Goal: Task Accomplishment & Management: Manage account settings

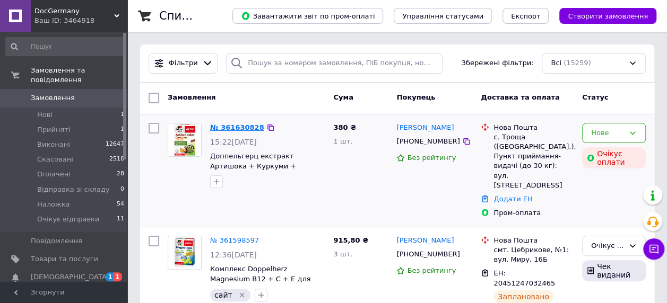
click at [229, 129] on link "№ 361630828" at bounding box center [237, 128] width 54 height 8
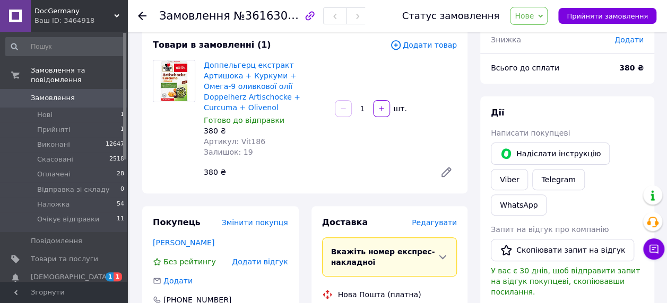
scroll to position [65, 0]
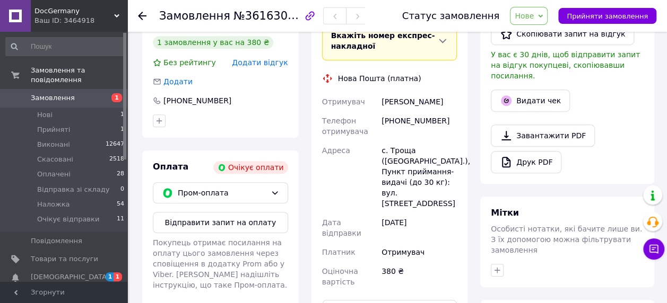
scroll to position [330, 0]
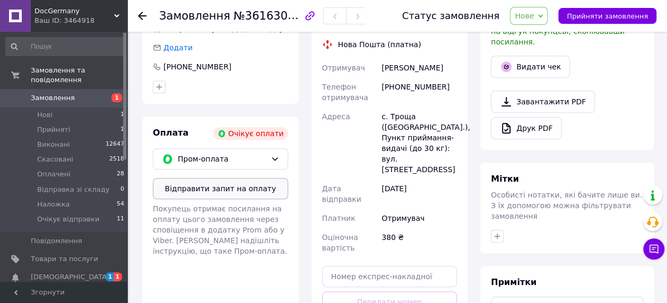
click at [232, 178] on button "Відправити запит на оплату" at bounding box center [220, 188] width 135 height 21
click at [75, 89] on link "Замовлення 1" at bounding box center [65, 98] width 130 height 18
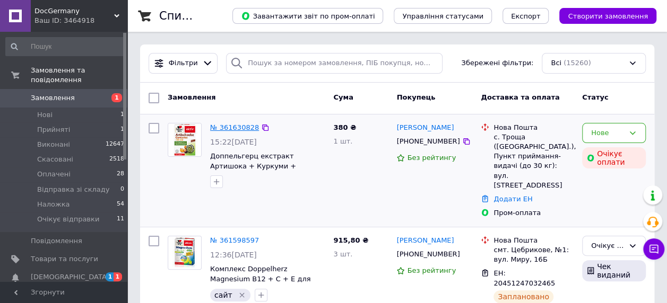
click at [240, 124] on link "№ 361630828" at bounding box center [234, 128] width 49 height 8
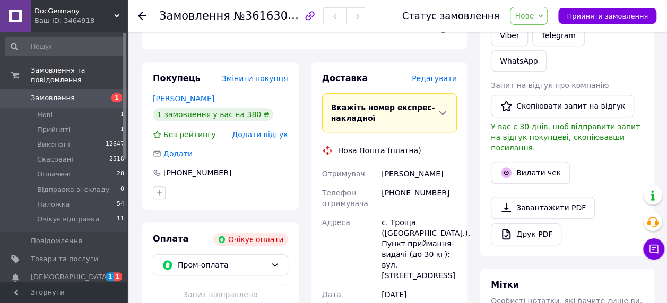
scroll to position [118, 0]
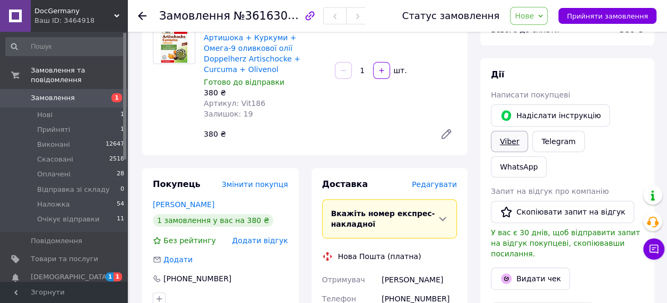
click at [528, 131] on link "Viber" at bounding box center [509, 141] width 37 height 21
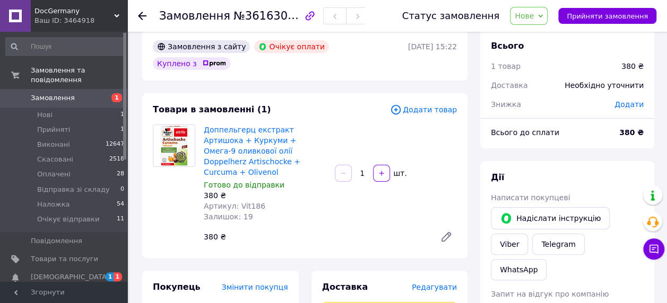
scroll to position [12, 0]
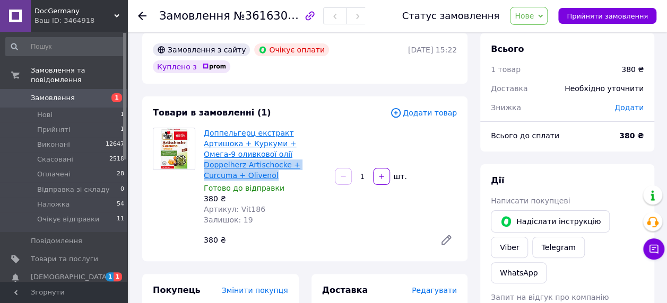
drag, startPoint x: 242, startPoint y: 150, endPoint x: 205, endPoint y: 140, distance: 38.9
click at [205, 140] on span "Доппельгерц екстракт Артишока + Куркуми + Омега-9 оливкової олії Doppelherz Art…" at bounding box center [265, 154] width 123 height 53
copy link "Doppelherz Artischocke + Curcuma + Olivenol"
click at [80, 93] on span "Замовлення" at bounding box center [64, 98] width 67 height 10
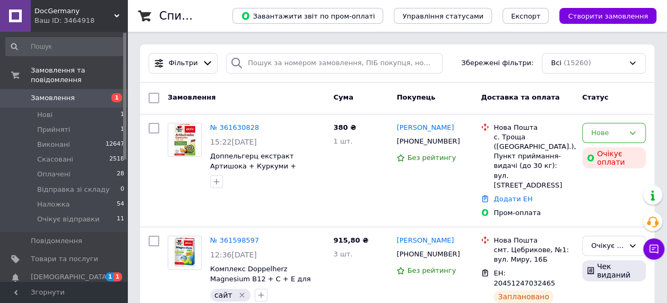
click at [55, 93] on span "Замовлення" at bounding box center [53, 98] width 44 height 10
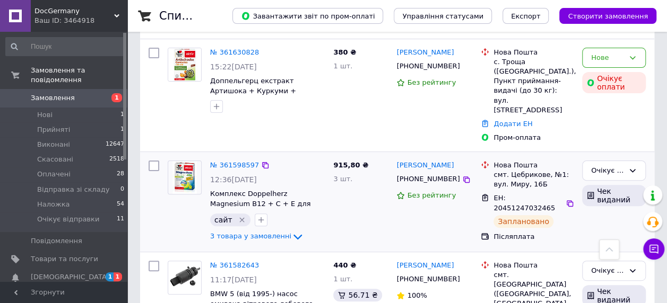
scroll to position [53, 0]
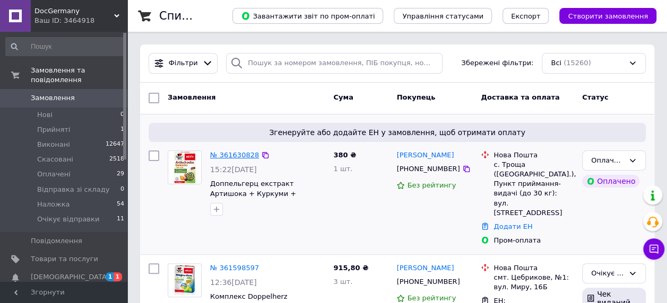
click at [240, 152] on link "№ 361630828" at bounding box center [234, 155] width 49 height 8
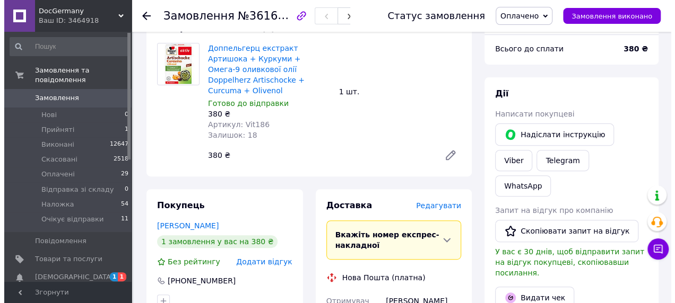
scroll to position [212, 0]
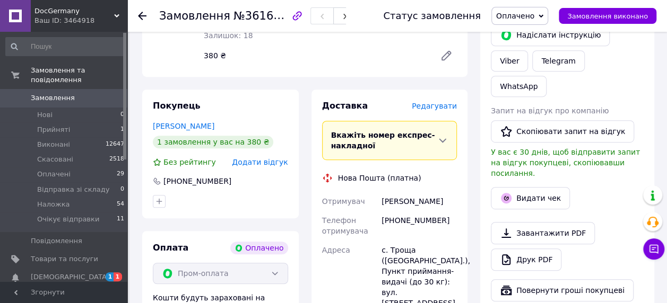
click at [440, 102] on span "Редагувати" at bounding box center [434, 106] width 45 height 8
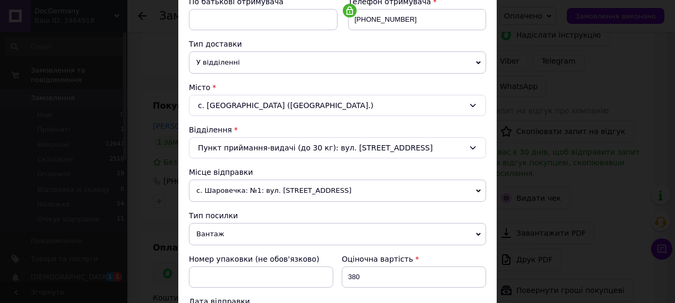
click at [231, 186] on span "с. Шаровечка: №1: вул. [STREET_ADDRESS]" at bounding box center [337, 191] width 297 height 22
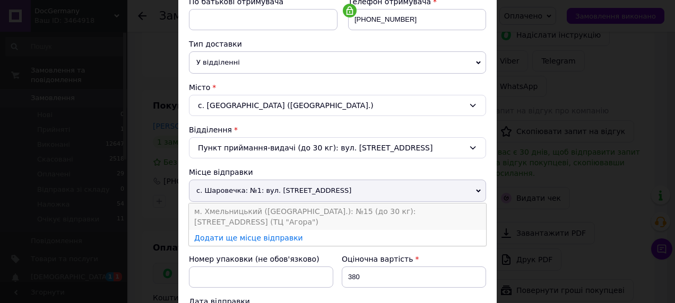
click at [226, 208] on li "м. Хмельницький ([GEOGRAPHIC_DATA].): №15 (до 30 кг): [STREET_ADDRESS] (ТЦ "Аго…" at bounding box center [337, 217] width 297 height 27
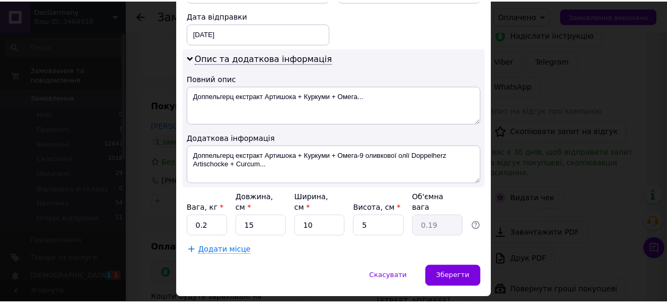
scroll to position [525, 0]
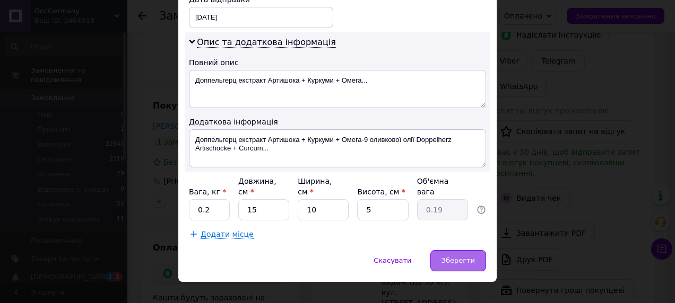
click at [460, 257] on span "Зберегти" at bounding box center [457, 261] width 33 height 8
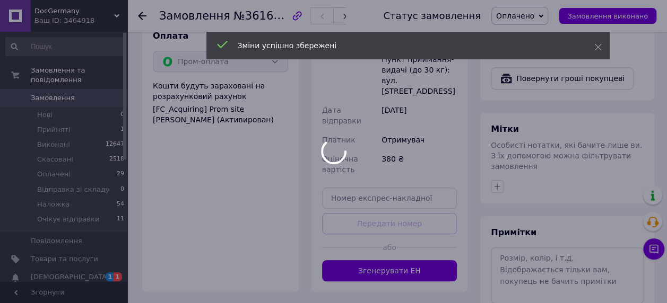
scroll to position [521, 0]
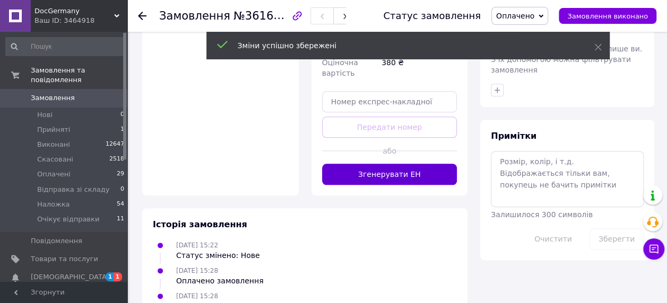
click at [341, 164] on button "Згенерувати ЕН" at bounding box center [389, 174] width 135 height 21
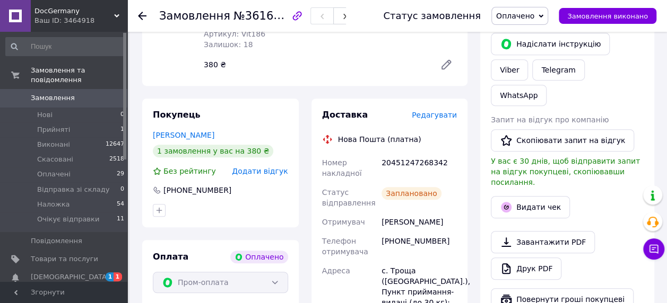
scroll to position [203, 0]
click at [401, 154] on div "20451247268342" at bounding box center [419, 169] width 80 height 30
copy div "20451247268342"
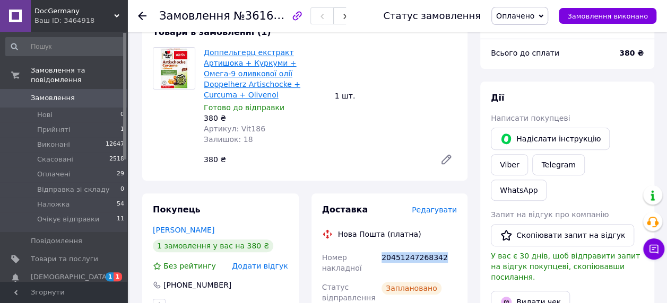
scroll to position [43, 0]
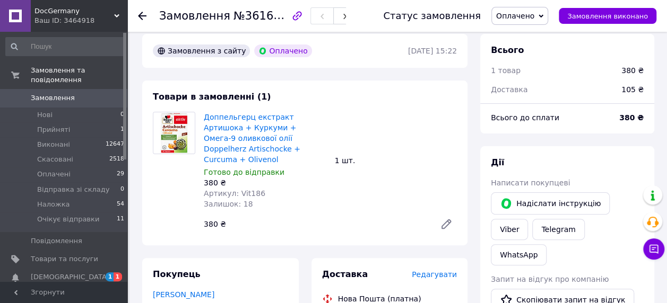
click at [241, 189] on span "Артикул: Vit186" at bounding box center [235, 193] width 62 height 8
copy span "Vit186"
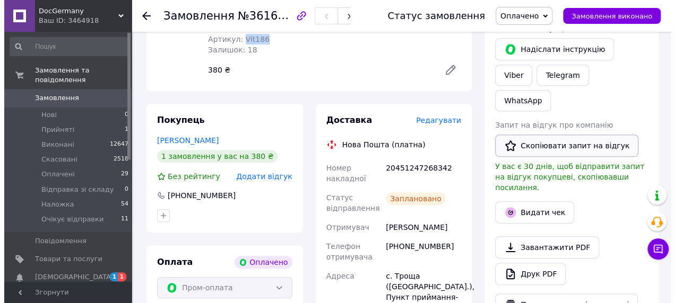
scroll to position [203, 0]
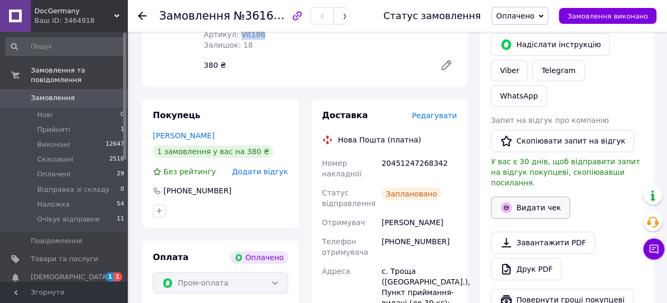
click at [520, 197] on button "Видати чек" at bounding box center [530, 208] width 79 height 22
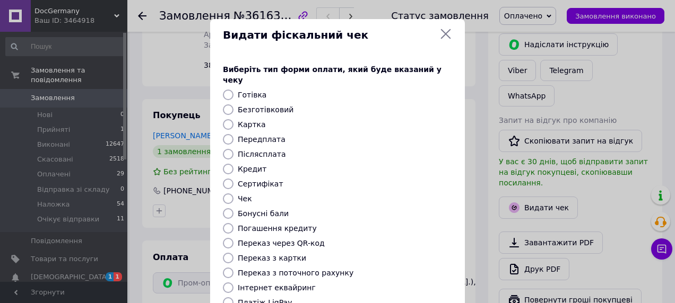
scroll to position [152, 0]
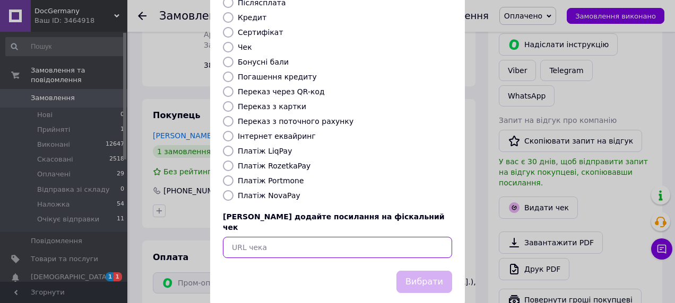
click at [264, 237] on input "text" at bounding box center [337, 247] width 229 height 21
paste input "https://check.checkbox.ua/8f53c711-4822-4995-a27c-16704c9d3576"
type input "https://check.checkbox.ua/8f53c711-4822-4995-a27c-16704c9d3576"
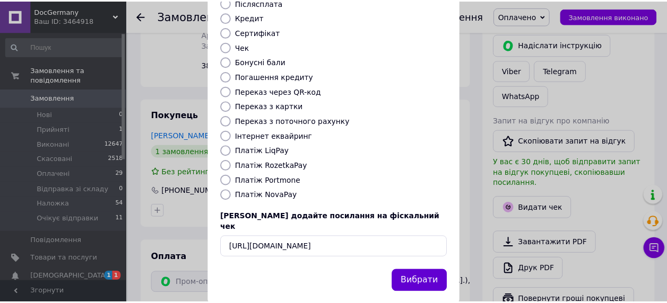
scroll to position [0, 0]
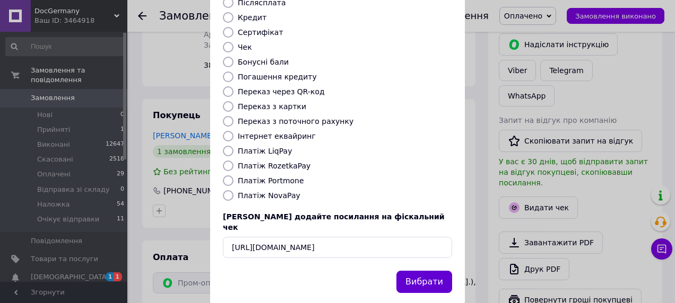
click at [438, 271] on button "Вибрати" at bounding box center [424, 282] width 56 height 23
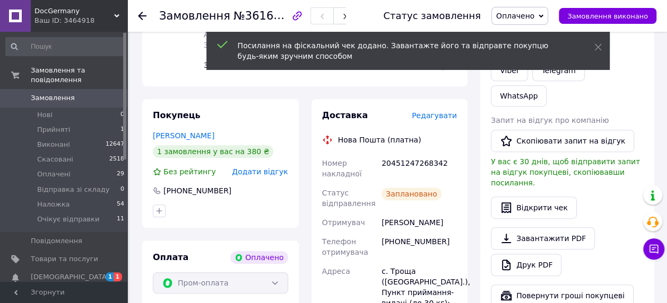
click at [527, 10] on span "Оплачено" at bounding box center [519, 16] width 57 height 18
click at [532, 118] on li "Очікує відправки" at bounding box center [533, 117] width 83 height 16
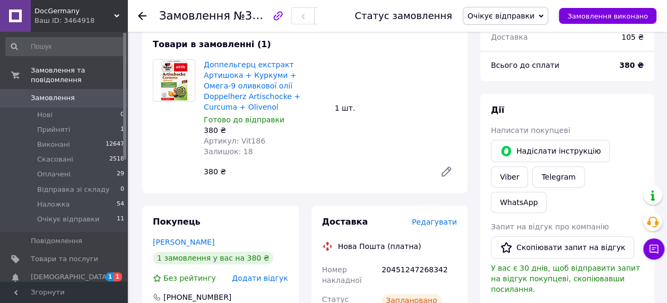
scroll to position [265, 0]
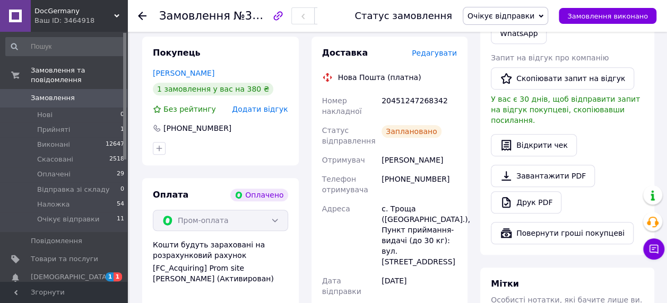
click at [67, 93] on span "Замовлення" at bounding box center [53, 98] width 44 height 10
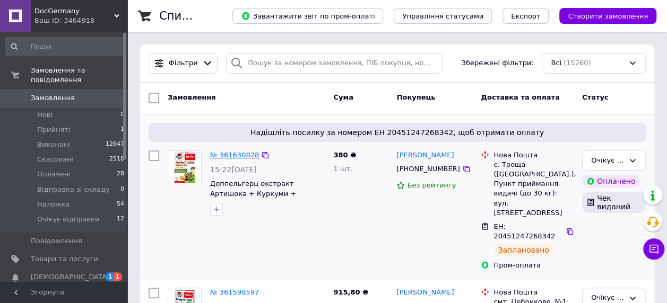
click at [231, 155] on link "№ 361630828" at bounding box center [234, 155] width 49 height 8
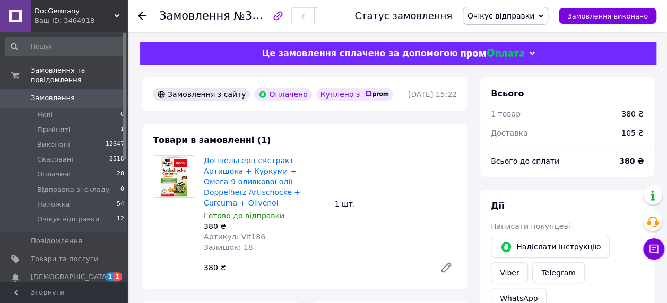
scroll to position [212, 0]
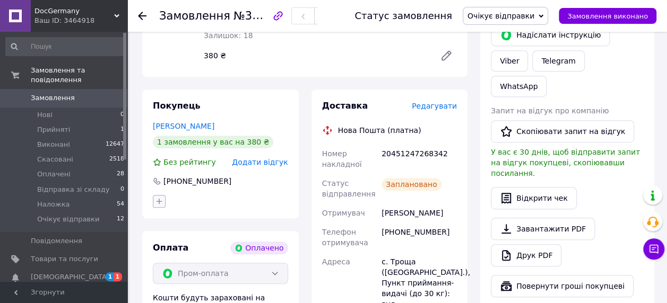
click at [159, 197] on icon "button" at bounding box center [159, 201] width 8 height 8
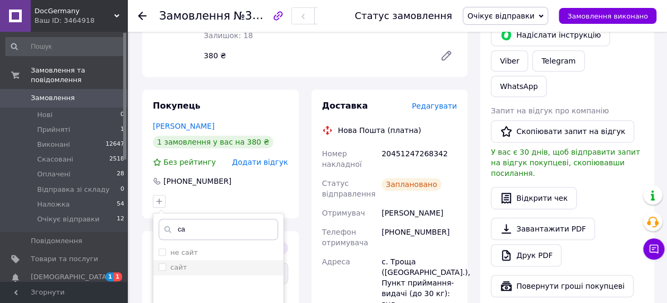
type input "са"
click at [176, 264] on label "сайт" at bounding box center [178, 268] width 16 height 8
checkbox input "true"
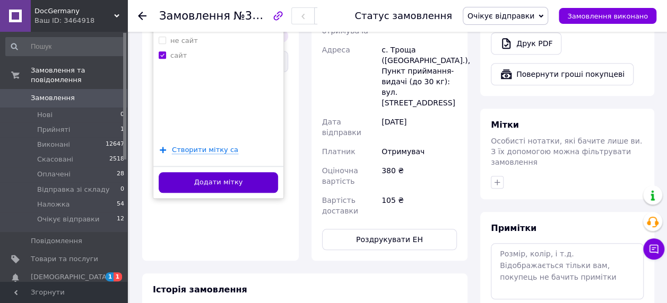
click at [259, 177] on button "Додати мітку" at bounding box center [218, 182] width 119 height 21
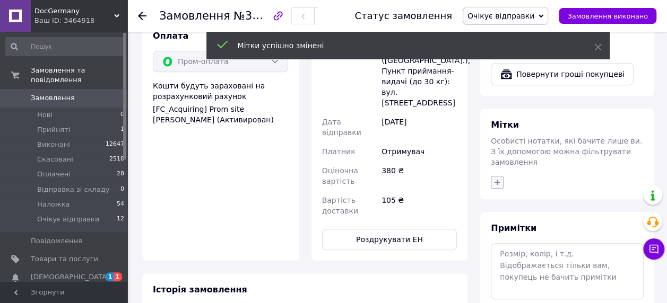
click at [494, 178] on icon "button" at bounding box center [497, 182] width 8 height 8
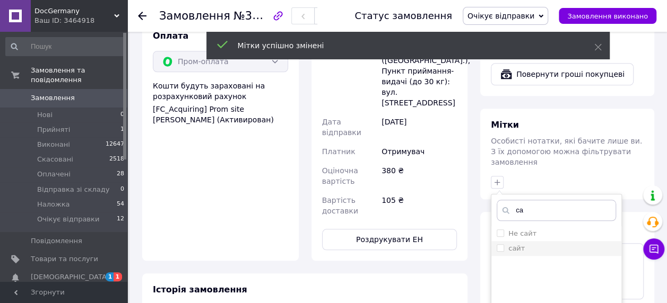
type input "са"
click at [521, 245] on label "сайт" at bounding box center [516, 249] width 16 height 8
checkbox input "true"
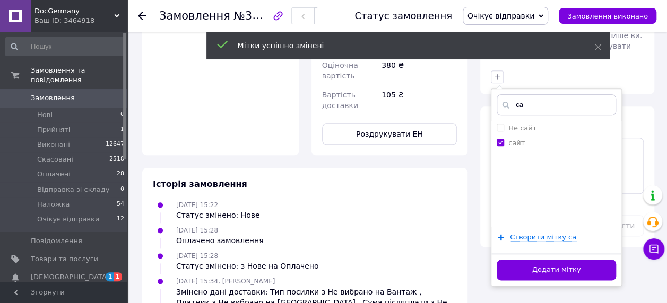
scroll to position [530, 0]
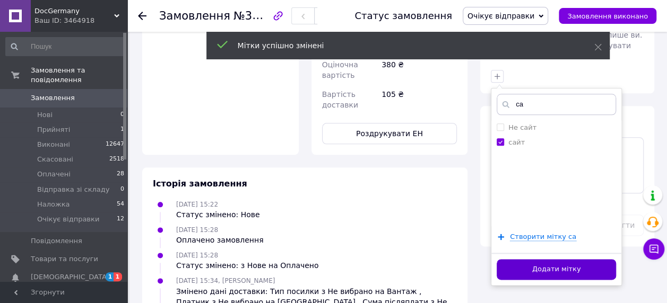
click at [518, 259] on button "Додати мітку" at bounding box center [556, 269] width 119 height 21
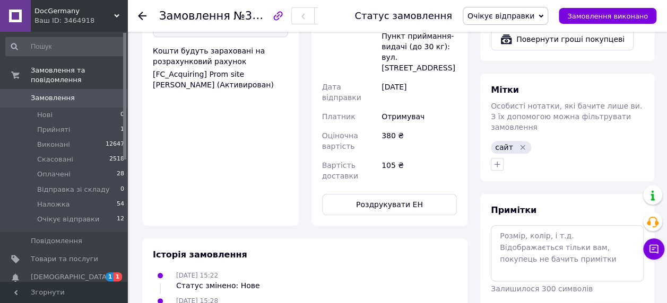
scroll to position [318, 0]
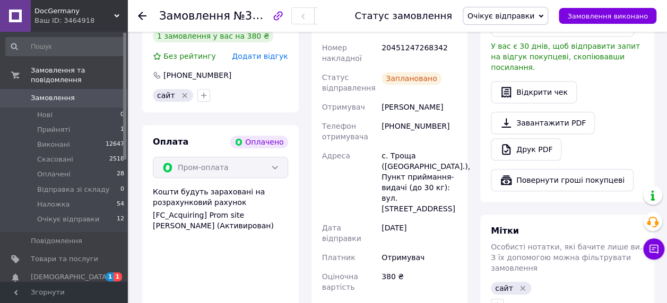
click at [55, 93] on span "Замовлення" at bounding box center [53, 98] width 44 height 10
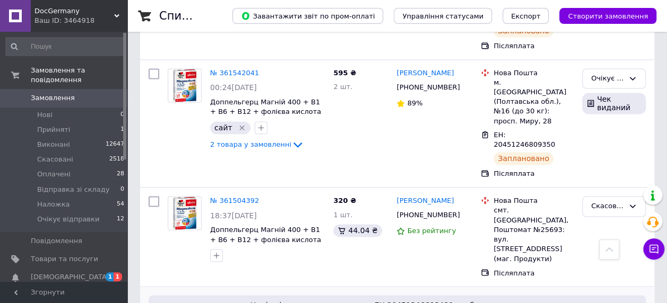
scroll to position [743, 0]
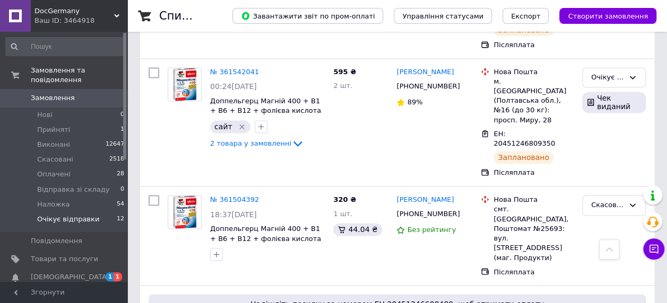
click at [50, 215] on span "Очікує відправки" at bounding box center [68, 220] width 62 height 10
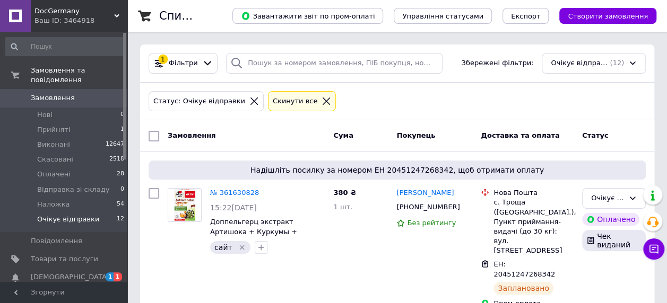
click at [69, 93] on span "Замовлення" at bounding box center [64, 98] width 67 height 10
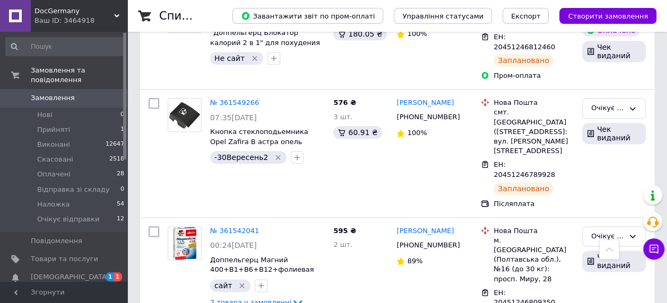
scroll to position [743, 0]
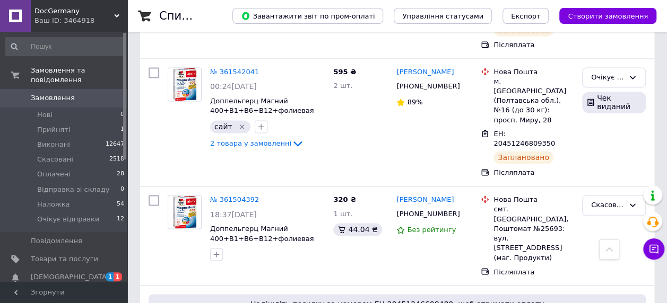
click at [53, 93] on span "Замовлення" at bounding box center [53, 98] width 44 height 10
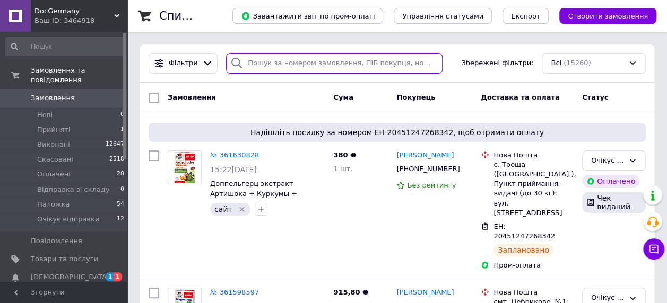
click at [310, 64] on input "search" at bounding box center [334, 63] width 216 height 21
paste input "20451243045004"
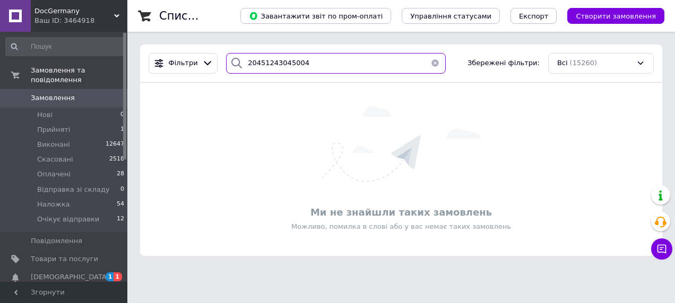
click at [361, 68] on input "20451243045004" at bounding box center [336, 63] width 220 height 21
paste input "6529"
click at [367, 64] on input "20451243046529" at bounding box center [336, 63] width 220 height 21
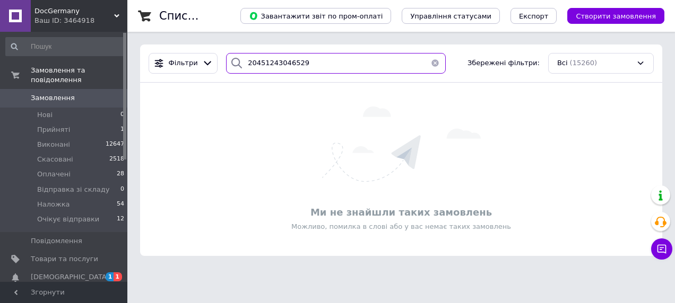
paste input "264794"
click at [341, 65] on input "20451243264794" at bounding box center [336, 63] width 220 height 21
paste input "9999"
click at [369, 62] on input "20451243269999" at bounding box center [336, 63] width 220 height 21
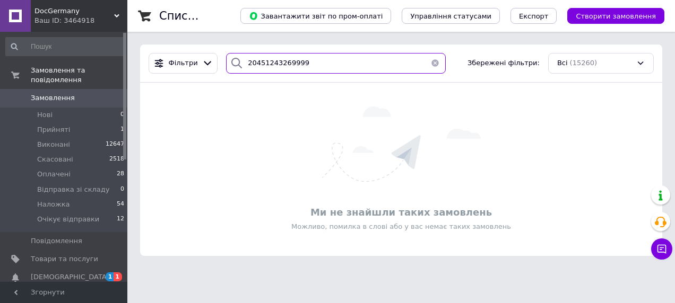
click at [369, 62] on input "20451243269999" at bounding box center [336, 63] width 220 height 21
paste input "72291"
click at [410, 65] on input "20451243272291" at bounding box center [336, 63] width 220 height 21
paste input "85302"
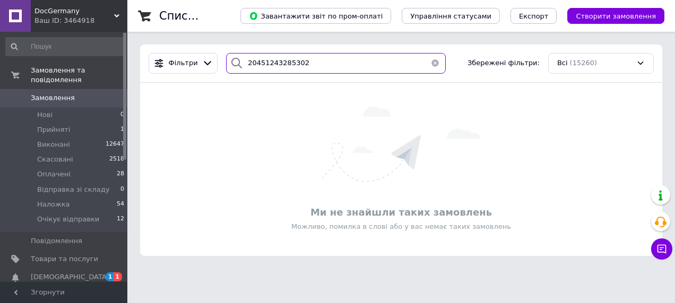
click at [333, 59] on input "20451243285302" at bounding box center [336, 63] width 220 height 21
paste input "8794"
click at [333, 59] on input "20451243288794" at bounding box center [336, 63] width 220 height 21
click at [321, 64] on input "20451243288794" at bounding box center [336, 63] width 220 height 21
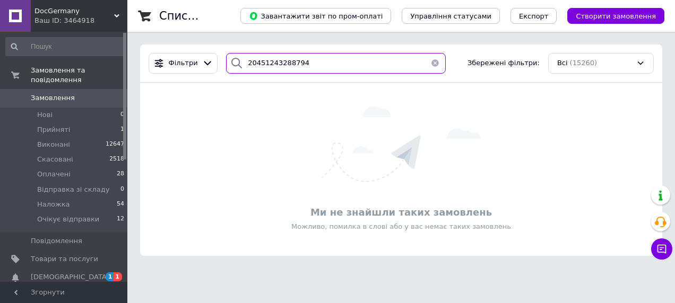
paste input "397833"
click at [336, 60] on input "20451243397833" at bounding box center [336, 63] width 220 height 21
paste input "466390"
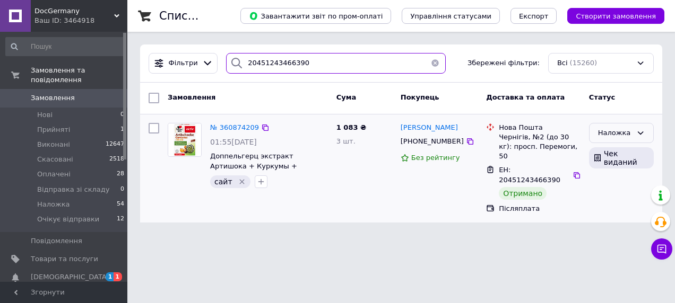
type input "20451243466390"
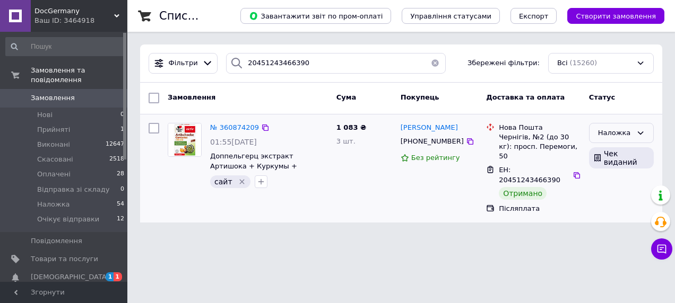
click at [604, 134] on div "Наложка" at bounding box center [615, 133] width 34 height 11
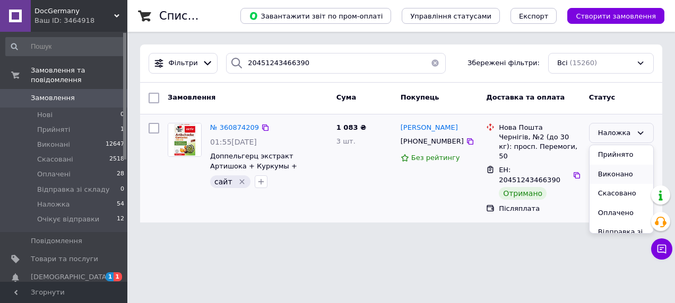
click at [619, 173] on li "Виконано" at bounding box center [621, 175] width 64 height 20
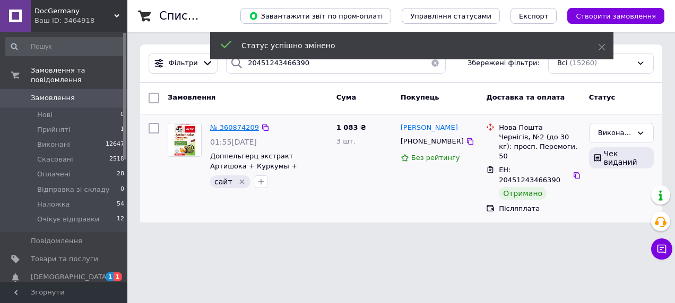
click at [227, 125] on span "№ 360874209" at bounding box center [234, 128] width 49 height 8
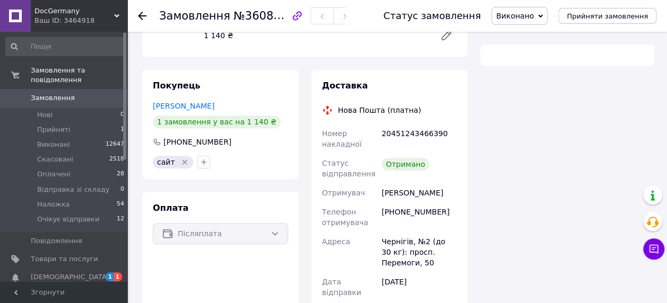
scroll to position [212, 0]
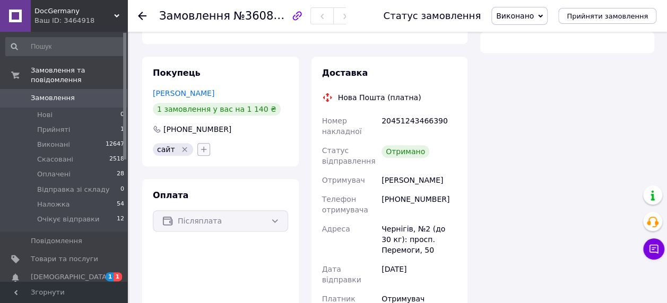
click at [201, 146] on icon "button" at bounding box center [204, 149] width 6 height 6
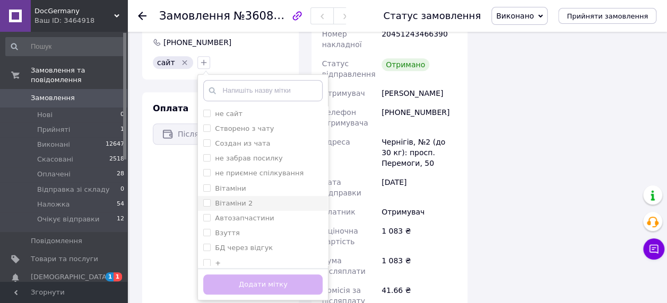
scroll to position [318, 0]
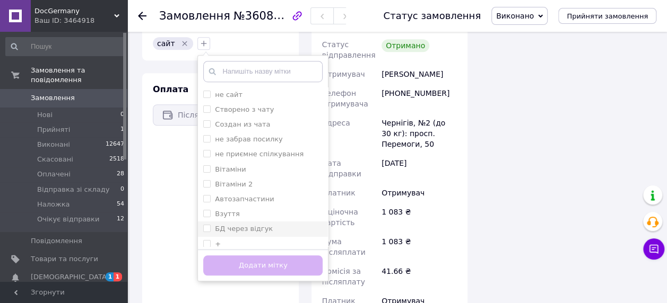
drag, startPoint x: 219, startPoint y: 231, endPoint x: 226, endPoint y: 213, distance: 19.3
click at [220, 237] on li "+" at bounding box center [263, 244] width 130 height 15
checkbox input "true"
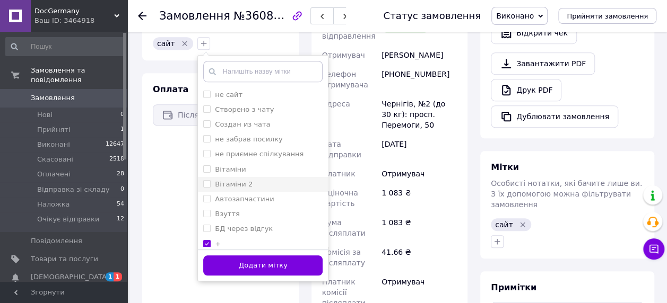
scroll to position [45, 0]
click at [233, 180] on label "Вітаміни 2" at bounding box center [234, 184] width 38 height 8
checkbox input "true"
drag, startPoint x: 246, startPoint y: 256, endPoint x: 324, endPoint y: 230, distance: 82.5
click at [246, 256] on button "Додати мітку" at bounding box center [262, 266] width 119 height 21
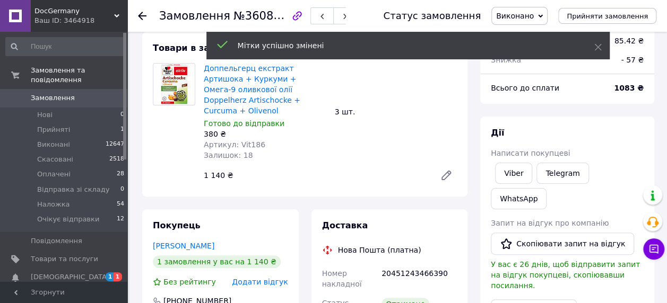
scroll to position [19, 0]
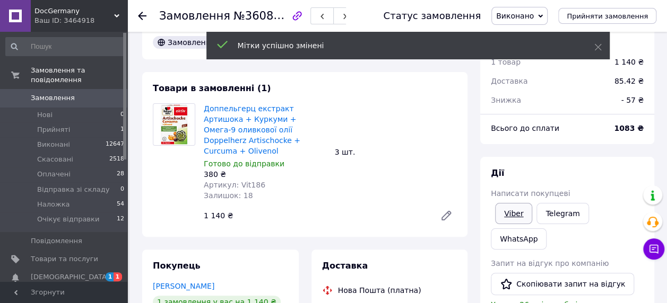
click at [525, 211] on link "Viber" at bounding box center [513, 213] width 37 height 21
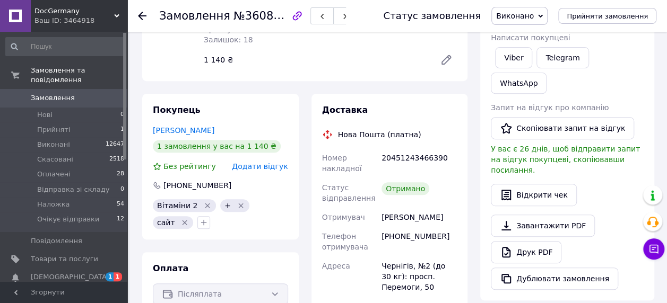
scroll to position [231, 0]
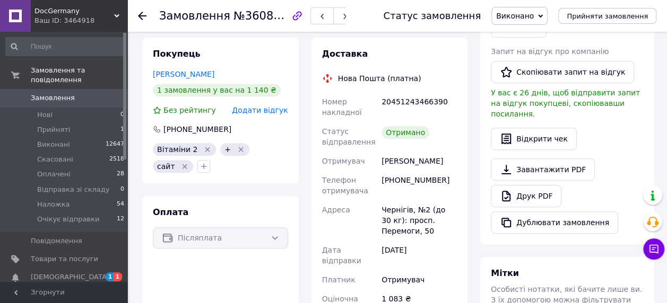
drag, startPoint x: 68, startPoint y: 85, endPoint x: 132, endPoint y: 6, distance: 100.7
click at [68, 93] on span "Замовлення" at bounding box center [53, 98] width 44 height 10
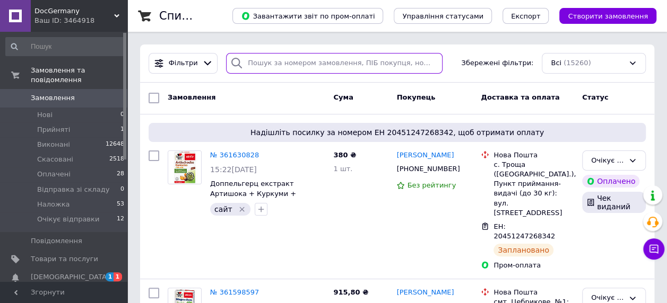
click at [321, 61] on input "search" at bounding box center [334, 63] width 216 height 21
paste input "20451243507820"
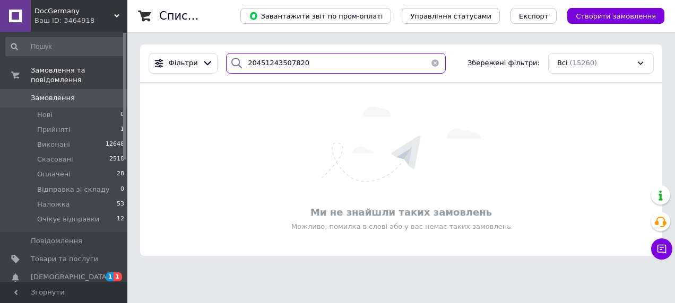
click at [394, 66] on input "20451243507820" at bounding box center [336, 63] width 220 height 21
paste input "13259"
type input "20451243513259"
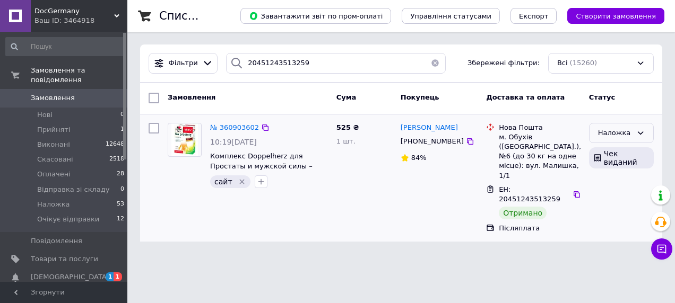
click at [611, 132] on div "Наложка" at bounding box center [615, 133] width 34 height 11
click at [622, 173] on li "Виконано" at bounding box center [621, 175] width 64 height 20
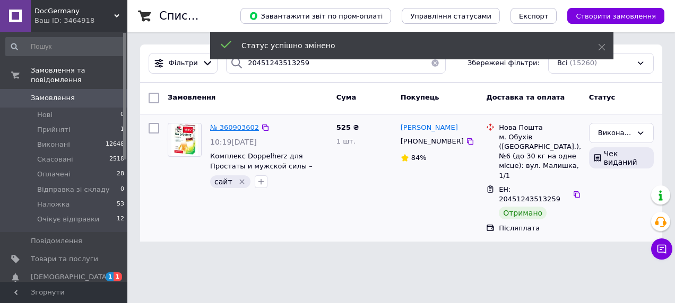
click at [229, 126] on span "№ 360903602" at bounding box center [234, 128] width 49 height 8
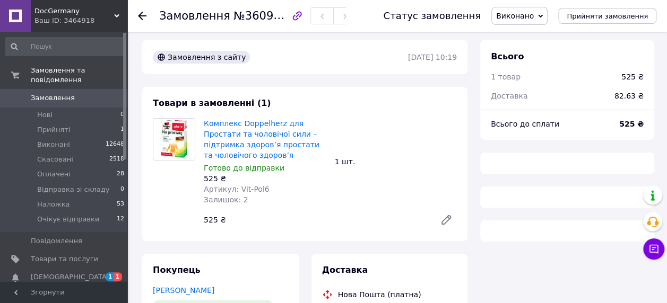
scroll to position [187, 0]
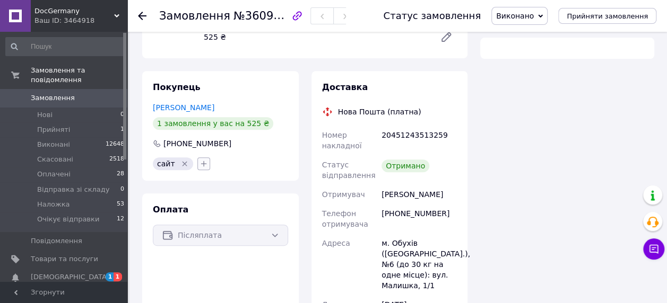
click at [199, 166] on icon "button" at bounding box center [203, 164] width 8 height 8
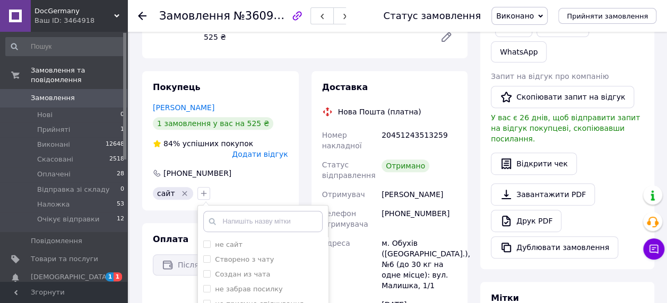
scroll to position [293, 0]
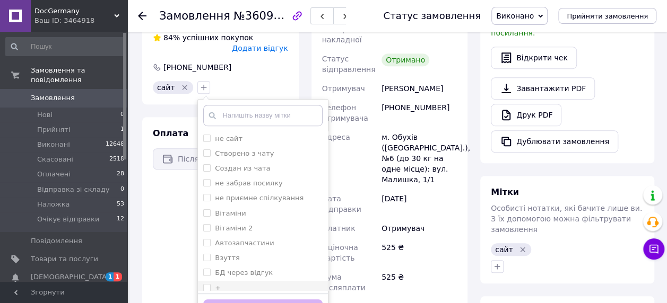
drag, startPoint x: 217, startPoint y: 277, endPoint x: 223, endPoint y: 237, distance: 40.7
click at [217, 284] on div "+" at bounding box center [262, 289] width 119 height 10
checkbox input "true"
click at [227, 224] on label "Вітаміни 2" at bounding box center [234, 228] width 38 height 8
checkbox input "true"
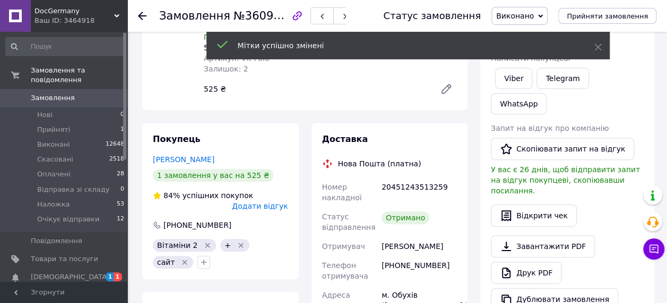
scroll to position [28, 0]
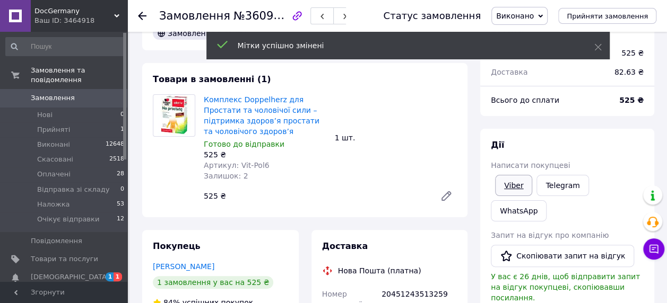
click at [523, 185] on link "Viber" at bounding box center [513, 185] width 37 height 21
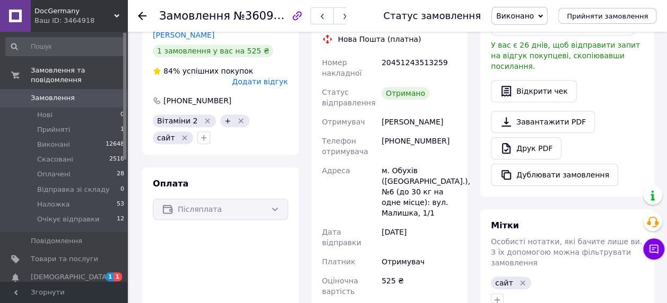
scroll to position [293, 0]
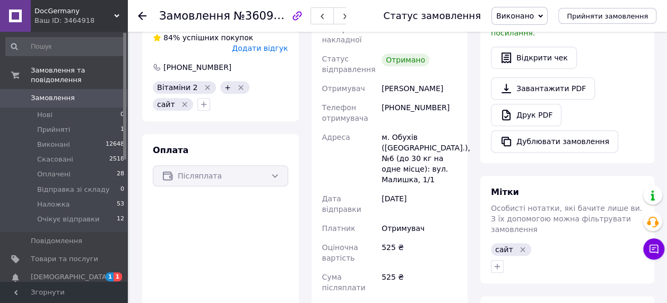
click at [54, 93] on span "Замовлення" at bounding box center [53, 98] width 44 height 10
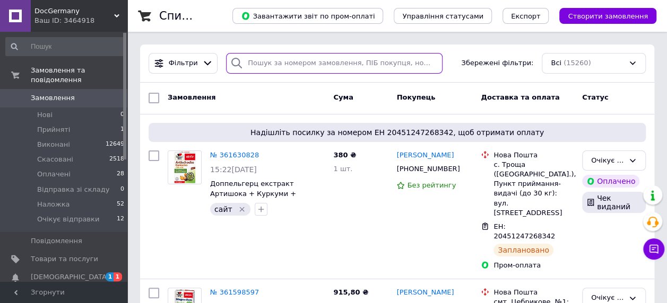
click at [279, 62] on input "search" at bounding box center [334, 63] width 216 height 21
paste input "20451243539699"
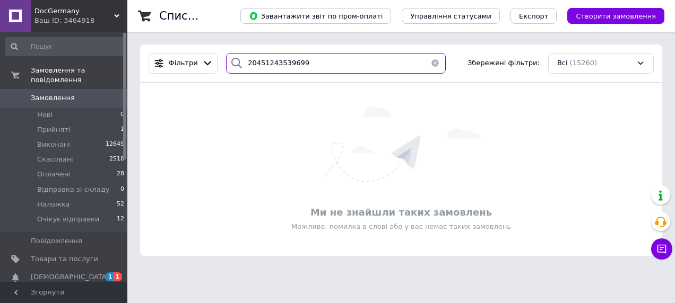
click at [287, 59] on input "20451243539699" at bounding box center [336, 63] width 220 height 21
paste input "735476"
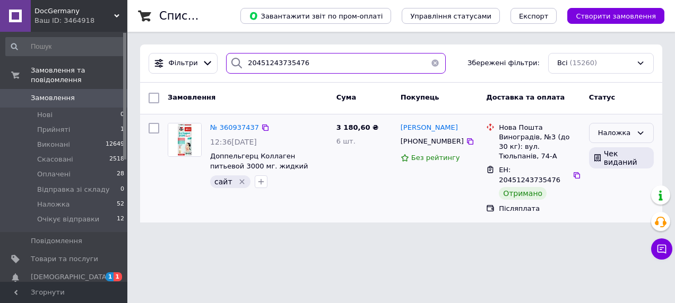
type input "20451243735476"
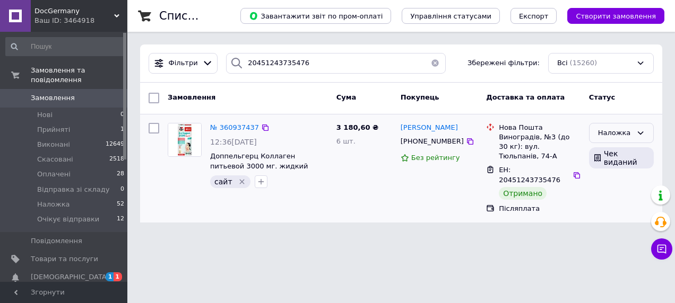
click at [607, 125] on div "Наложка" at bounding box center [621, 133] width 65 height 21
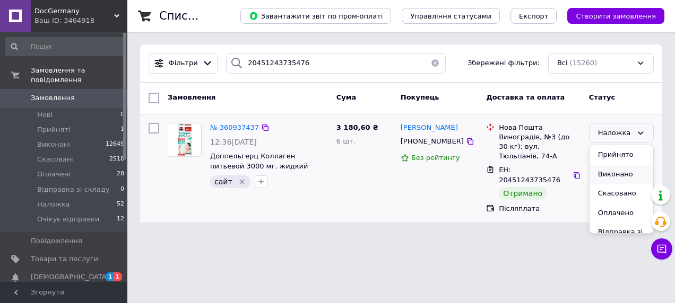
click at [609, 178] on li "Виконано" at bounding box center [621, 175] width 64 height 20
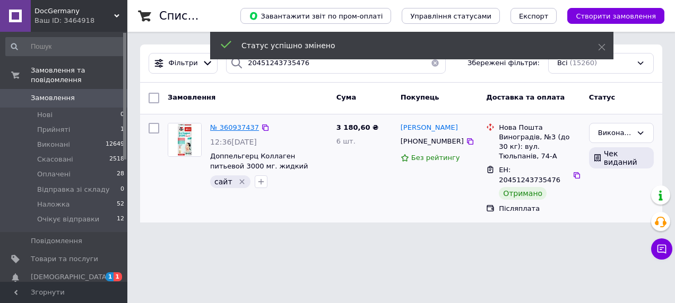
click at [229, 126] on span "№ 360937437" at bounding box center [234, 128] width 49 height 8
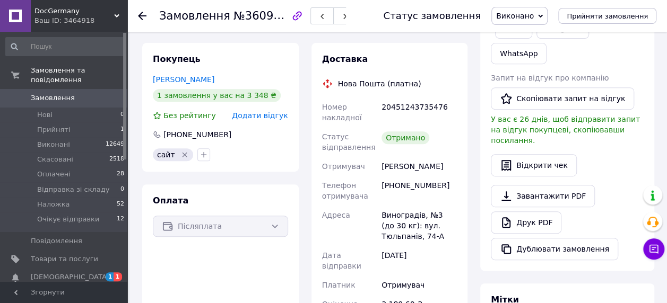
scroll to position [212, 0]
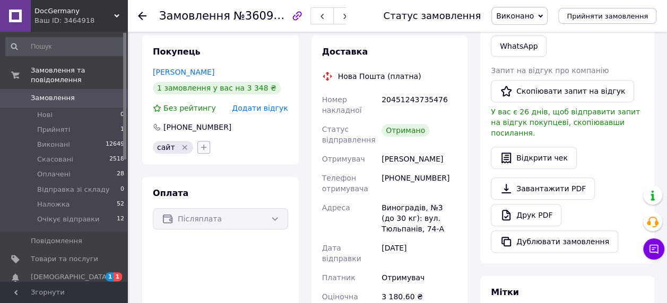
click at [202, 150] on icon "button" at bounding box center [203, 147] width 8 height 8
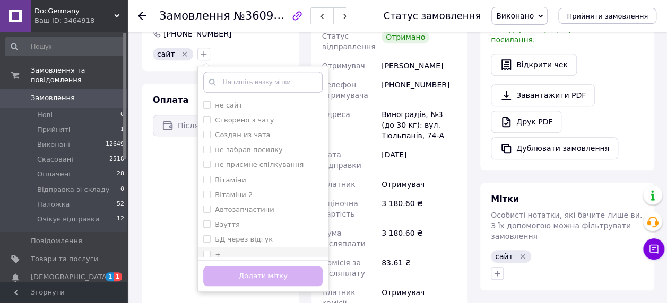
scroll to position [371, 0]
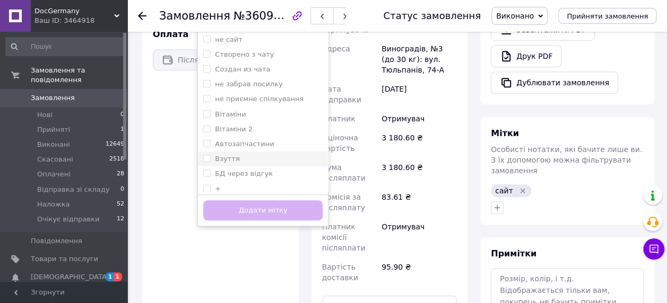
drag, startPoint x: 212, startPoint y: 189, endPoint x: 228, endPoint y: 160, distance: 33.0
click at [214, 184] on li "+" at bounding box center [263, 189] width 130 height 15
checkbox input "true"
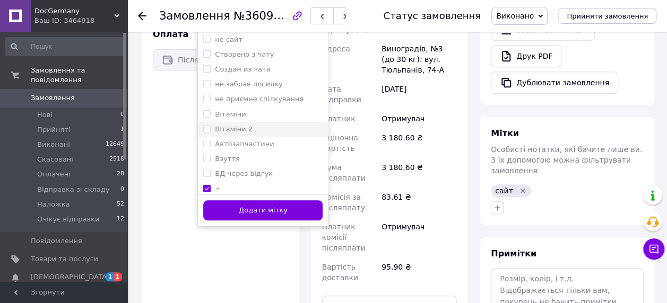
click at [243, 131] on label "Вітаміни 2" at bounding box center [234, 129] width 38 height 8
checkbox input "true"
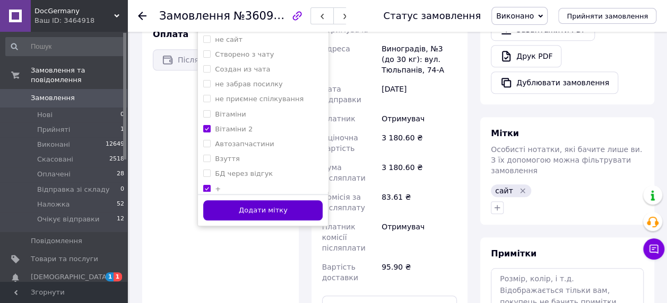
click at [253, 205] on button "Додати мітку" at bounding box center [262, 211] width 119 height 21
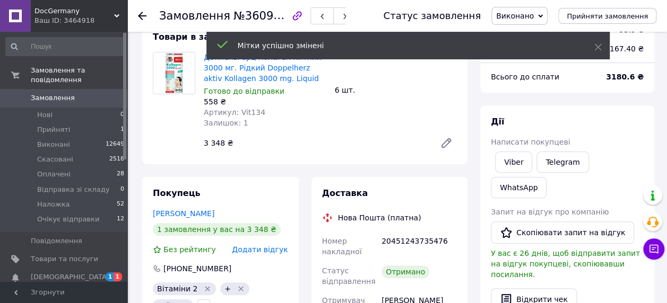
scroll to position [70, 0]
click at [518, 162] on link "Viber" at bounding box center [513, 162] width 37 height 21
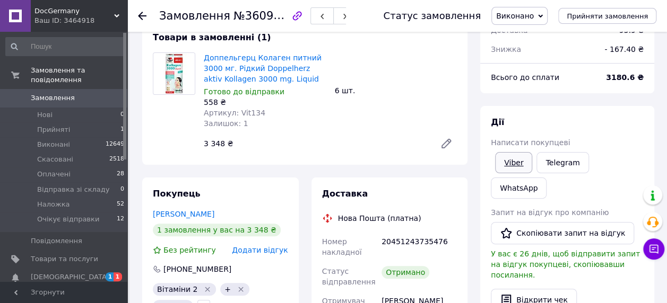
click at [518, 160] on link "Viber" at bounding box center [513, 162] width 37 height 21
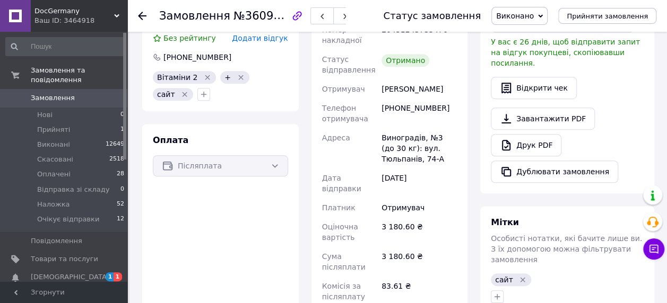
scroll to position [441, 0]
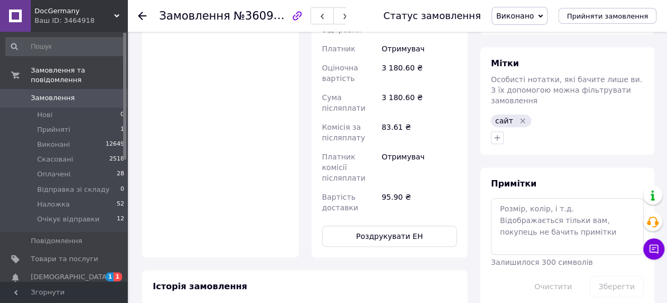
click at [78, 93] on span "Замовлення" at bounding box center [64, 98] width 67 height 10
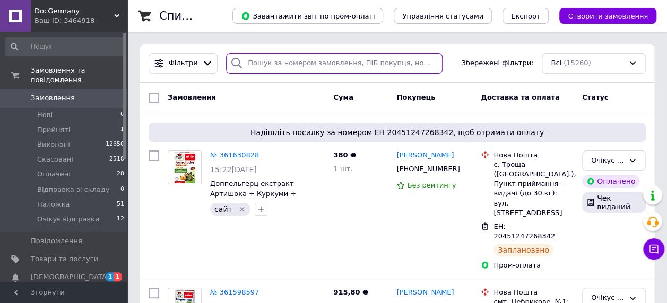
click at [329, 56] on input "search" at bounding box center [334, 63] width 216 height 21
paste input "361037327"
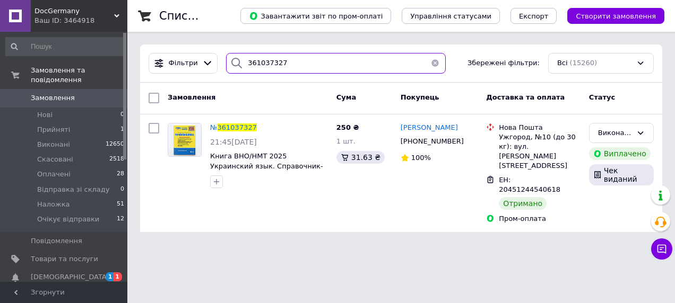
type input "361037327"
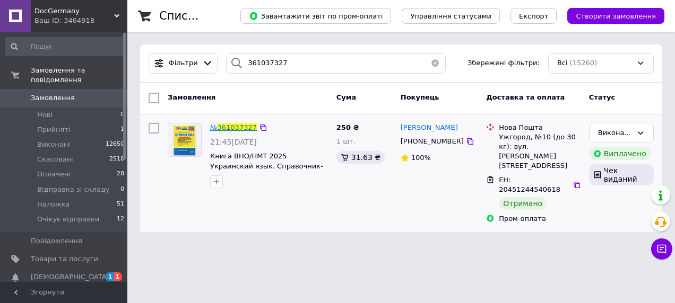
click at [236, 124] on span "361037327" at bounding box center [236, 128] width 39 height 8
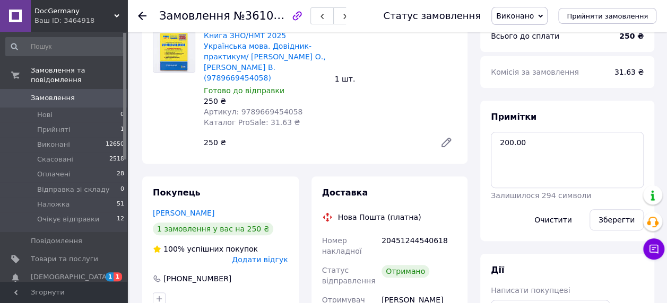
scroll to position [159, 0]
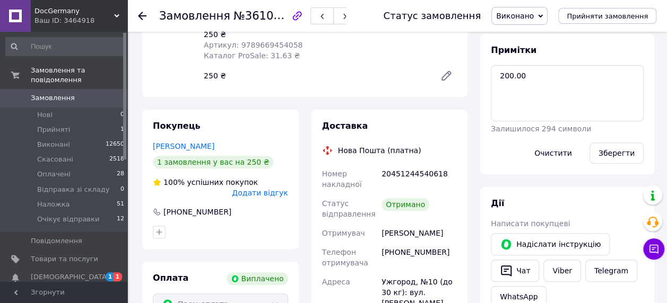
click at [75, 89] on link "Замовлення 0" at bounding box center [65, 98] width 130 height 18
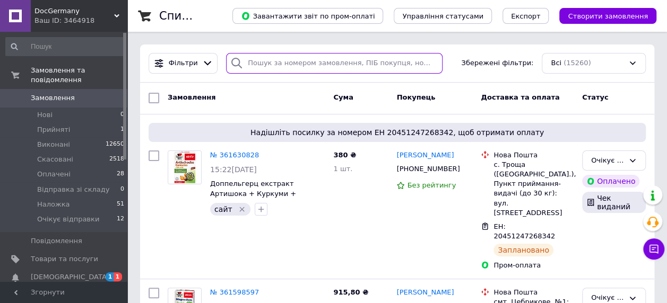
click at [312, 64] on input "search" at bounding box center [334, 63] width 216 height 21
paste input "360933051"
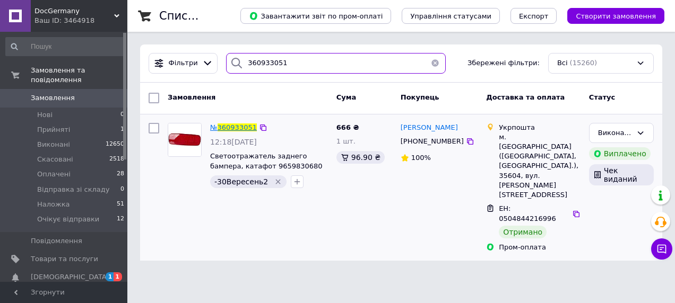
type input "360933051"
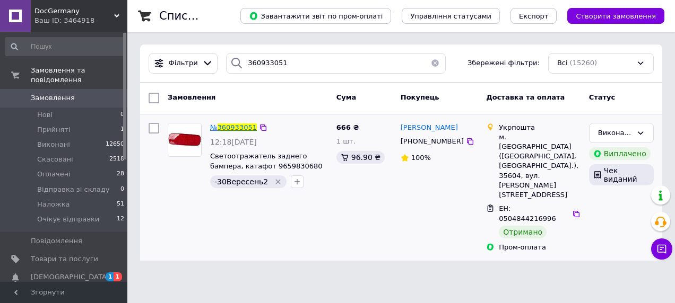
click at [224, 129] on span "360933051" at bounding box center [236, 128] width 39 height 8
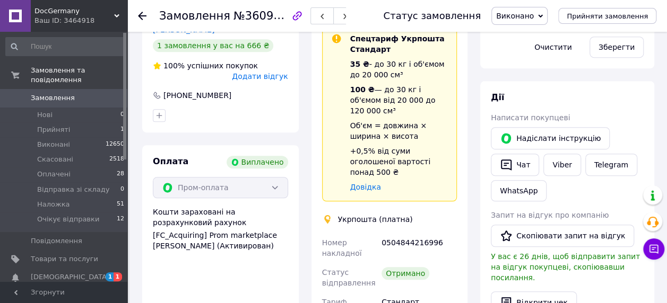
scroll to position [110, 0]
click at [156, 111] on icon "button" at bounding box center [159, 115] width 8 height 8
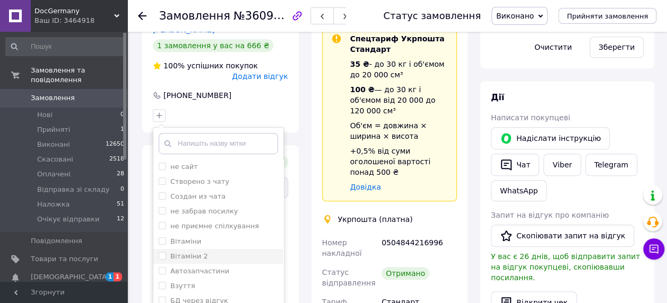
click at [192, 267] on label "Автозапчастини" at bounding box center [199, 271] width 59 height 8
checkbox input "true"
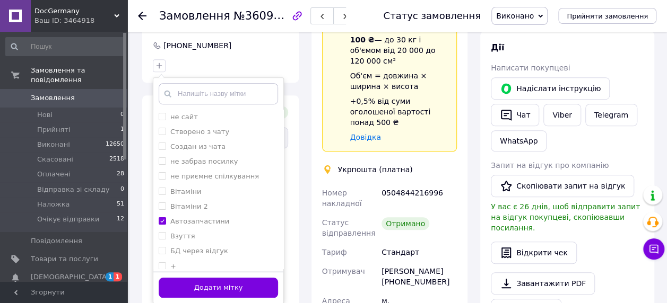
scroll to position [371, 0]
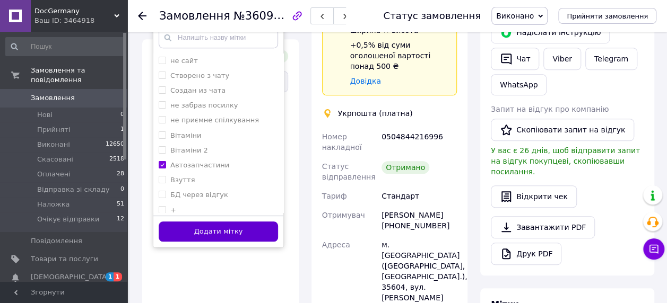
click at [272, 222] on button "Додати мітку" at bounding box center [218, 232] width 119 height 21
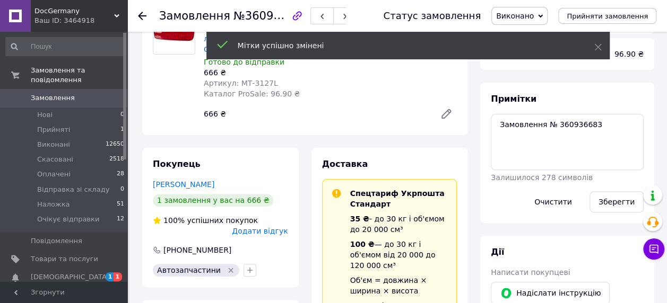
scroll to position [53, 0]
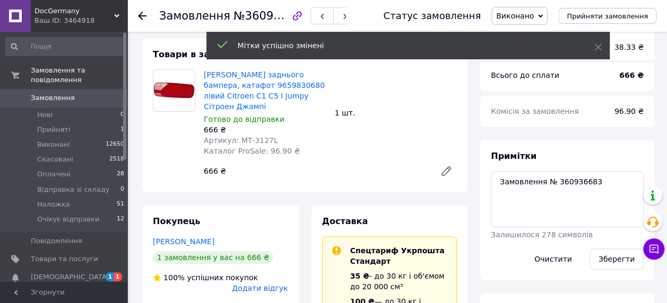
click at [92, 93] on span "Замовлення" at bounding box center [64, 98] width 67 height 10
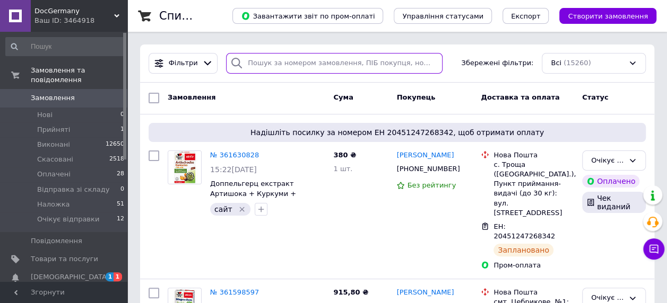
click at [291, 67] on input "search" at bounding box center [334, 63] width 216 height 21
click at [291, 66] on input "м" at bounding box center [334, 63] width 216 height 21
paste input "360650635"
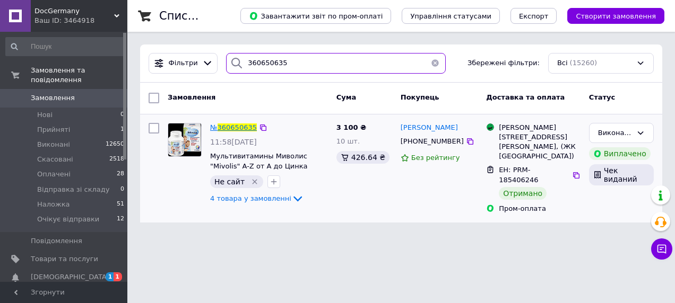
type input "360650635"
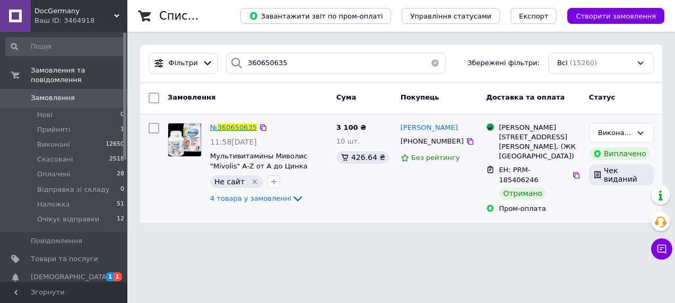
click at [236, 125] on span "360650635" at bounding box center [236, 128] width 39 height 8
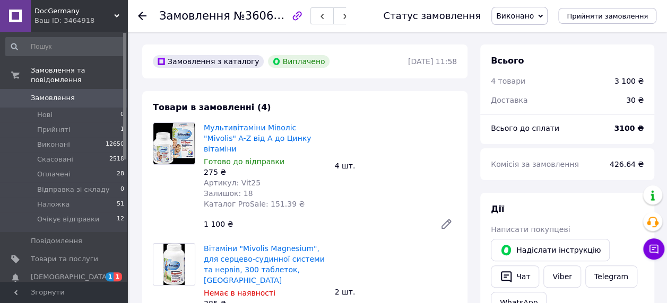
click at [72, 93] on span "Замовлення" at bounding box center [64, 98] width 67 height 10
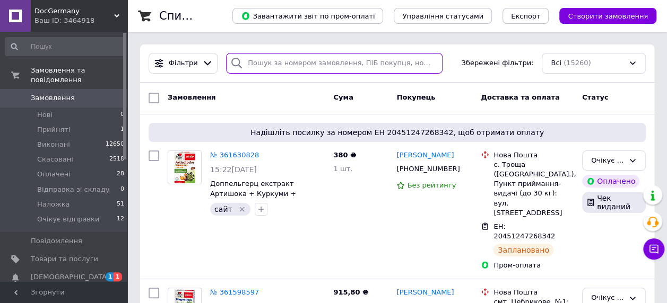
click at [300, 61] on input "search" at bounding box center [334, 63] width 216 height 21
paste input "361189147"
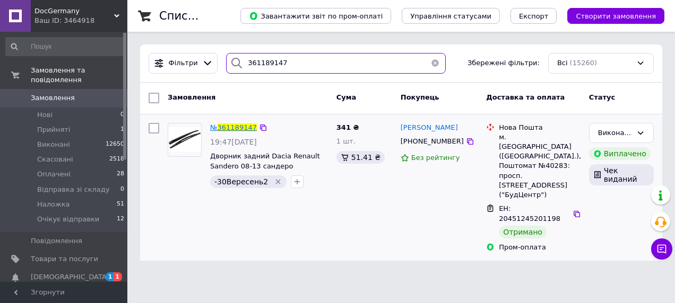
type input "361189147"
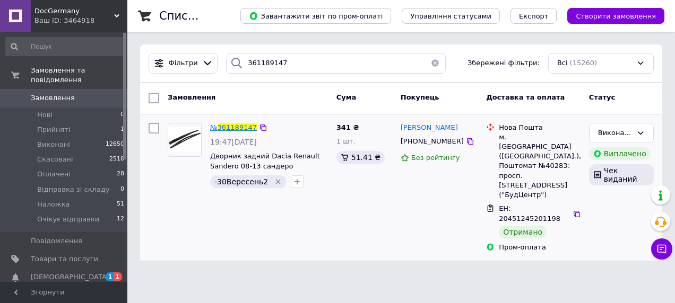
click at [237, 128] on span "361189147" at bounding box center [236, 128] width 39 height 8
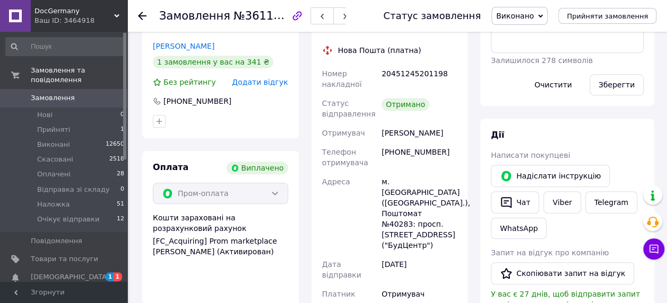
scroll to position [265, 0]
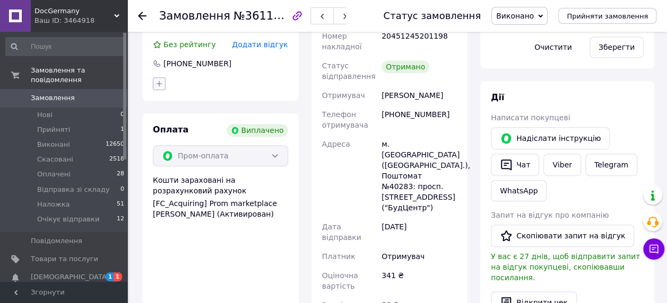
click at [159, 84] on icon "button" at bounding box center [159, 84] width 6 height 6
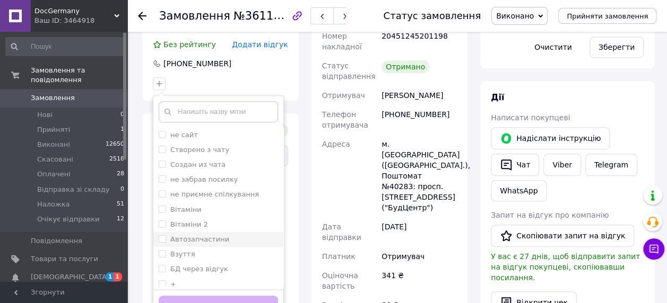
click at [203, 238] on label "Автозапчастини" at bounding box center [199, 240] width 59 height 8
checkbox input "true"
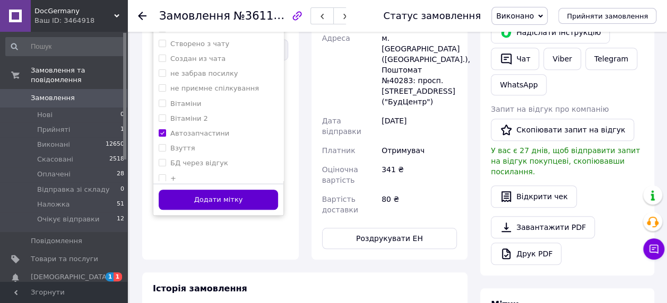
click at [242, 203] on button "Додати мітку" at bounding box center [218, 200] width 119 height 21
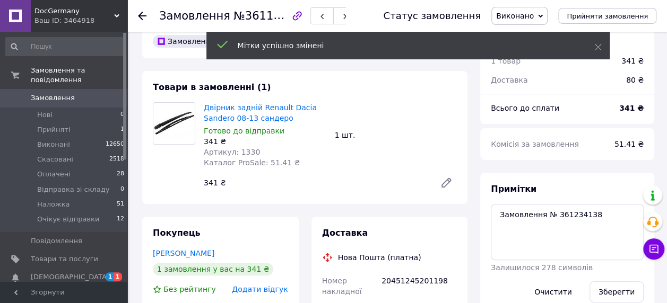
scroll to position [0, 0]
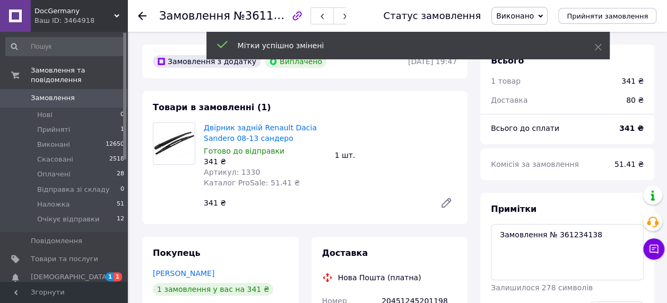
click at [247, 170] on span "Артикул: 1330" at bounding box center [232, 172] width 56 height 8
copy span "1330"
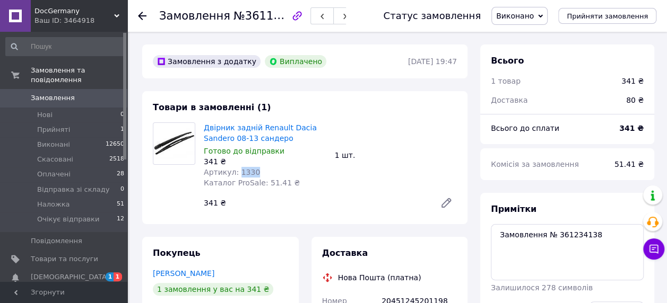
copy span "1330"
click at [419, 117] on div "Товари в замовленні (1) Двірник задній Renault Dacia Sandero 08-13 сандеро Гото…" at bounding box center [304, 157] width 325 height 133
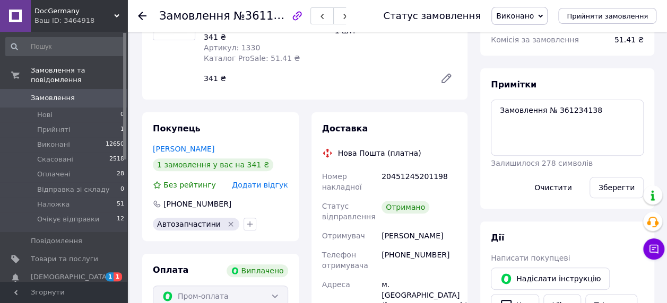
scroll to position [265, 0]
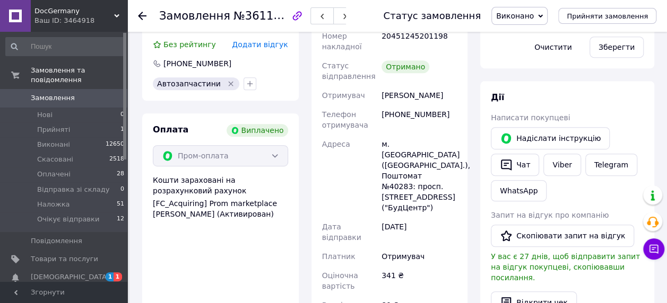
click at [73, 93] on span "Замовлення" at bounding box center [64, 98] width 67 height 10
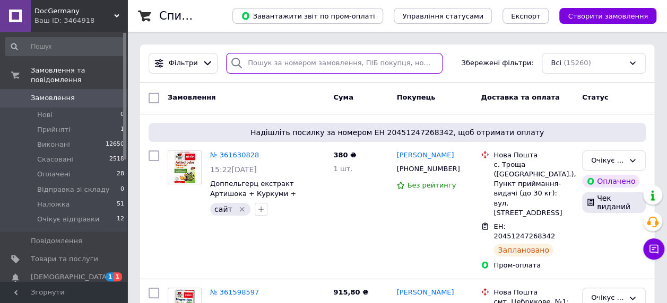
click at [289, 62] on input "search" at bounding box center [334, 63] width 216 height 21
paste input "360999470"
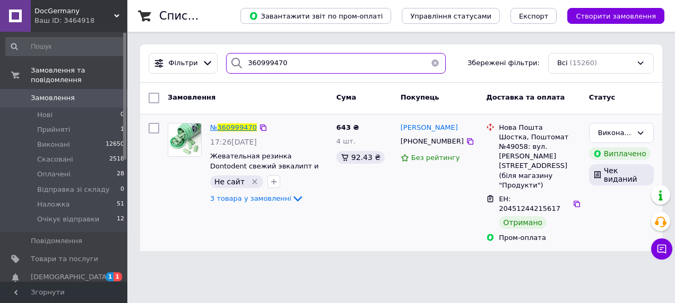
type input "360999470"
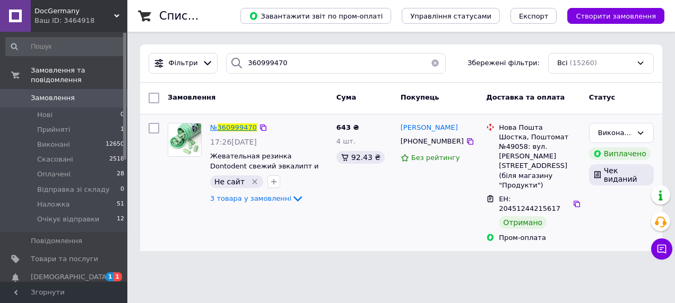
click at [232, 128] on span "360999470" at bounding box center [236, 128] width 39 height 8
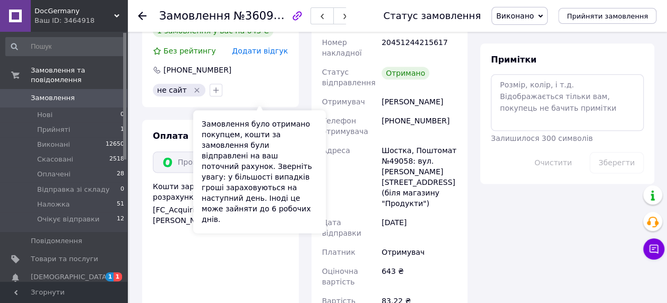
scroll to position [97, 0]
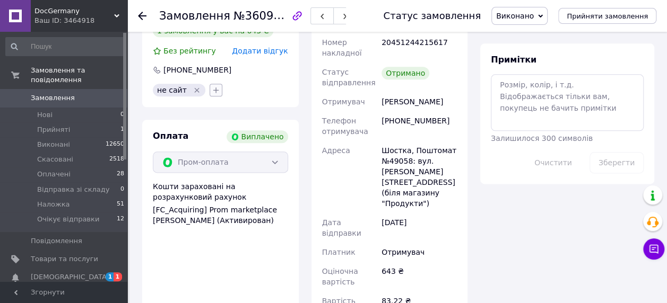
click at [212, 86] on icon "button" at bounding box center [216, 90] width 8 height 8
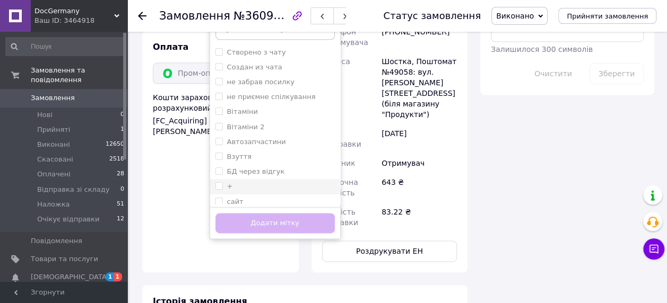
scroll to position [690, 0]
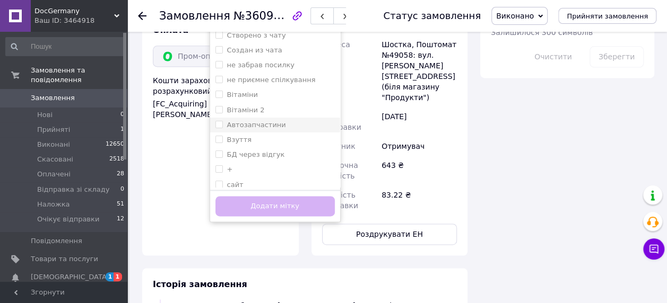
drag, startPoint x: 229, startPoint y: 149, endPoint x: 244, endPoint y: 106, distance: 45.0
click at [229, 165] on div "+" at bounding box center [274, 170] width 119 height 10
checkbox input "true"
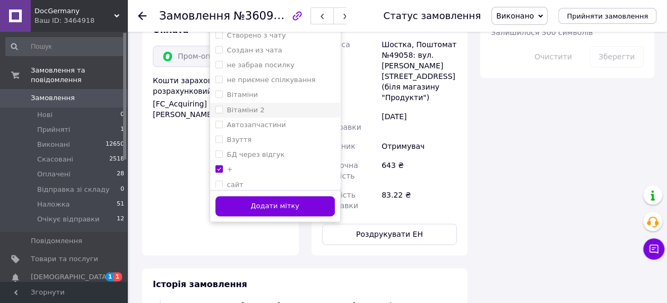
click at [250, 106] on label "Вітаміни 2" at bounding box center [246, 110] width 38 height 8
checkbox input "true"
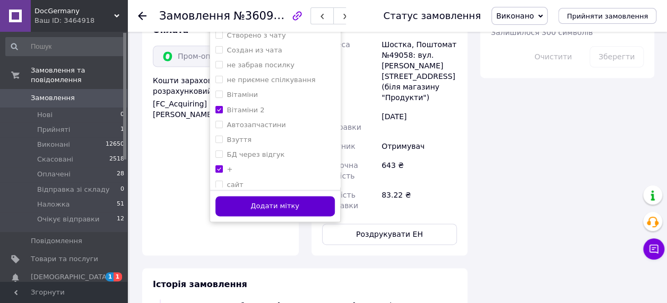
click at [268, 196] on button "Додати мітку" at bounding box center [274, 206] width 119 height 21
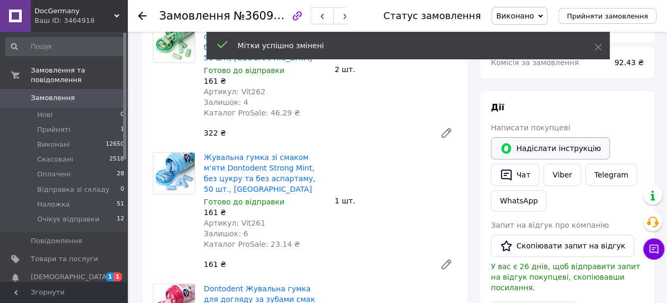
scroll to position [70, 0]
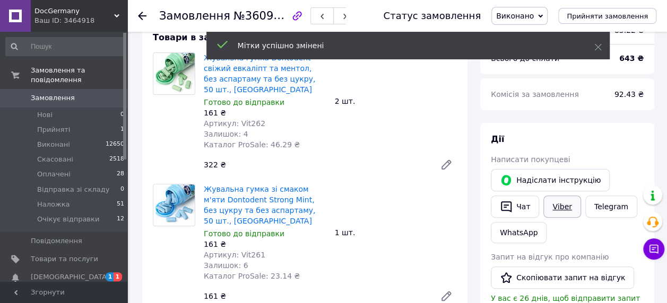
click at [565, 204] on link "Viber" at bounding box center [561, 207] width 37 height 22
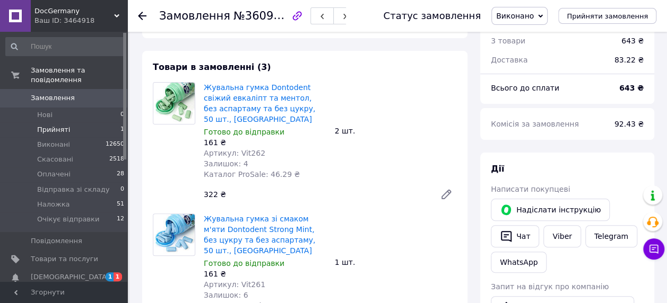
scroll to position [0, 0]
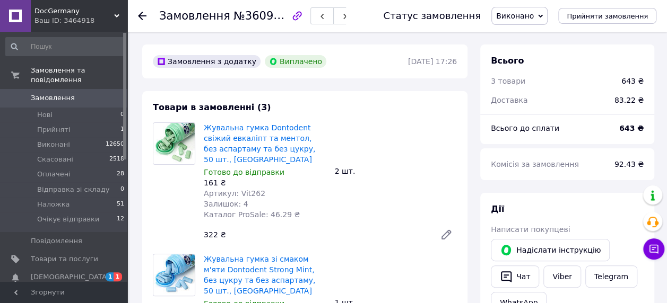
click at [68, 93] on span "Замовлення" at bounding box center [53, 98] width 44 height 10
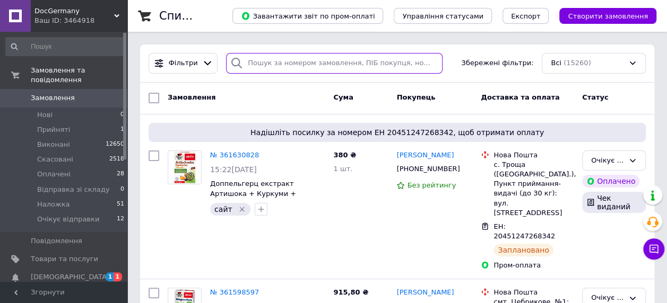
click at [326, 63] on input "search" at bounding box center [334, 63] width 216 height 21
paste input "360278316"
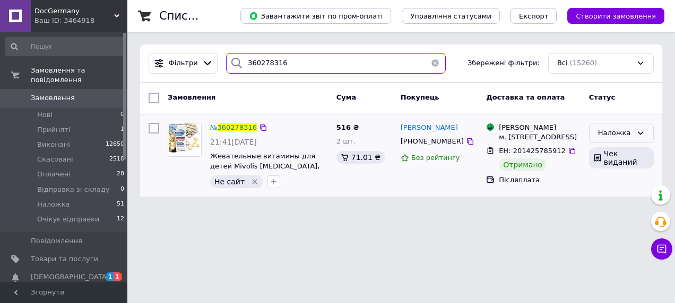
type input "360278316"
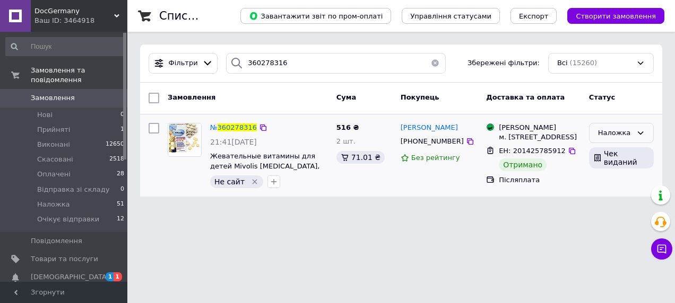
click at [621, 126] on div "Наложка" at bounding box center [621, 133] width 65 height 21
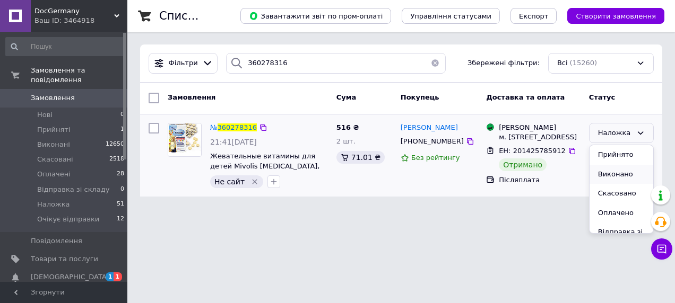
click at [611, 172] on li "Виконано" at bounding box center [621, 175] width 64 height 20
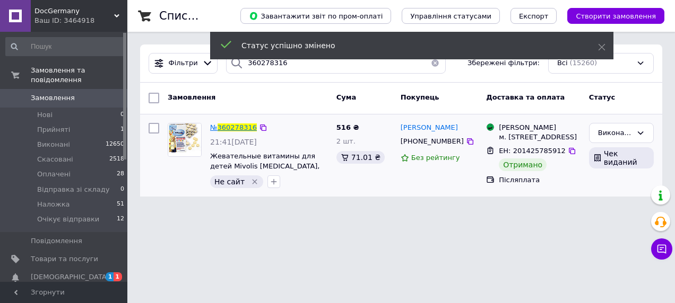
click at [239, 126] on span "360278316" at bounding box center [236, 128] width 39 height 8
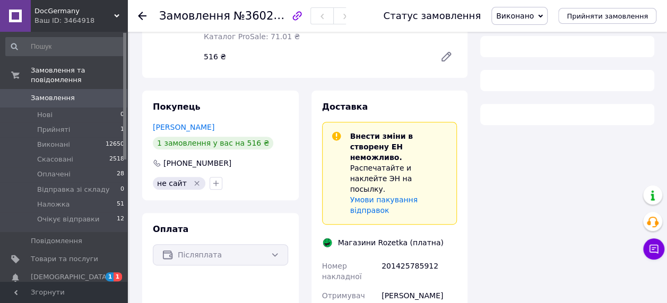
scroll to position [265, 0]
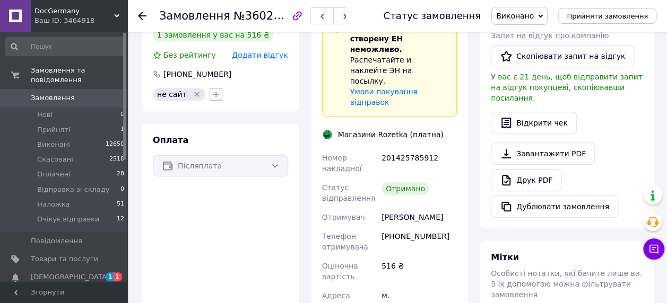
click at [212, 93] on icon "button" at bounding box center [216, 94] width 8 height 8
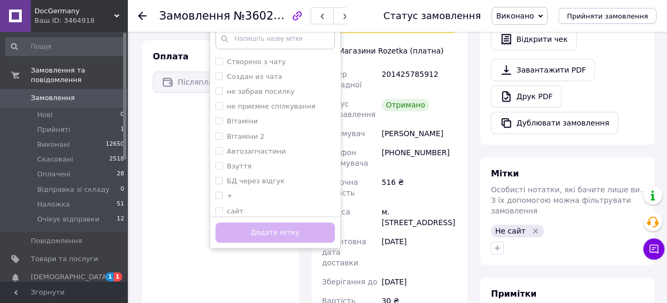
scroll to position [371, 0]
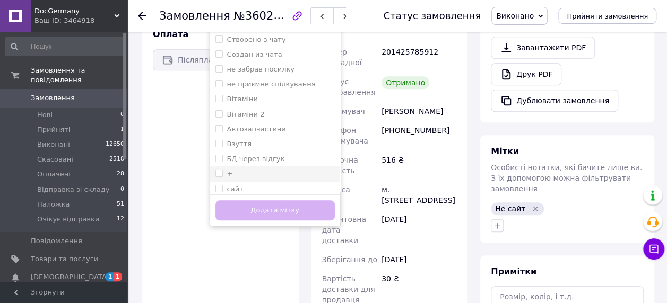
click at [227, 172] on div "+" at bounding box center [274, 174] width 119 height 10
checkbox input "true"
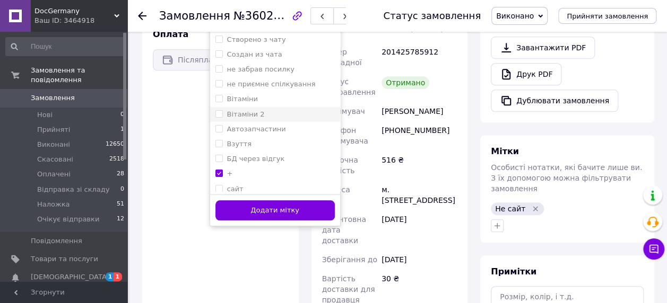
click at [251, 116] on label "Вітаміни 2" at bounding box center [246, 114] width 38 height 8
checkbox input "true"
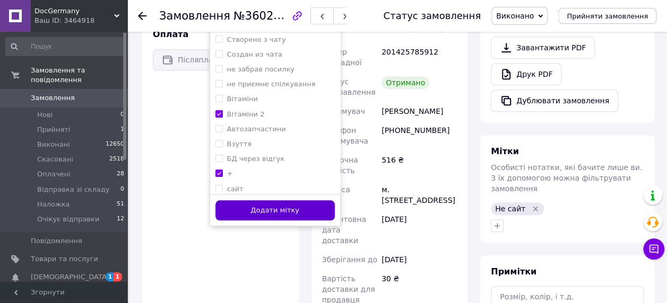
click at [248, 208] on button "Додати мітку" at bounding box center [274, 211] width 119 height 21
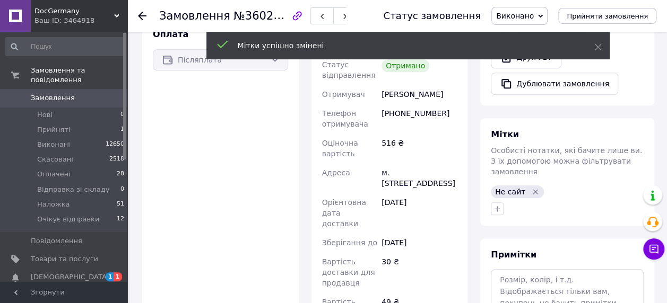
scroll to position [176, 0]
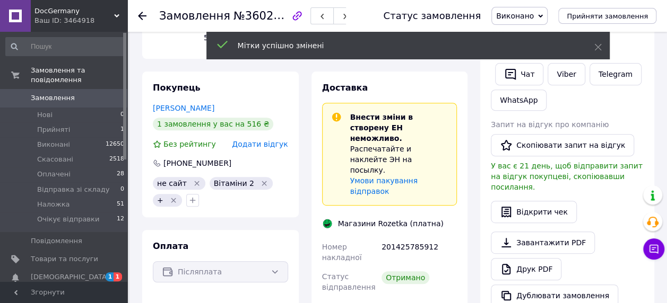
click at [109, 93] on span "0" at bounding box center [112, 98] width 29 height 10
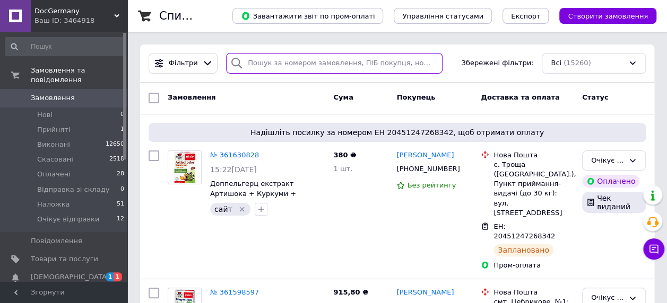
click at [274, 68] on input "search" at bounding box center [334, 63] width 216 height 21
paste input "361226581"
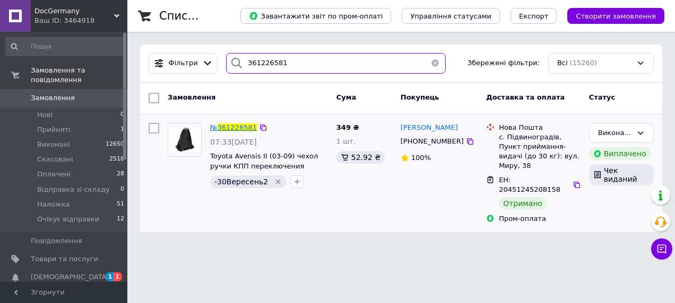
type input "361226581"
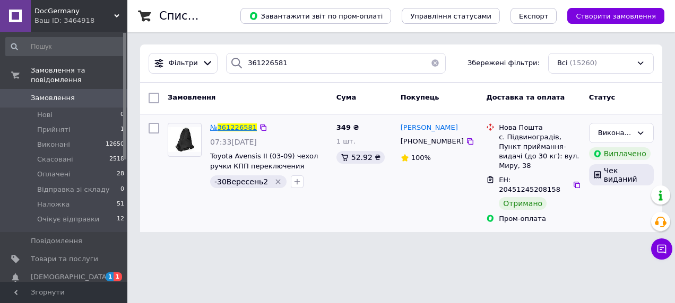
click at [230, 126] on span "361226581" at bounding box center [236, 128] width 39 height 8
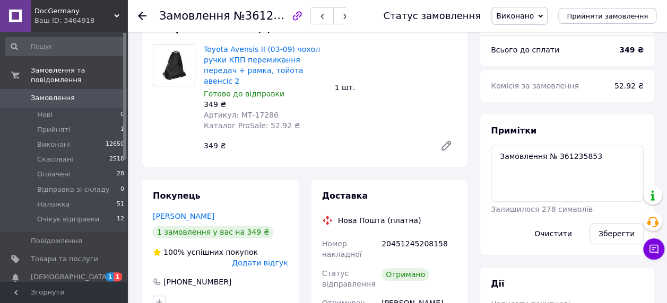
scroll to position [212, 0]
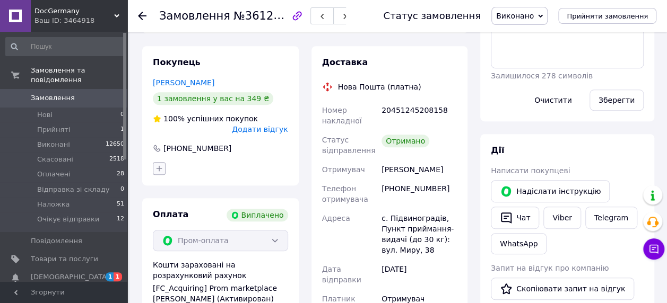
click at [160, 166] on icon "button" at bounding box center [159, 169] width 6 height 6
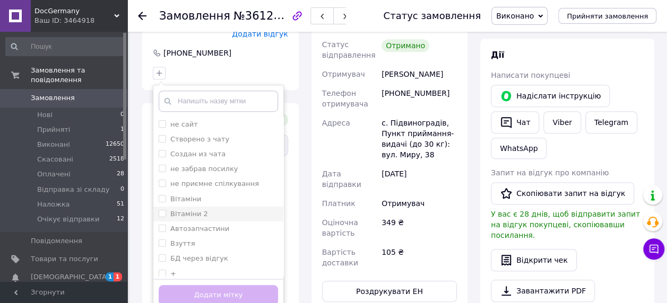
scroll to position [318, 0]
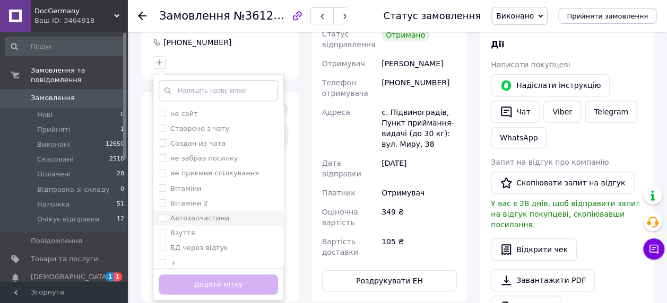
click at [202, 214] on label "Автозапчастини" at bounding box center [199, 218] width 59 height 8
checkbox input "true"
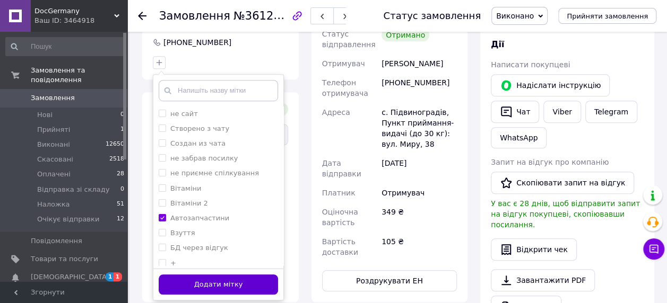
click at [175, 277] on button "Додати мітку" at bounding box center [218, 285] width 119 height 21
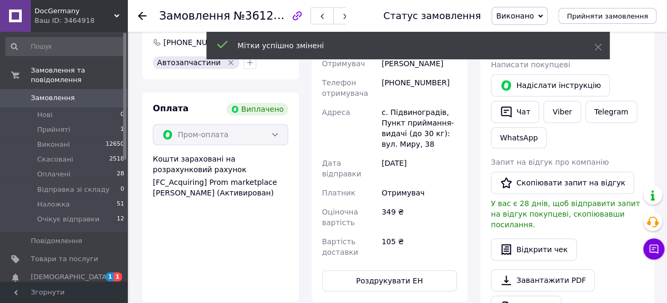
click at [53, 93] on span "Замовлення" at bounding box center [53, 98] width 44 height 10
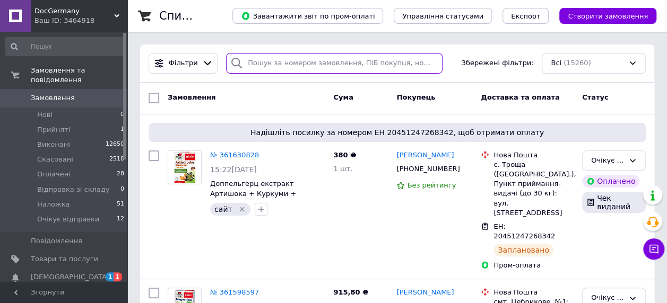
click at [280, 56] on input "search" at bounding box center [334, 63] width 216 height 21
click at [280, 56] on input "м" at bounding box center [334, 63] width 216 height 21
paste input "360576312"
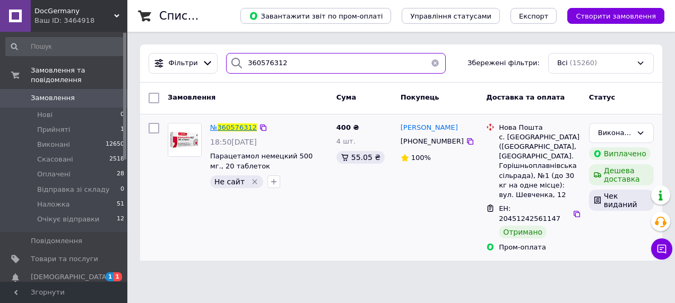
type input "360576312"
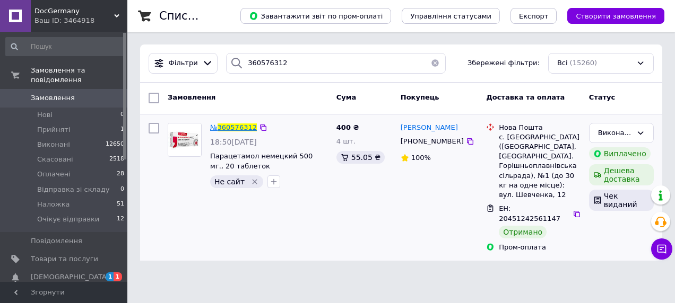
click at [231, 124] on span "360576312" at bounding box center [236, 128] width 39 height 8
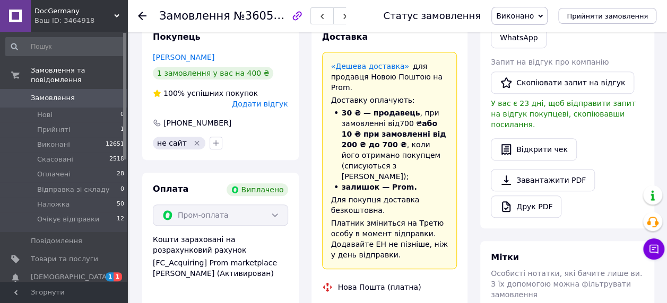
scroll to position [122, 0]
click at [212, 139] on icon "button" at bounding box center [216, 143] width 8 height 8
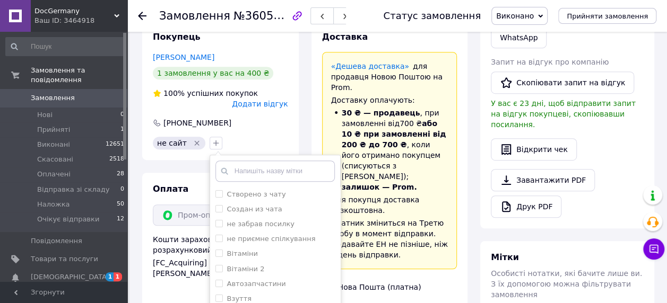
scroll to position [424, 0]
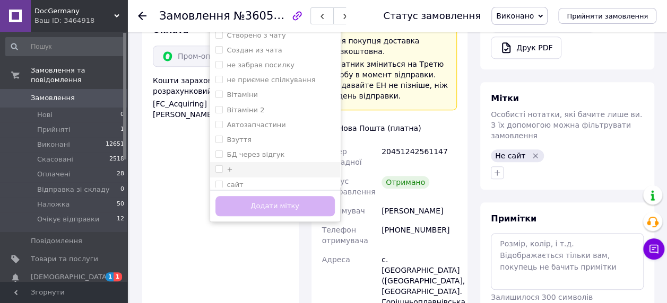
drag, startPoint x: 232, startPoint y: 141, endPoint x: 249, endPoint y: 89, distance: 54.7
click at [232, 165] on div "+" at bounding box center [274, 170] width 119 height 10
checkbox input "true"
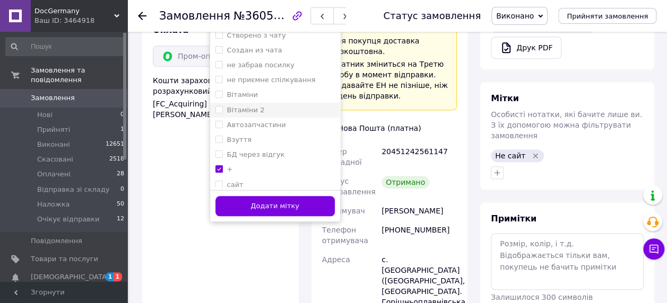
click at [250, 106] on label "Вітаміни 2" at bounding box center [246, 110] width 38 height 8
checkbox input "true"
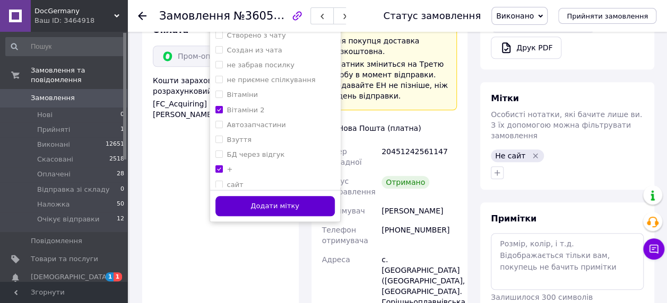
click at [243, 196] on button "Додати мітку" at bounding box center [274, 206] width 119 height 21
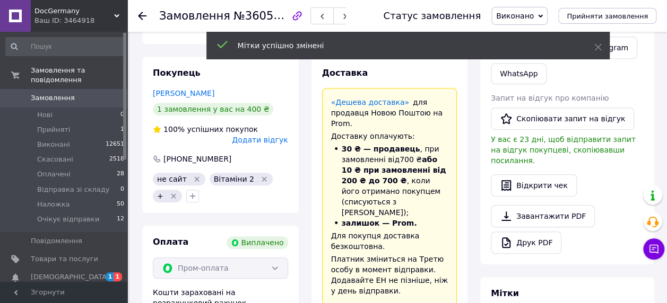
scroll to position [123, 0]
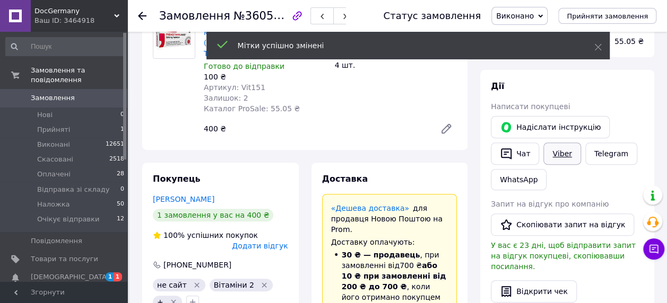
click at [552, 151] on link "Viber" at bounding box center [561, 154] width 37 height 22
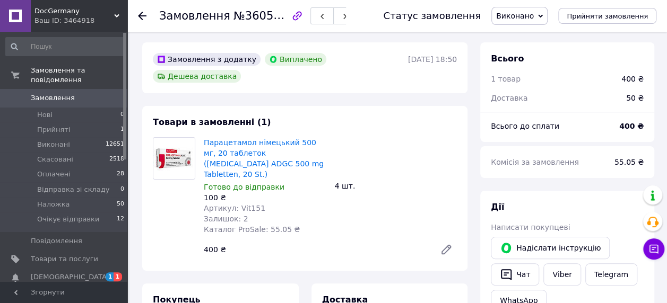
scroll to position [0, 0]
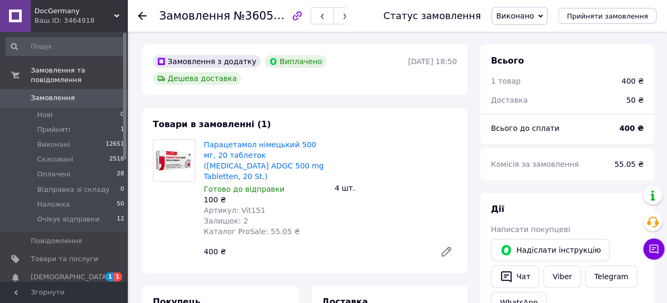
click at [45, 93] on span "Замовлення" at bounding box center [53, 98] width 44 height 10
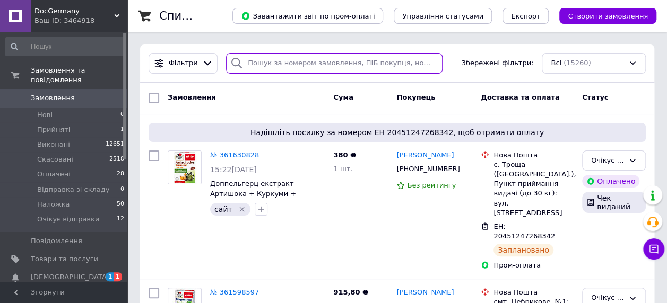
click at [310, 59] on input "search" at bounding box center [334, 63] width 216 height 21
paste input "20451239773497"
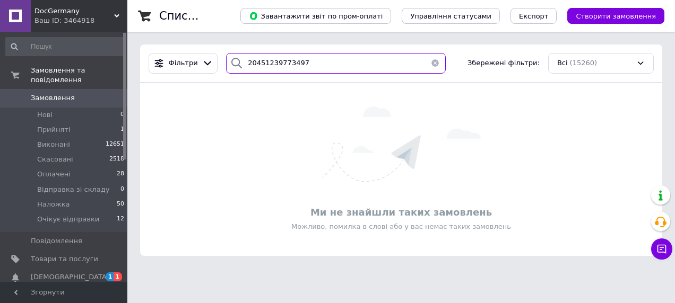
click at [379, 62] on input "20451239773497" at bounding box center [336, 63] width 220 height 21
paste input "40687605"
click at [341, 59] on input "20451240687605" at bounding box center [336, 63] width 220 height 21
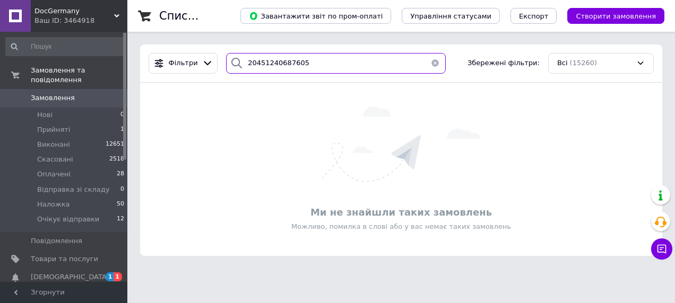
paste input "3037030"
click at [327, 69] on input "20451243037030" at bounding box center [336, 63] width 220 height 21
paste input "289483"
click at [322, 62] on input "20451243289483" at bounding box center [336, 63] width 220 height 21
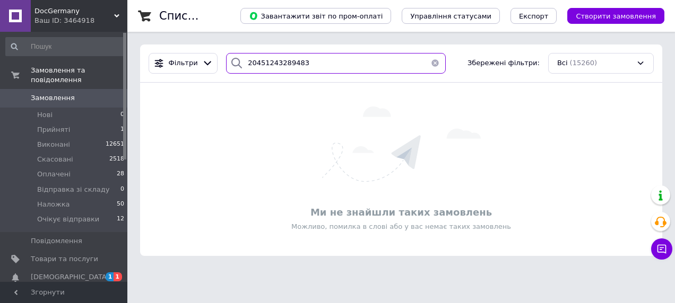
click at [322, 62] on input "20451243289483" at bounding box center [336, 63] width 220 height 21
paste input "93982"
click at [325, 64] on input "20451243293982" at bounding box center [336, 63] width 220 height 21
paste input "6347"
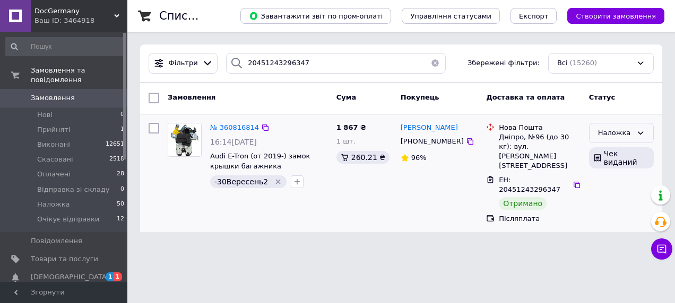
click at [615, 134] on div "Наложка" at bounding box center [615, 133] width 34 height 11
click at [608, 173] on li "Виконано" at bounding box center [621, 175] width 64 height 20
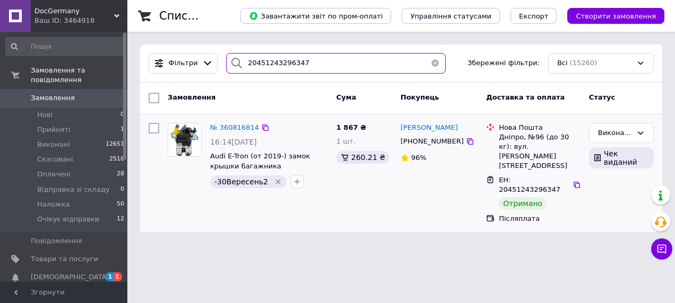
click at [302, 62] on input "20451243296347" at bounding box center [336, 63] width 220 height 21
paste input "303718"
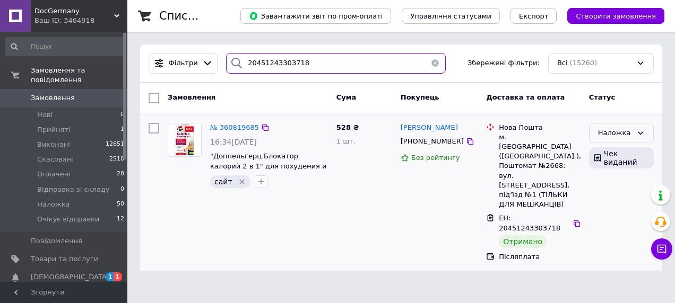
type input "20451243303718"
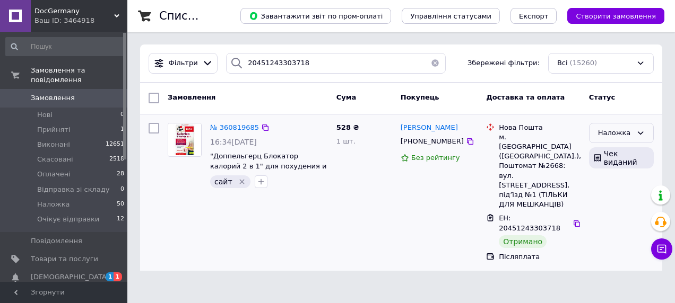
click at [605, 128] on div "Наложка" at bounding box center [615, 133] width 34 height 11
click at [611, 172] on li "Виконано" at bounding box center [621, 175] width 64 height 20
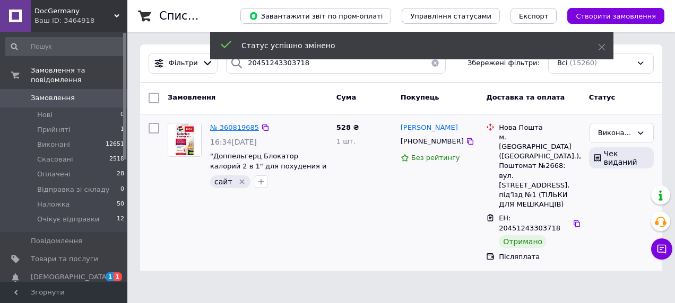
click at [248, 124] on span "№ 360819685" at bounding box center [234, 128] width 49 height 8
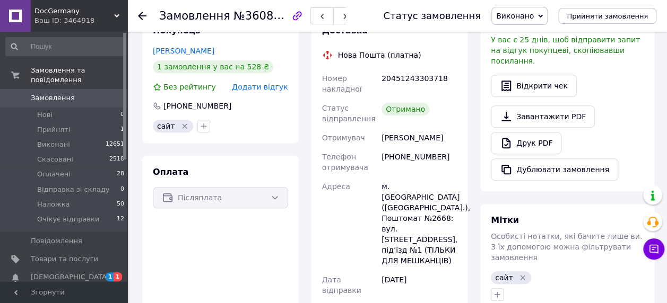
scroll to position [36, 0]
click at [202, 123] on icon "button" at bounding box center [204, 126] width 6 height 6
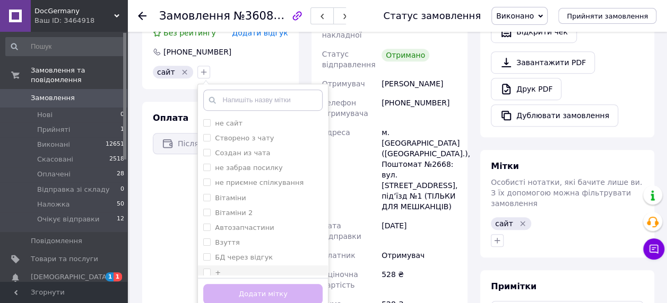
scroll to position [371, 0]
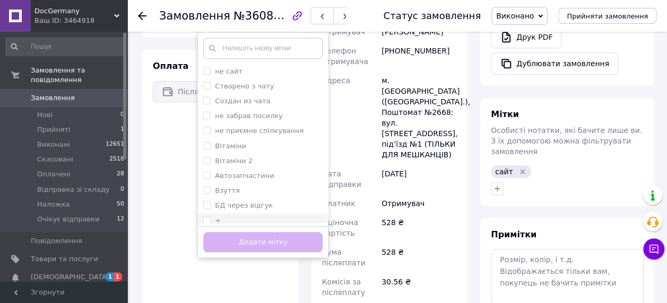
click at [227, 216] on div "+" at bounding box center [262, 221] width 119 height 10
checkbox input "true"
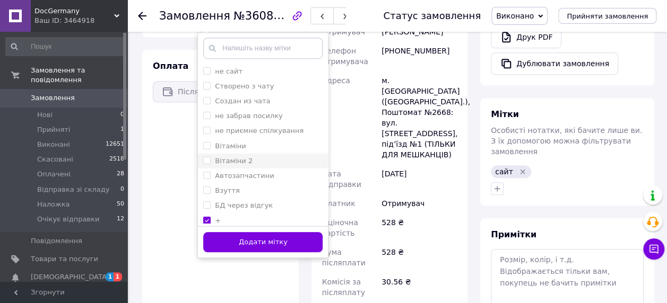
click at [236, 157] on label "Вітаміни 2" at bounding box center [234, 161] width 38 height 8
checkbox input "true"
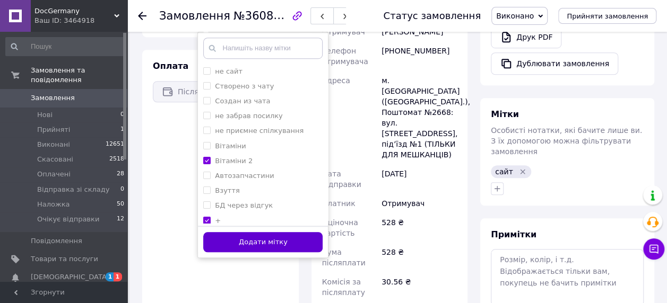
click at [240, 232] on button "Додати мітку" at bounding box center [262, 242] width 119 height 21
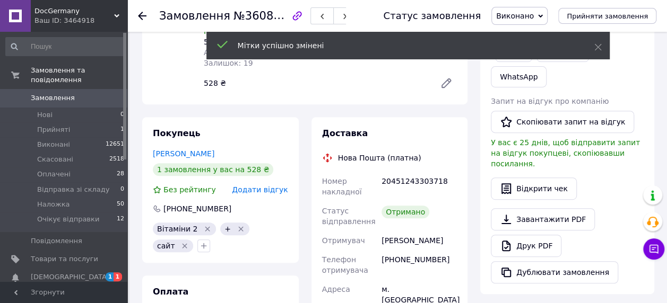
scroll to position [159, 0]
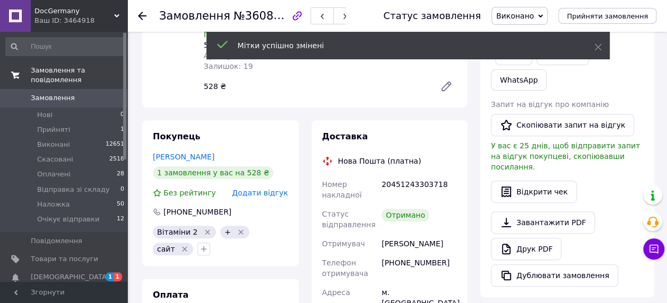
drag, startPoint x: 74, startPoint y: 83, endPoint x: 74, endPoint y: 70, distance: 12.7
click at [74, 89] on link "Замовлення 0" at bounding box center [65, 98] width 130 height 18
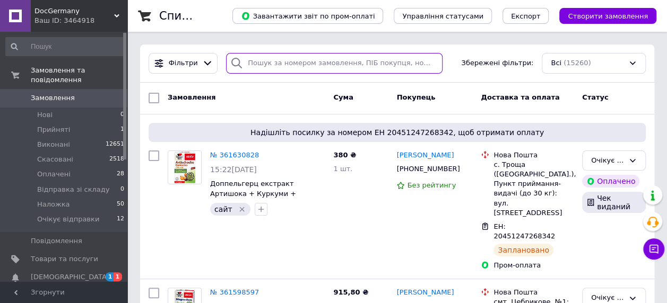
click at [280, 61] on input "search" at bounding box center [334, 63] width 216 height 21
paste input "20451243304865"
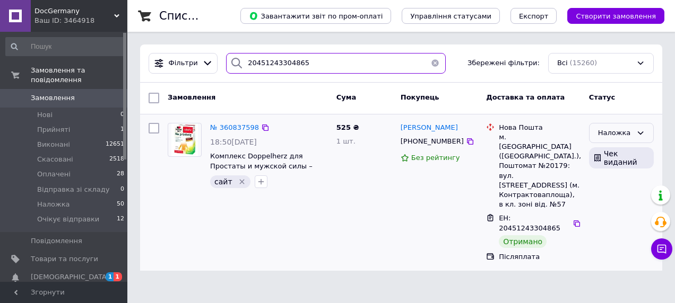
type input "20451243304865"
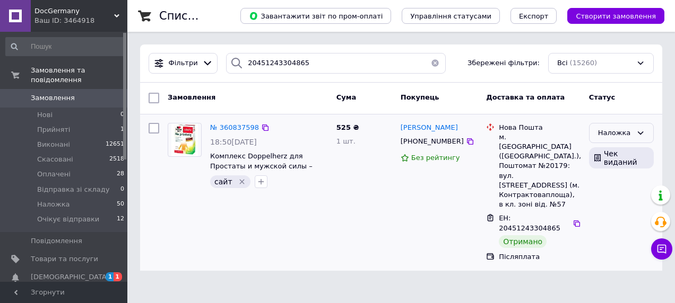
click at [611, 130] on div "Наложка" at bounding box center [615, 133] width 34 height 11
click at [623, 172] on li "Виконано" at bounding box center [621, 175] width 64 height 20
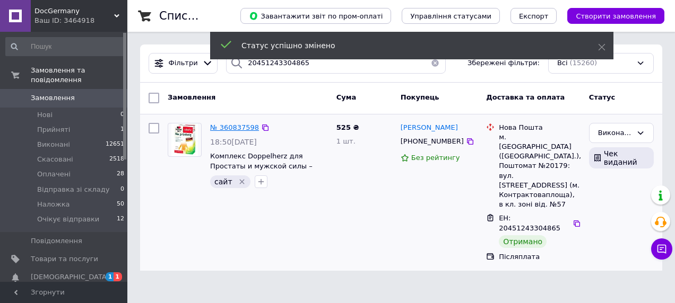
click at [243, 124] on span "№ 360837598" at bounding box center [234, 128] width 49 height 8
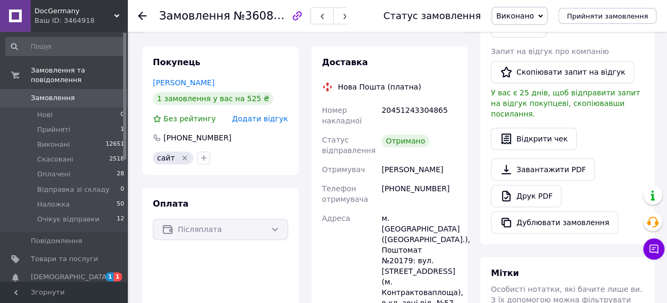
scroll to position [73, 0]
click at [201, 159] on icon "button" at bounding box center [204, 158] width 6 height 6
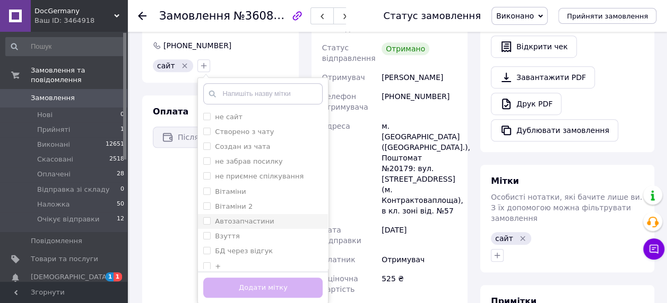
scroll to position [371, 0]
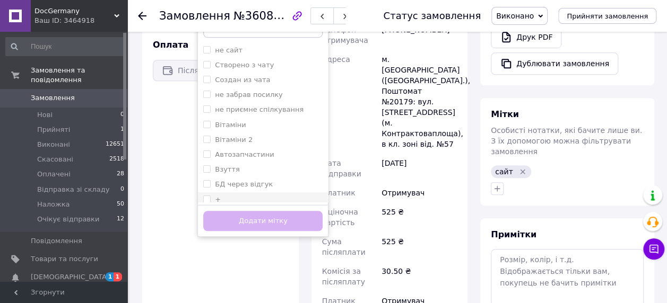
click at [215, 198] on label "+" at bounding box center [218, 200] width 6 height 8
checkbox input "true"
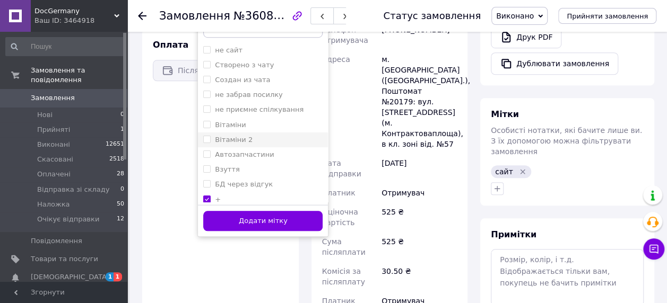
click at [237, 136] on label "Вітаміни 2" at bounding box center [234, 140] width 38 height 8
checkbox input "true"
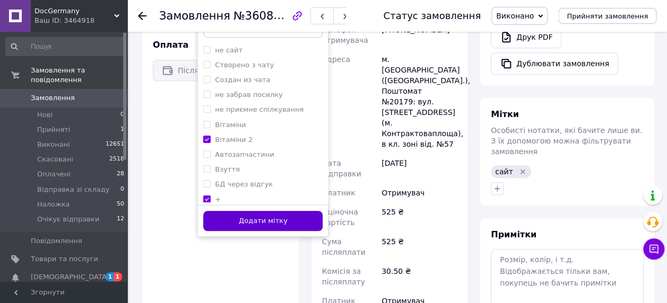
click at [250, 224] on button "Додати мітку" at bounding box center [262, 221] width 119 height 21
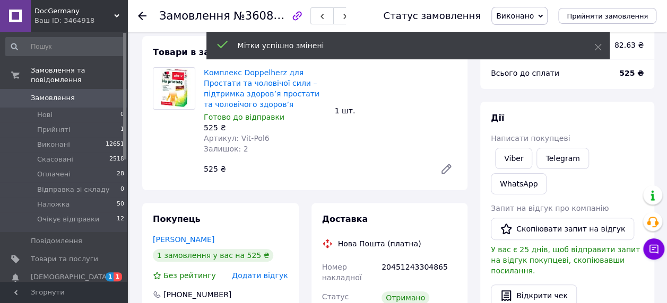
scroll to position [0, 0]
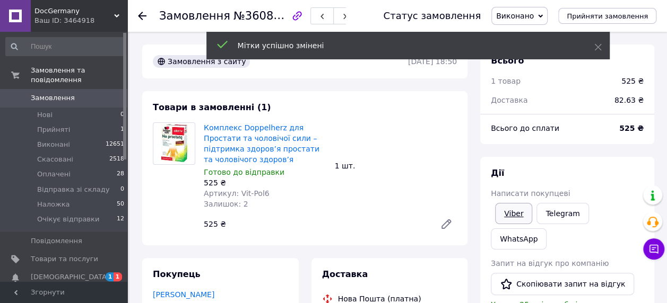
click at [523, 213] on link "Viber" at bounding box center [513, 213] width 37 height 21
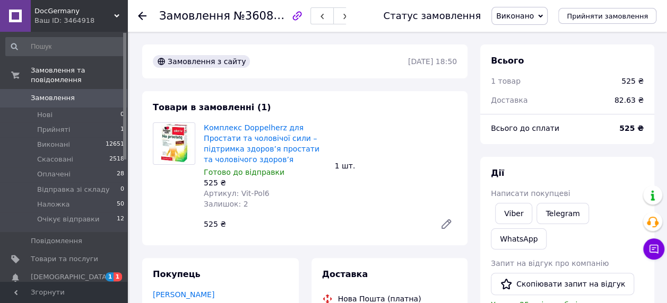
click at [83, 93] on span "Замовлення" at bounding box center [64, 98] width 67 height 10
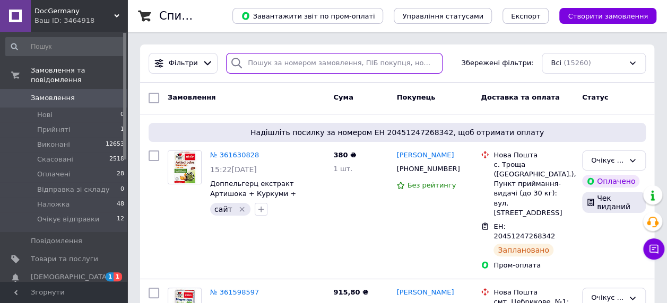
drag, startPoint x: 374, startPoint y: 53, endPoint x: 373, endPoint y: 59, distance: 5.9
click at [373, 53] on input "search" at bounding box center [334, 63] width 216 height 21
paste input "20451243475174"
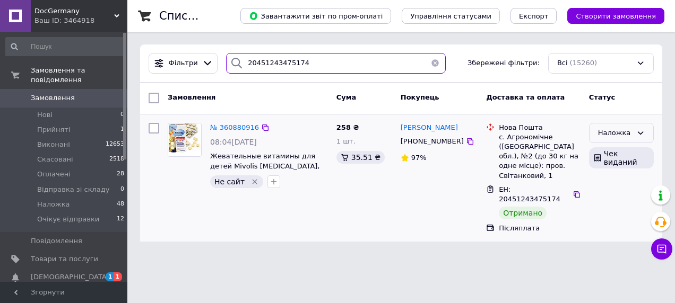
type input "20451243475174"
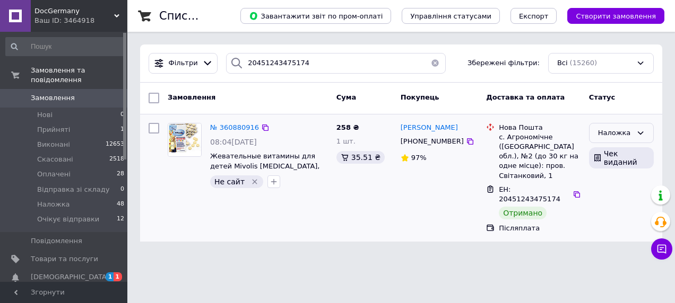
click at [603, 133] on div "Наложка" at bounding box center [615, 133] width 34 height 11
click at [604, 176] on li "Виконано" at bounding box center [621, 175] width 64 height 20
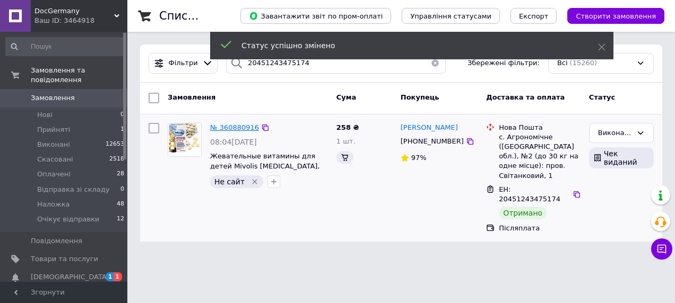
click at [226, 127] on span "№ 360880916" at bounding box center [234, 128] width 49 height 8
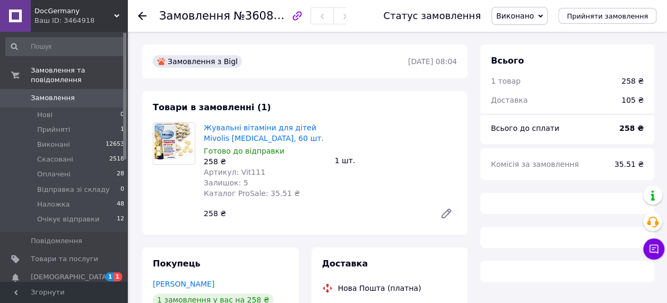
scroll to position [212, 0]
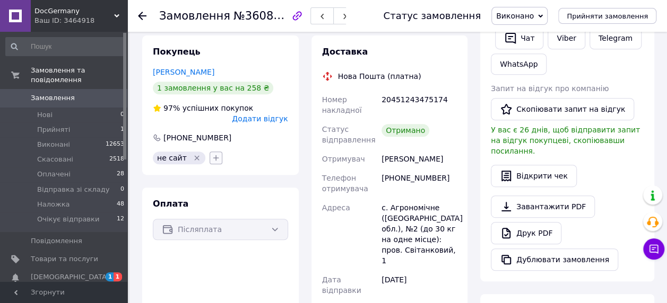
click at [213, 155] on icon "button" at bounding box center [216, 158] width 6 height 6
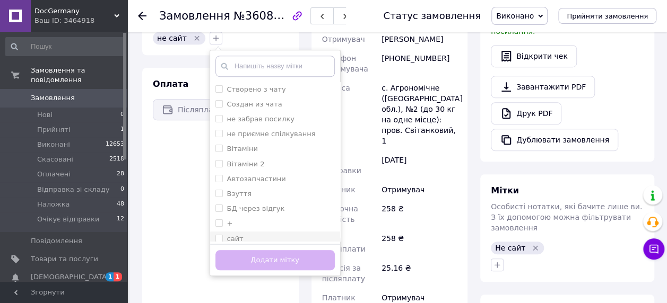
scroll to position [371, 0]
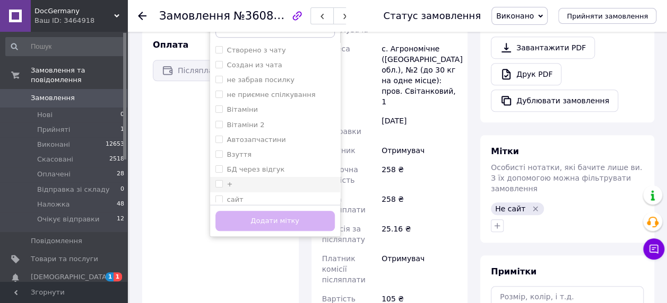
click at [245, 180] on div "+" at bounding box center [274, 185] width 119 height 10
checkbox input "true"
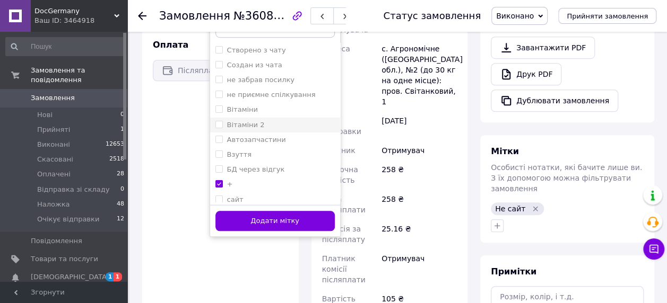
click at [259, 120] on div "Вітаміни 2" at bounding box center [274, 125] width 119 height 10
checkbox input "true"
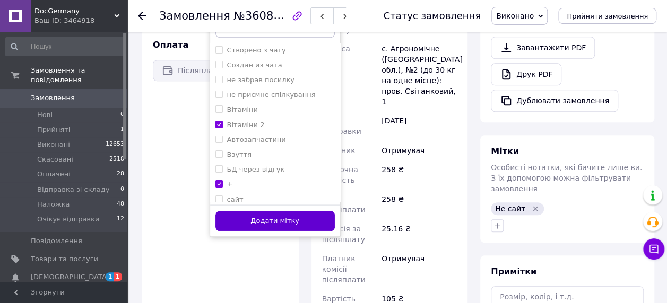
click at [264, 211] on button "Додати мітку" at bounding box center [274, 221] width 119 height 21
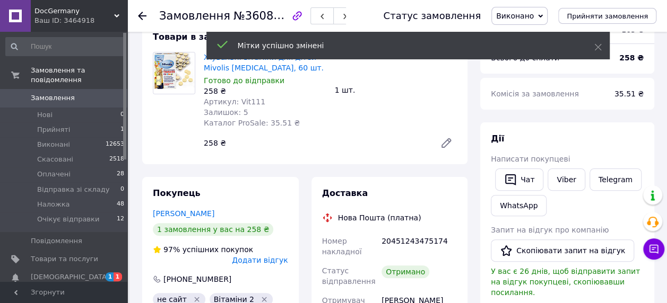
scroll to position [70, 0]
click at [568, 180] on link "Viber" at bounding box center [565, 180] width 37 height 22
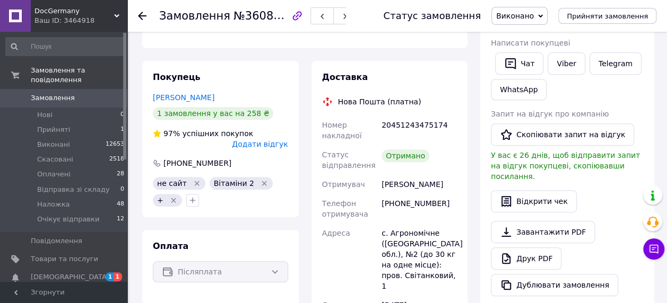
scroll to position [318, 0]
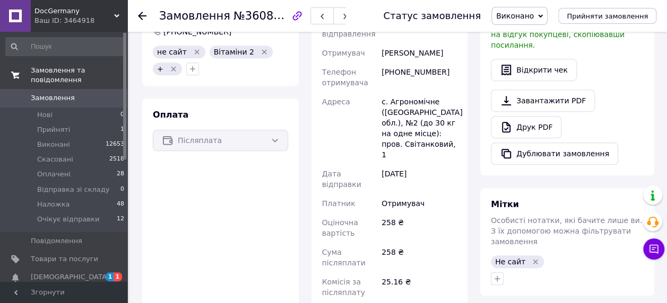
drag, startPoint x: 48, startPoint y: 81, endPoint x: 59, endPoint y: 73, distance: 14.1
click at [48, 89] on link "Замовлення 0" at bounding box center [65, 98] width 130 height 18
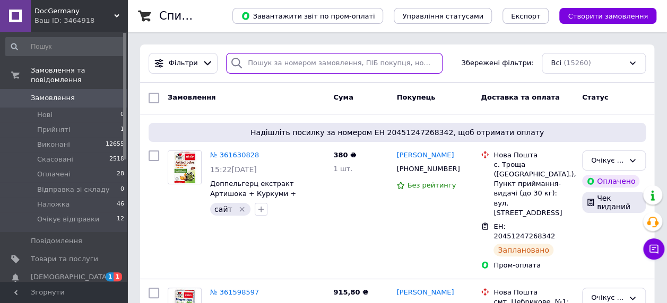
click at [326, 66] on input "search" at bounding box center [334, 63] width 216 height 21
paste input "20451243479567"
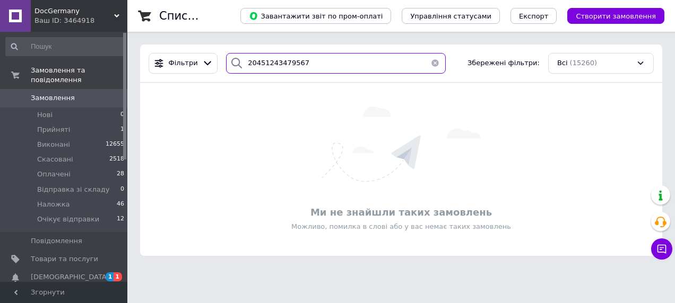
click at [312, 63] on input "20451243479567" at bounding box center [336, 63] width 220 height 21
paste input "555720"
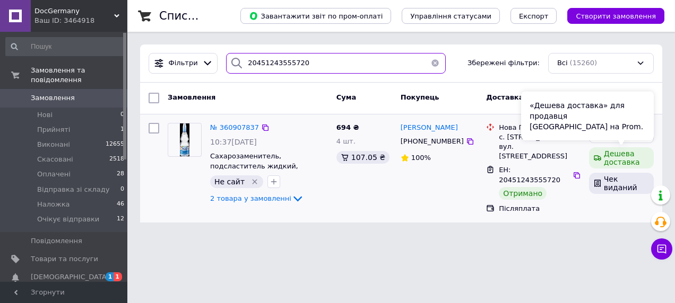
type input "20451243555720"
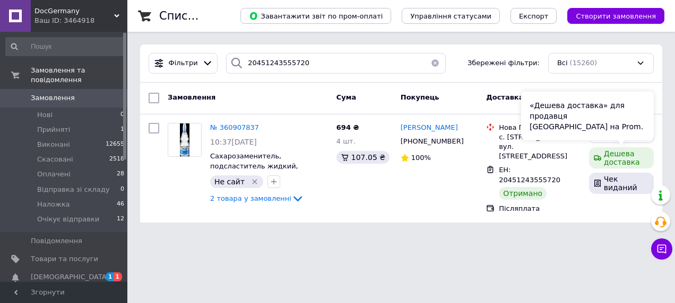
drag, startPoint x: 596, startPoint y: 146, endPoint x: 612, endPoint y: 135, distance: 19.7
click at [612, 135] on div "«Дешева доставка» для продавця Новою Поштою на Prom." at bounding box center [587, 116] width 133 height 49
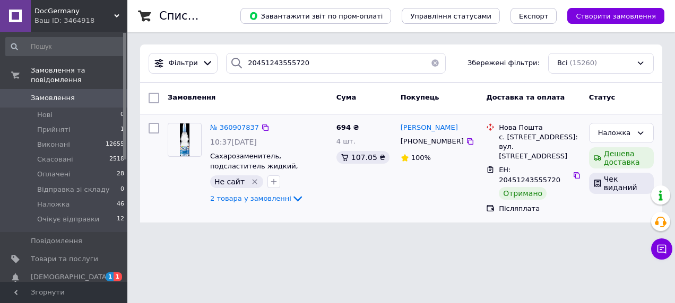
drag, startPoint x: 617, startPoint y: 129, endPoint x: 617, endPoint y: 142, distance: 12.7
click at [617, 129] on div "Наложка" at bounding box center [615, 133] width 34 height 11
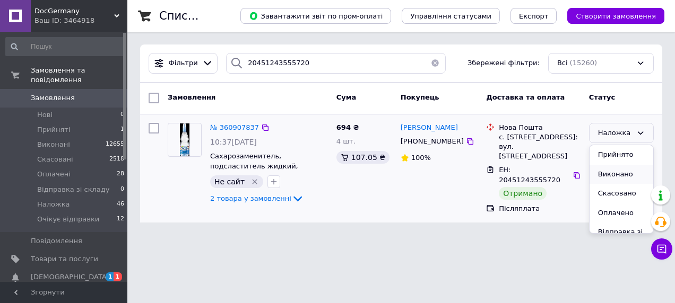
click at [612, 174] on li "Виконано" at bounding box center [621, 175] width 64 height 20
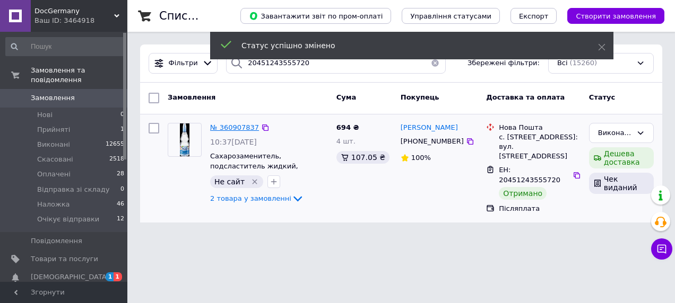
click at [230, 127] on span "№ 360907837" at bounding box center [234, 128] width 49 height 8
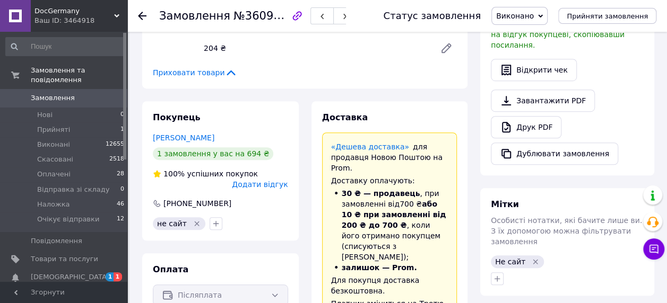
scroll to position [56, 0]
click at [213, 220] on icon "button" at bounding box center [216, 224] width 8 height 8
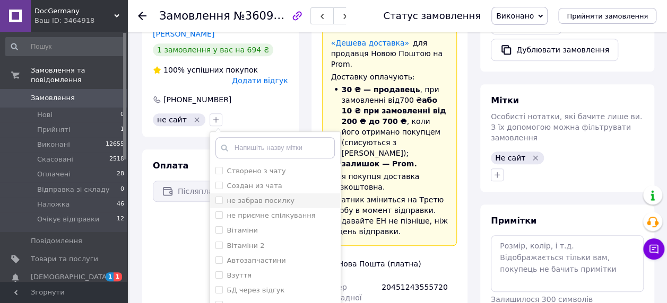
scroll to position [424, 0]
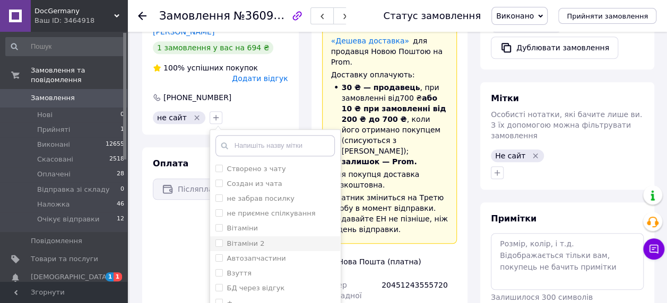
click at [245, 240] on label "Вітаміни 2" at bounding box center [246, 244] width 38 height 8
checkbox input "true"
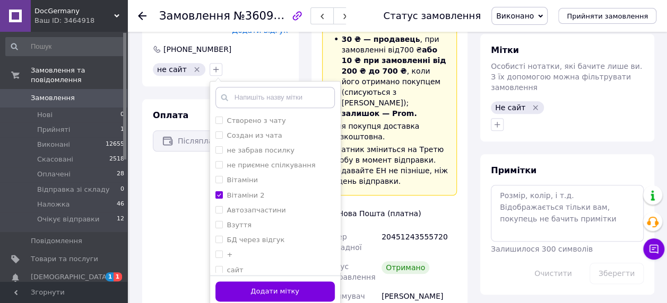
scroll to position [584, 0]
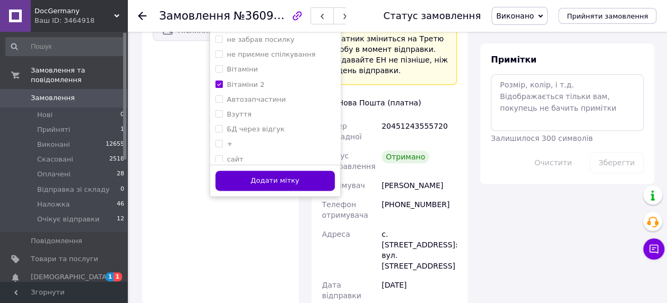
click at [307, 171] on button "Додати мітку" at bounding box center [274, 181] width 119 height 21
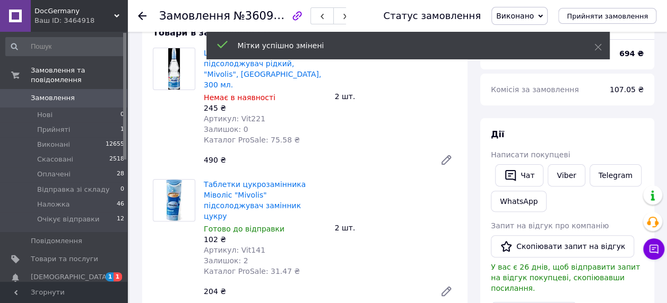
scroll to position [53, 0]
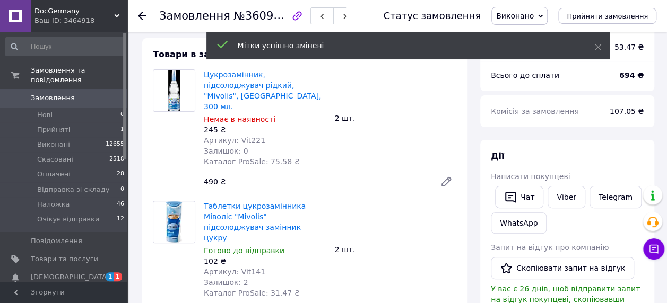
click at [60, 93] on span "Замовлення" at bounding box center [53, 98] width 44 height 10
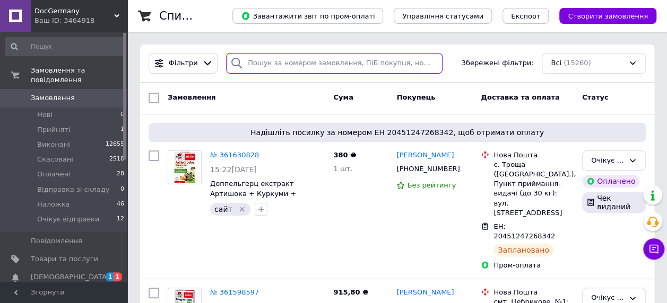
click at [284, 66] on input "search" at bounding box center [334, 63] width 216 height 21
paste input "20451243792138"
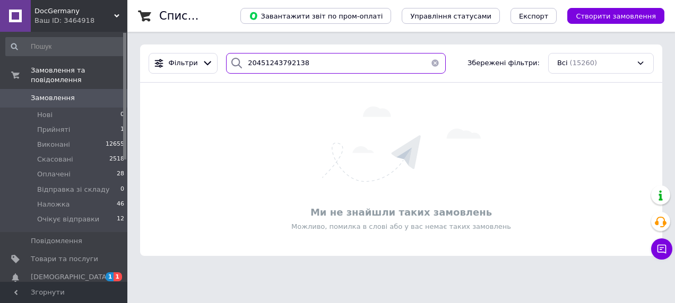
click at [309, 62] on input "20451243792138" at bounding box center [336, 63] width 220 height 21
paste input "20451243822023"
click at [309, 62] on input "2045124379213820451243822023" at bounding box center [336, 63] width 220 height 21
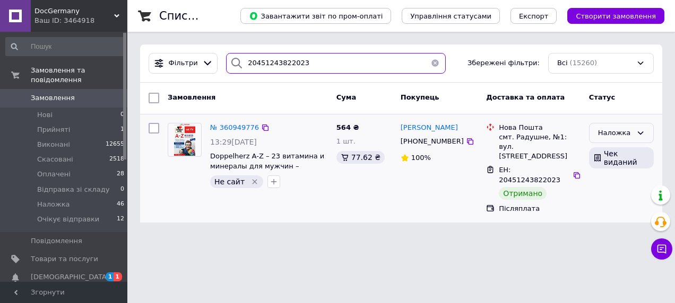
type input "20451243822023"
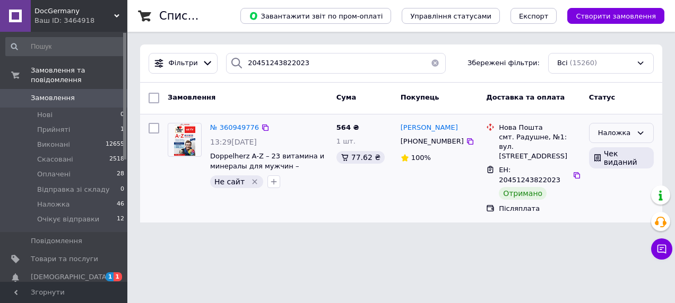
click at [620, 132] on div "Наложка" at bounding box center [615, 133] width 34 height 11
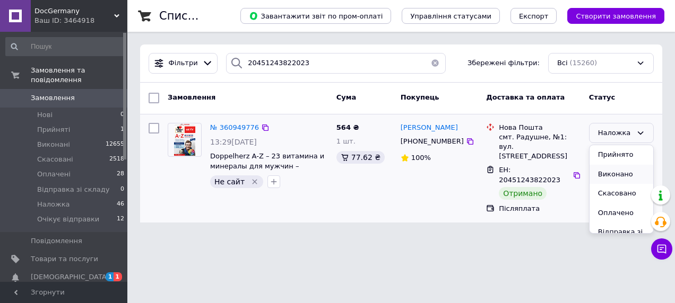
click at [627, 175] on li "Виконано" at bounding box center [621, 175] width 64 height 20
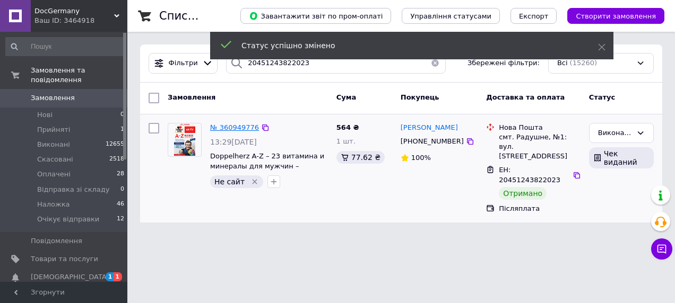
click at [228, 126] on span "№ 360949776" at bounding box center [234, 128] width 49 height 8
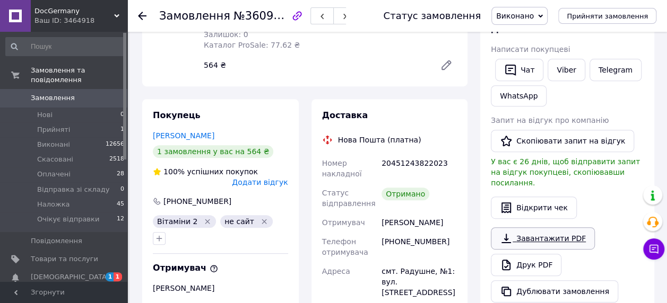
scroll to position [155, 0]
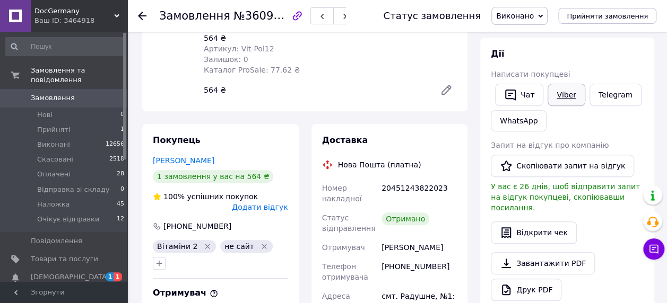
click at [579, 96] on link "Viber" at bounding box center [565, 95] width 37 height 22
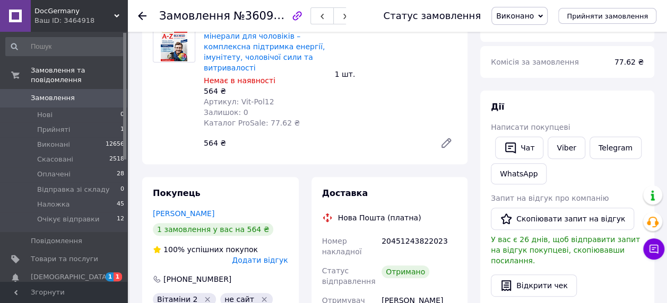
click at [62, 93] on span "Замовлення" at bounding box center [53, 98] width 44 height 10
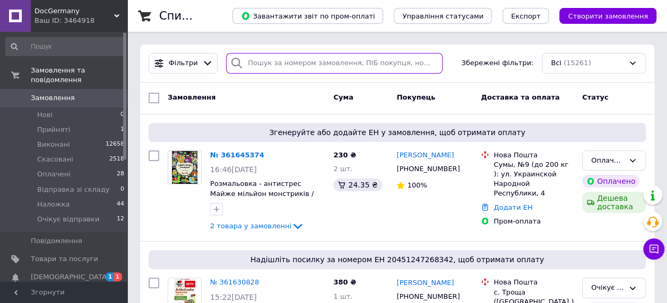
click at [279, 64] on input "search" at bounding box center [334, 63] width 216 height 21
paste input "20451244459625"
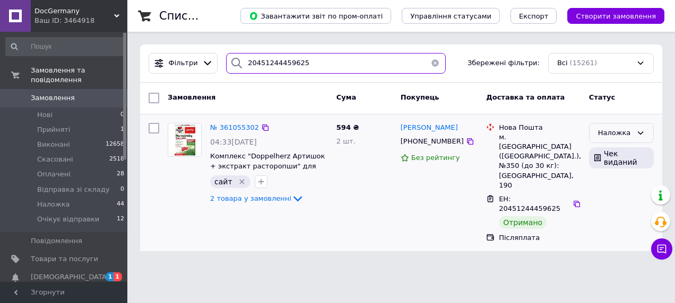
type input "20451244459625"
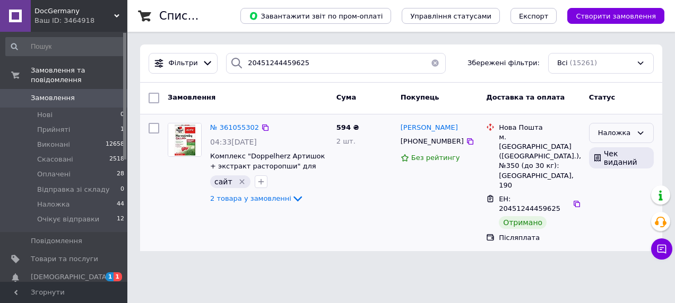
click at [623, 135] on div "Наложка" at bounding box center [615, 133] width 34 height 11
click at [617, 175] on li "Виконано" at bounding box center [621, 175] width 64 height 20
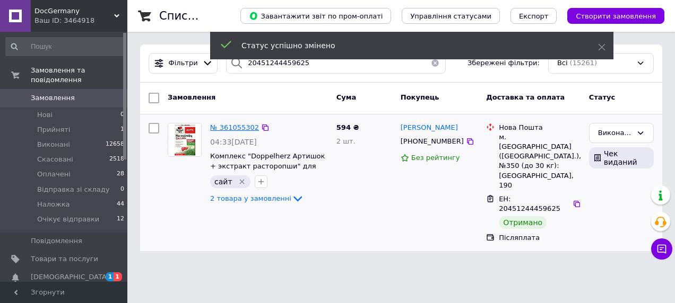
click at [236, 126] on span "№ 361055302" at bounding box center [234, 128] width 49 height 8
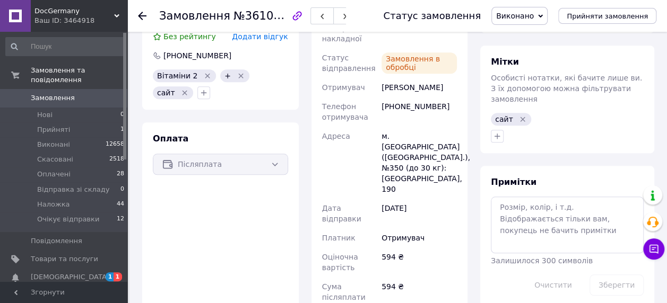
scroll to position [424, 0]
click at [80, 93] on span "Замовлення" at bounding box center [64, 98] width 67 height 10
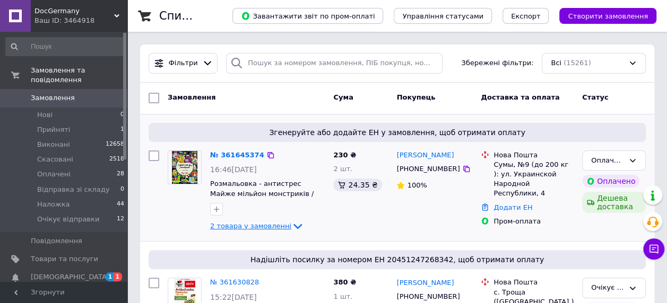
click at [243, 230] on span "2 товара у замовленні" at bounding box center [250, 226] width 81 height 8
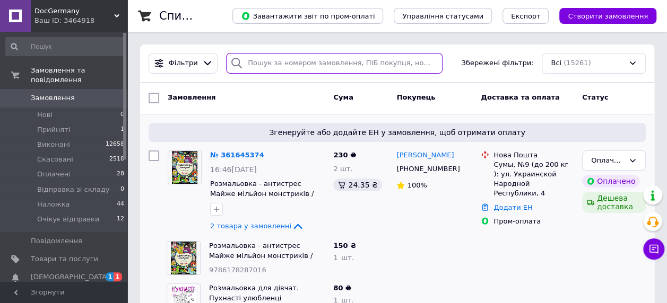
click at [304, 62] on input "search" at bounding box center [334, 63] width 216 height 21
paste input "20451244402623"
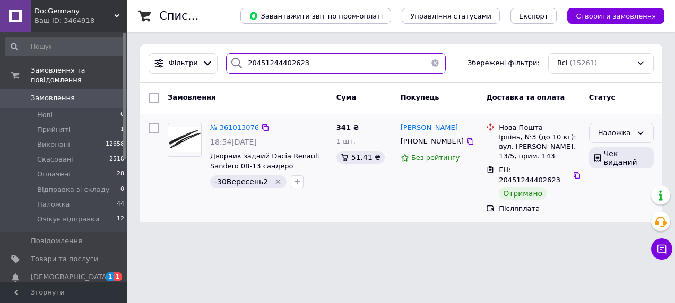
type input "20451244402623"
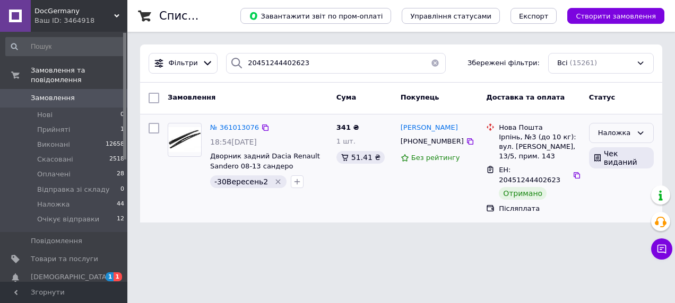
click at [616, 133] on div "Наложка" at bounding box center [615, 133] width 34 height 11
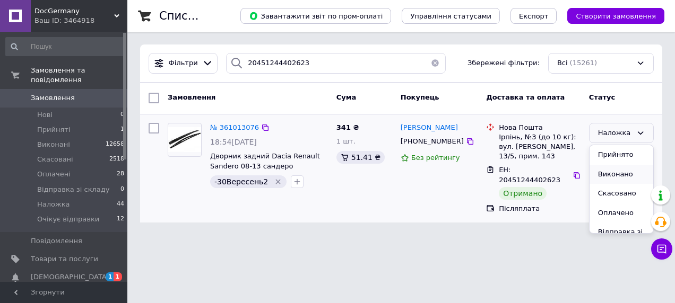
click at [612, 174] on li "Виконано" at bounding box center [621, 175] width 64 height 20
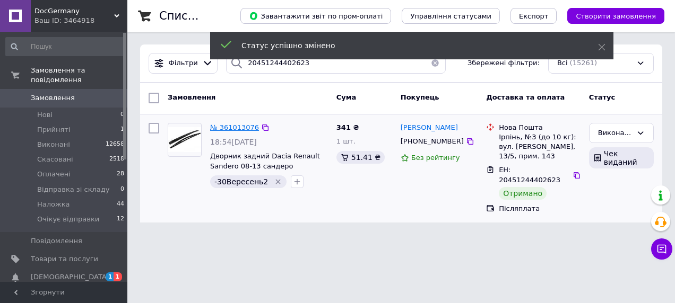
click at [226, 124] on span "№ 361013076" at bounding box center [234, 128] width 49 height 8
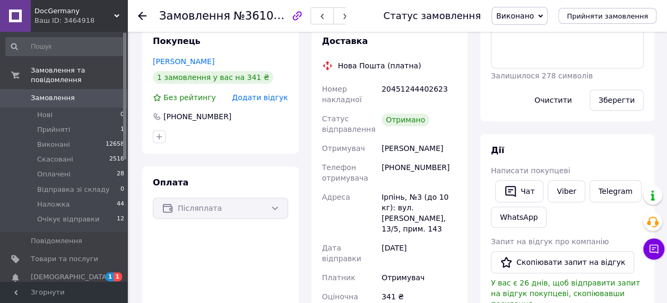
scroll to position [92, 0]
click at [157, 138] on icon "button" at bounding box center [159, 137] width 8 height 8
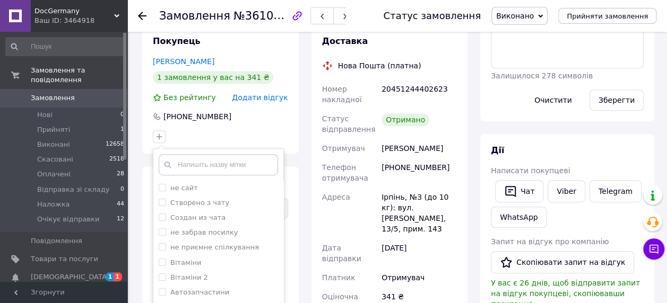
scroll to position [371, 0]
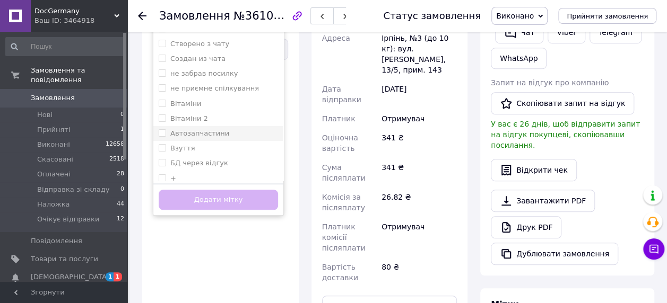
click at [220, 133] on label "Автозапчастини" at bounding box center [199, 133] width 59 height 8
checkbox input "true"
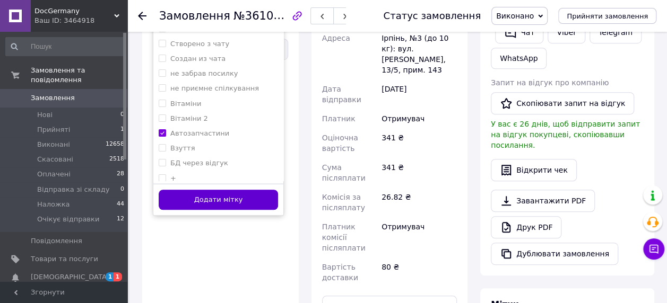
click at [216, 199] on button "Додати мітку" at bounding box center [218, 200] width 119 height 21
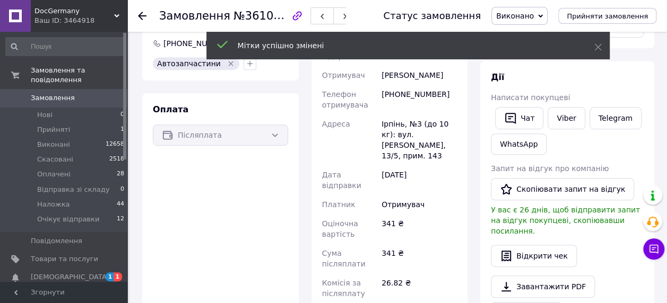
scroll to position [159, 0]
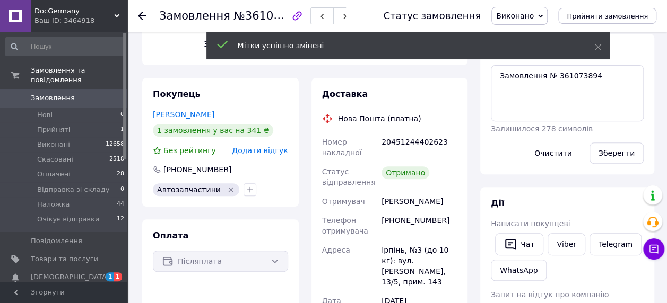
click at [83, 93] on span "Замовлення" at bounding box center [64, 98] width 67 height 10
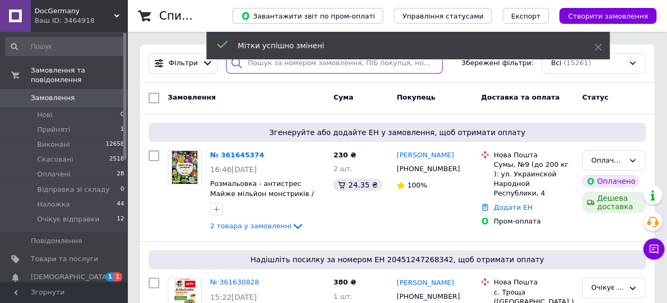
click at [259, 67] on input "search" at bounding box center [334, 63] width 216 height 21
paste input "20451244391982"
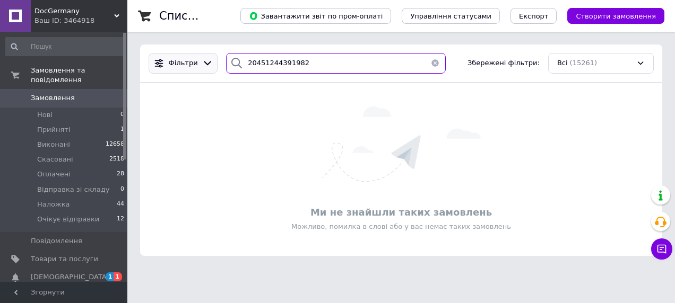
drag, startPoint x: 284, startPoint y: 57, endPoint x: 161, endPoint y: 66, distance: 123.4
click at [161, 66] on div "Фільтри 20451244391982 Збережені фільтри: Всі (15261)" at bounding box center [400, 63] width 513 height 21
paste input "106223"
drag, startPoint x: 301, startPoint y: 55, endPoint x: 212, endPoint y: 60, distance: 89.3
click at [212, 60] on div "Фільтри 20451244106223 Збережені фільтри: Всі (15261)" at bounding box center [400, 63] width 513 height 21
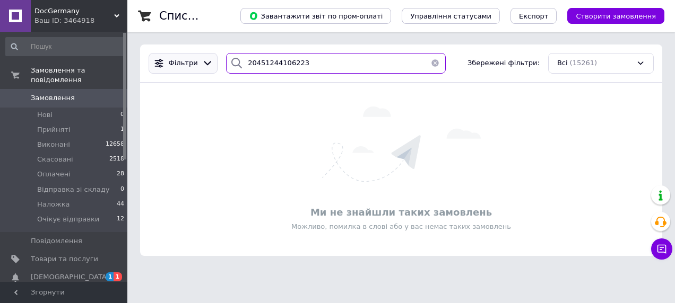
paste input "011276"
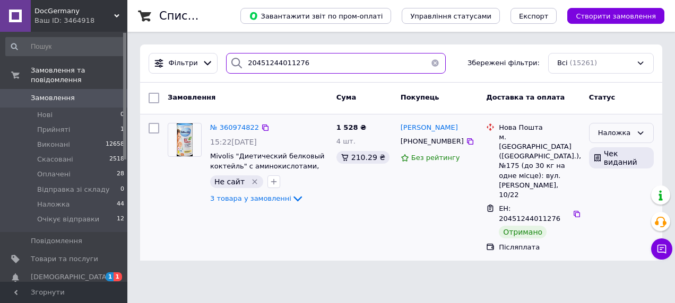
type input "20451244011276"
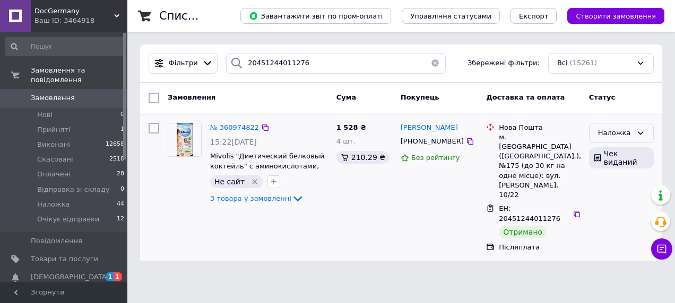
click at [600, 129] on div "Наложка" at bounding box center [615, 133] width 34 height 11
click at [615, 173] on li "Виконано" at bounding box center [621, 175] width 64 height 20
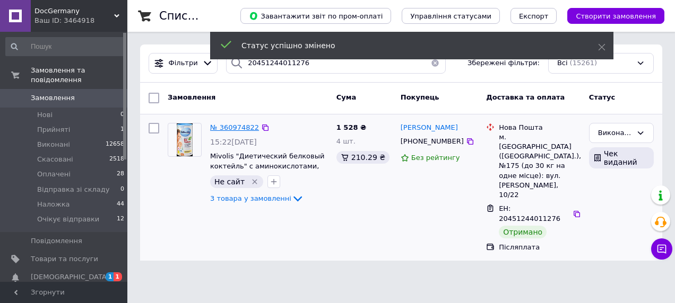
click at [220, 127] on span "№ 360974822" at bounding box center [234, 128] width 49 height 8
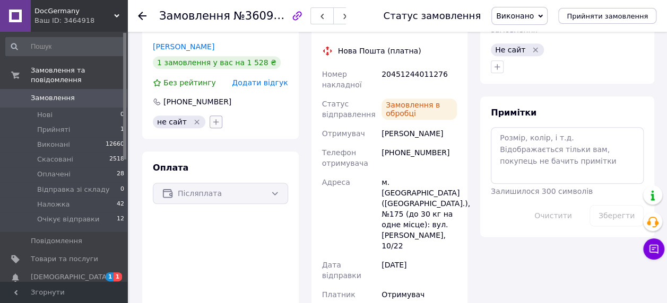
click at [214, 118] on icon "button" at bounding box center [216, 122] width 8 height 8
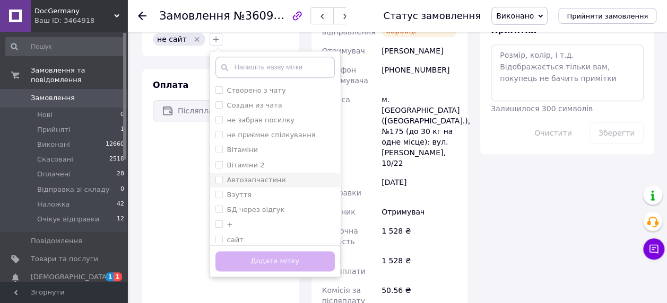
scroll to position [637, 0]
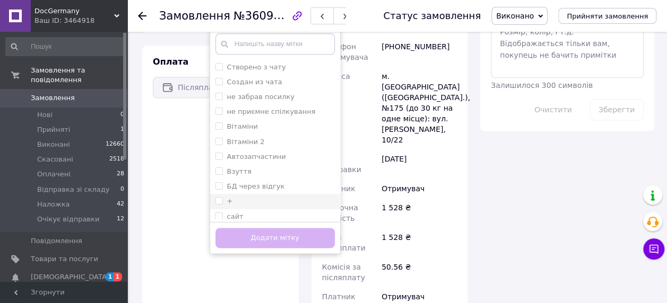
click at [247, 197] on div "+" at bounding box center [274, 202] width 119 height 10
checkbox input "true"
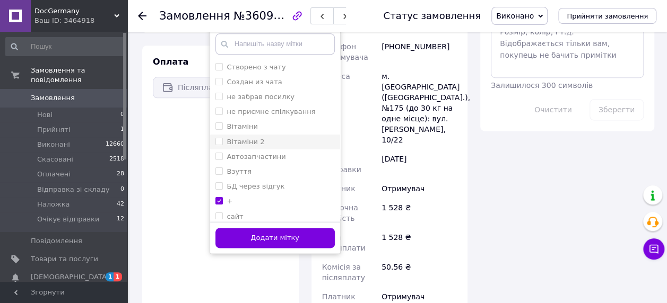
click at [248, 138] on label "Вітаміни 2" at bounding box center [246, 142] width 38 height 8
checkbox input "true"
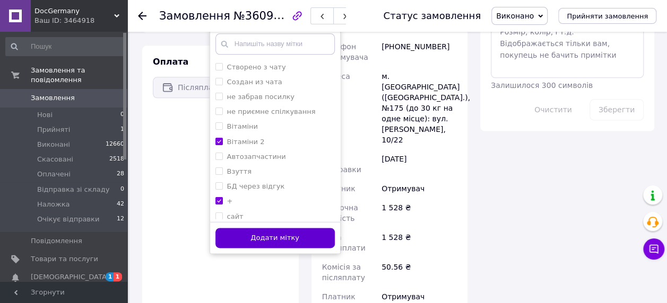
click at [263, 228] on button "Додати мітку" at bounding box center [274, 238] width 119 height 21
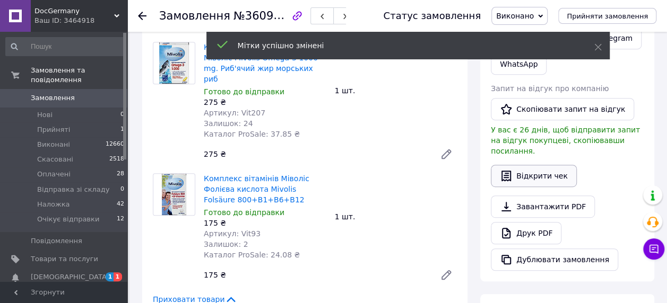
scroll to position [106, 0]
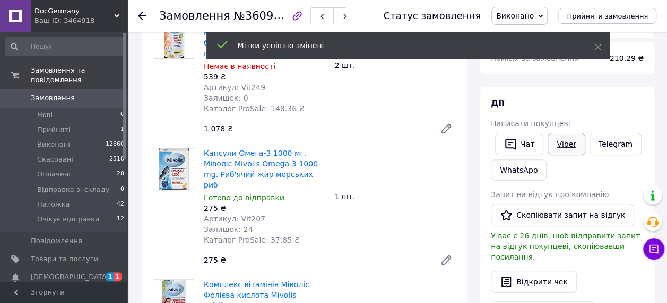
click at [567, 141] on link "Viber" at bounding box center [565, 144] width 37 height 22
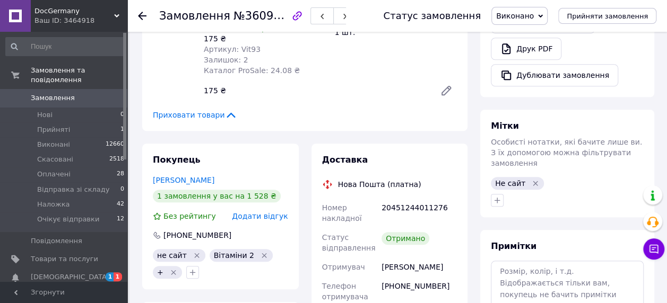
scroll to position [477, 0]
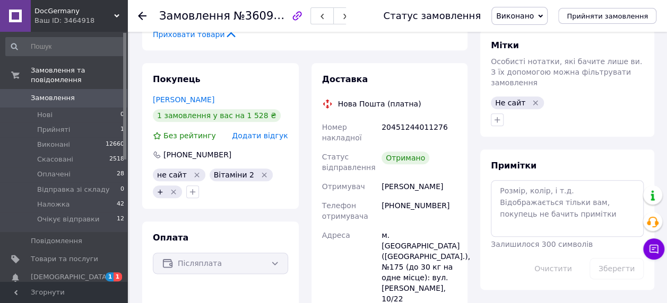
click at [73, 93] on span "Замовлення" at bounding box center [64, 98] width 67 height 10
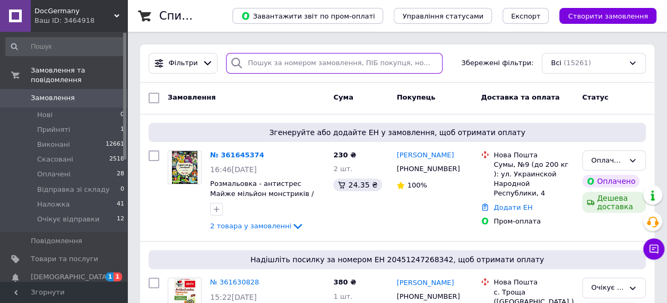
click at [301, 62] on input "search" at bounding box center [334, 63] width 216 height 21
paste input "20451244011276"
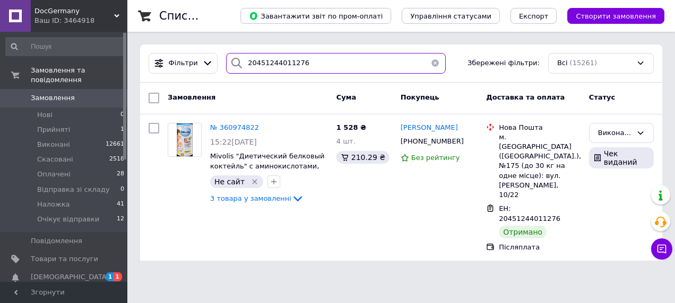
click at [317, 59] on input "20451244011276" at bounding box center [336, 63] width 220 height 21
paste input "04648"
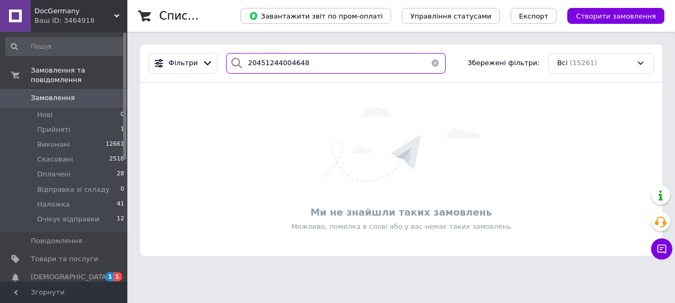
click at [323, 64] on input "20451244004648" at bounding box center [336, 63] width 220 height 21
paste input "3822023"
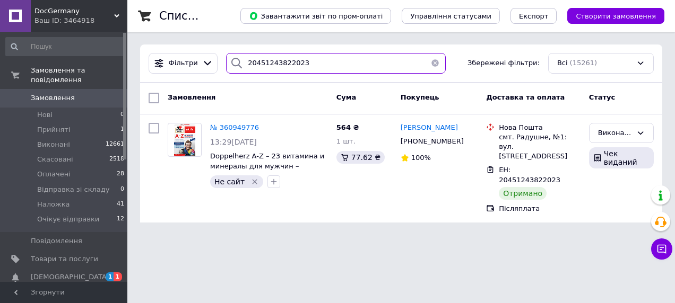
click at [310, 59] on input "20451243822023" at bounding box center [336, 63] width 220 height 21
paste input "361432652"
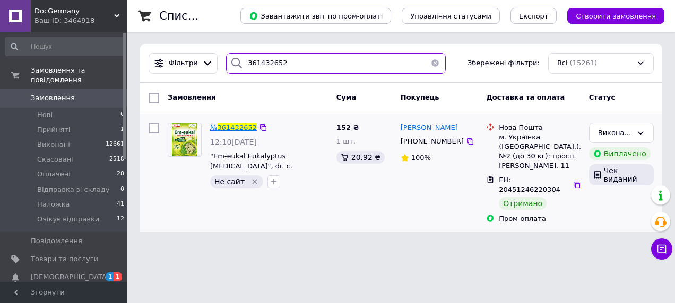
type input "361432652"
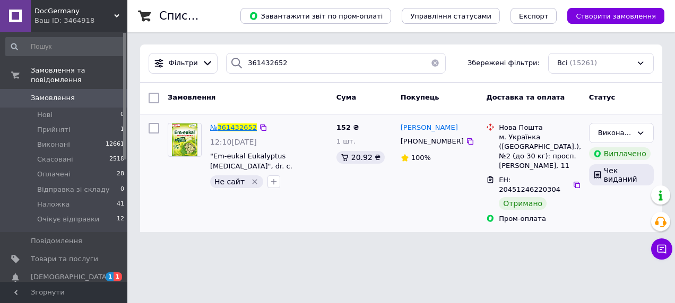
click at [224, 126] on span "361432652" at bounding box center [236, 128] width 39 height 8
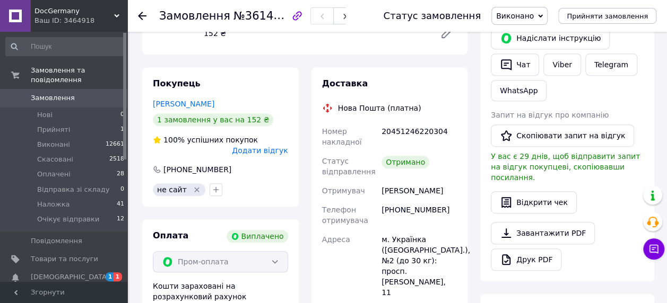
scroll to position [318, 0]
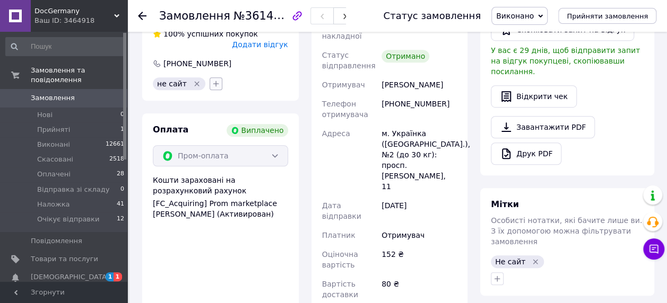
click at [213, 81] on icon "button" at bounding box center [216, 84] width 6 height 6
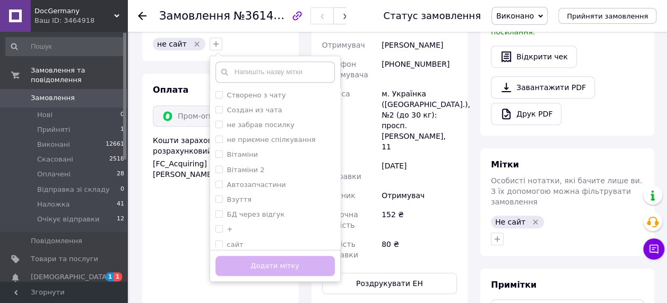
scroll to position [424, 0]
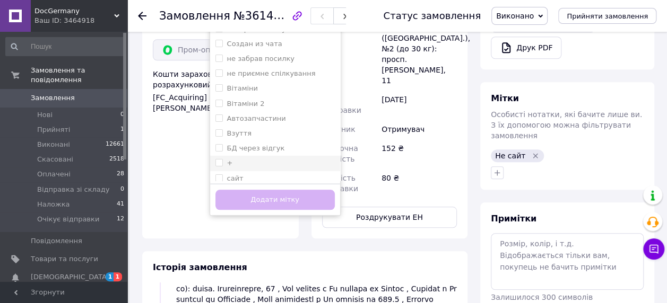
drag, startPoint x: 227, startPoint y: 153, endPoint x: 237, endPoint y: 109, distance: 45.2
click at [227, 159] on div "+" at bounding box center [274, 164] width 119 height 10
checkbox input "true"
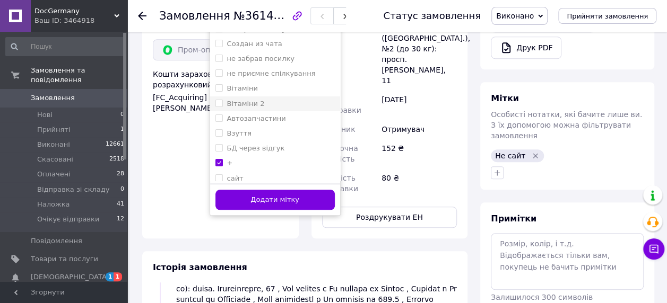
click at [243, 100] on label "Вітаміни 2" at bounding box center [246, 104] width 38 height 8
checkbox input "true"
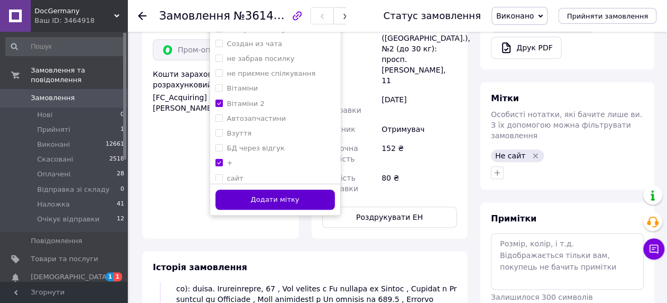
click at [232, 190] on button "Додати мітку" at bounding box center [274, 200] width 119 height 21
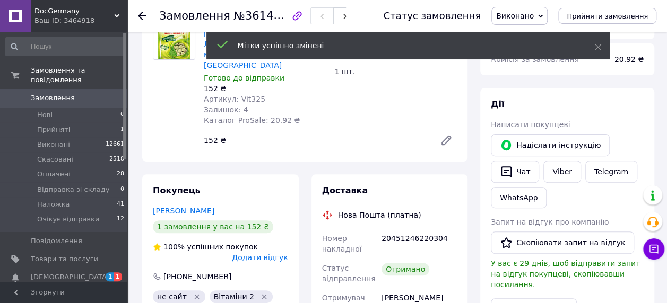
scroll to position [17, 0]
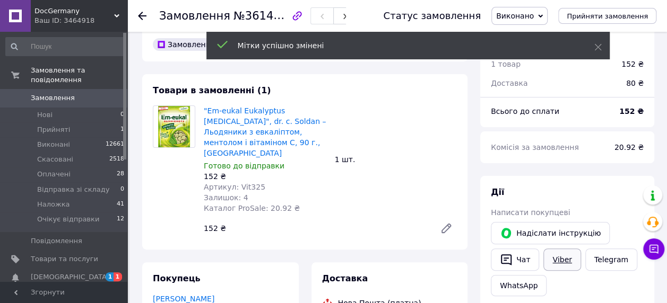
click at [552, 260] on link "Viber" at bounding box center [561, 260] width 37 height 22
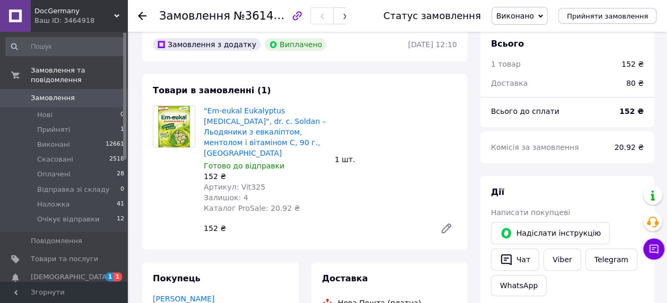
click at [43, 93] on span "Замовлення" at bounding box center [53, 98] width 44 height 10
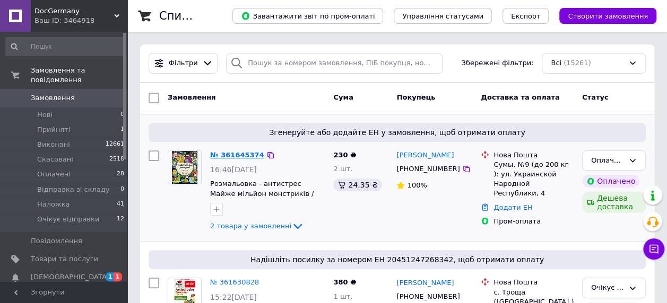
click at [238, 153] on link "№ 361645374" at bounding box center [237, 155] width 54 height 8
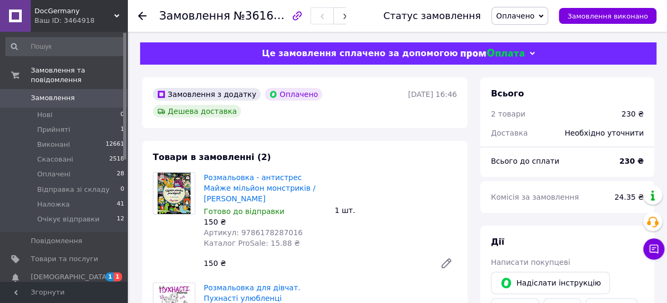
click at [246, 229] on span "Артикул: 9786178287016" at bounding box center [253, 233] width 99 height 8
copy span "9786178287016"
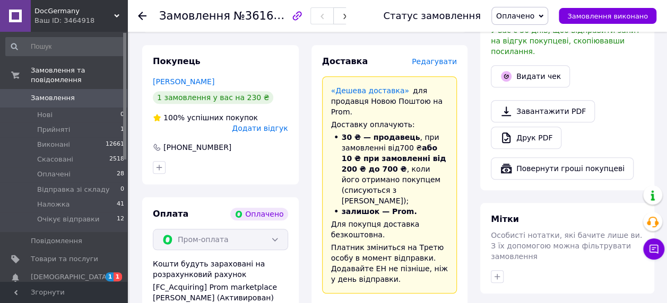
scroll to position [530, 0]
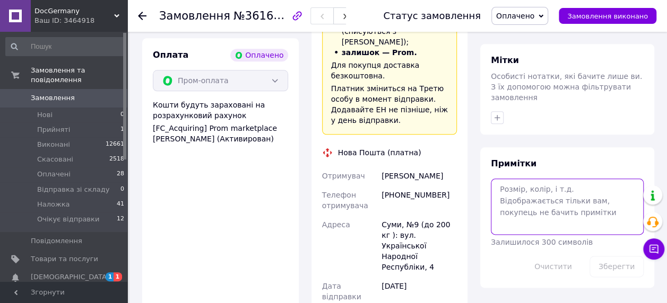
click at [512, 181] on textarea at bounding box center [567, 207] width 153 height 56
paste textarea "120.00"
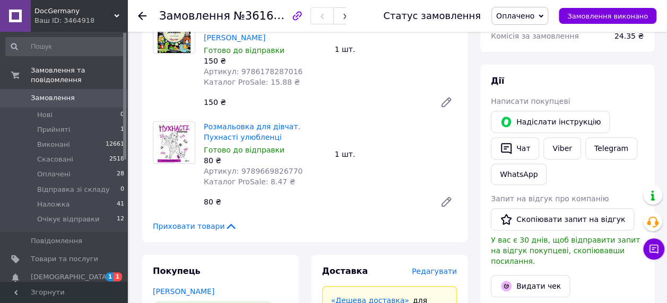
scroll to position [159, 0]
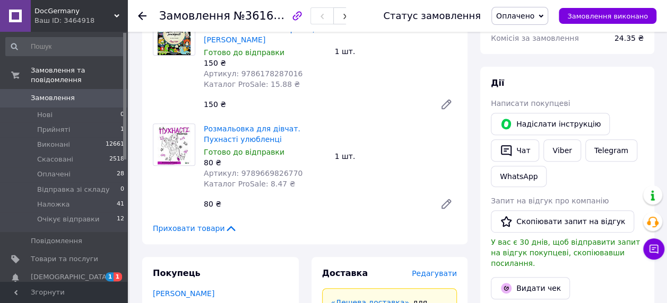
click at [247, 169] on span "Артикул: 9789669826770" at bounding box center [253, 173] width 99 height 8
copy span "9789669826770"
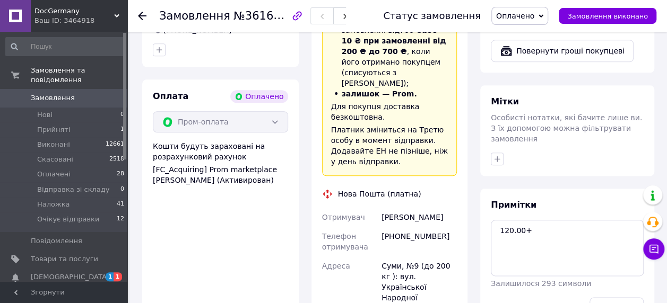
scroll to position [584, 0]
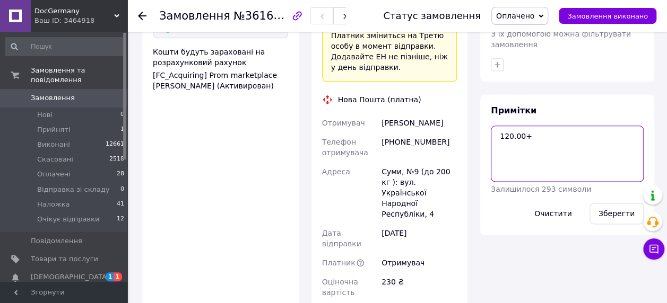
click at [543, 126] on textarea "120.00+" at bounding box center [567, 154] width 153 height 56
paste textarea "64.00"
click at [574, 126] on textarea "120.00+64.00 =" at bounding box center [567, 154] width 153 height 56
paste textarea "184"
type textarea "120.00+64.00 = 184"
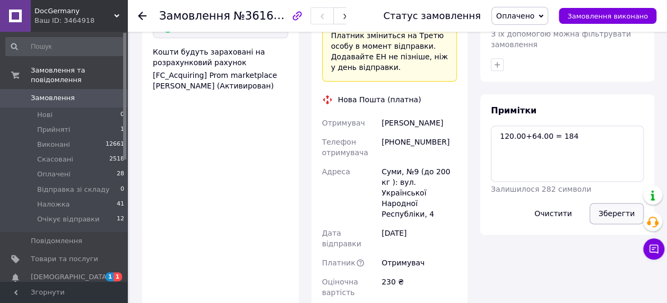
click at [615, 203] on button "Зберегти" at bounding box center [616, 213] width 54 height 21
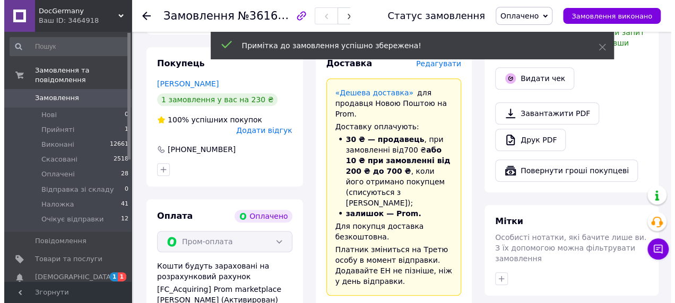
scroll to position [318, 0]
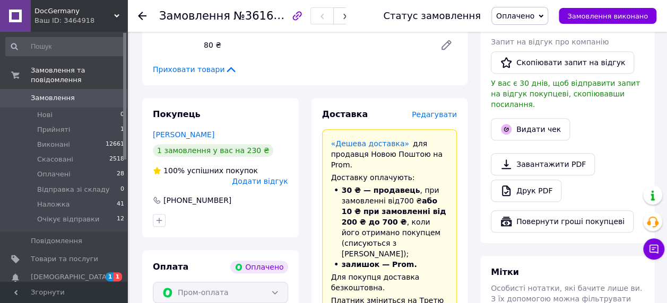
click at [447, 110] on span "Редагувати" at bounding box center [434, 114] width 45 height 8
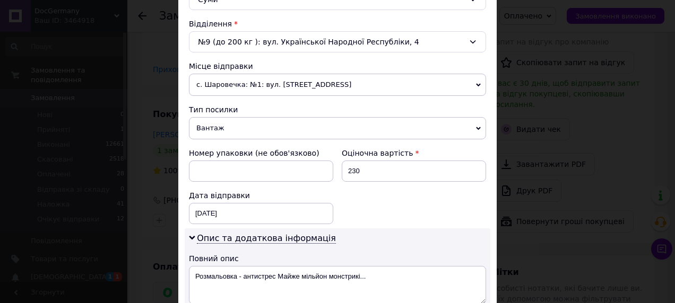
click at [263, 85] on span "с. Шаровечка: №1: вул. Центральна, 100/2" at bounding box center [337, 85] width 297 height 22
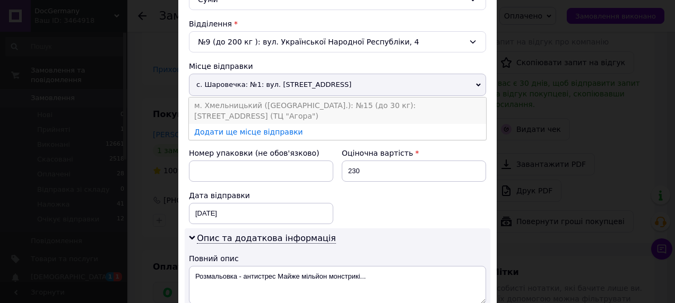
click at [263, 102] on li "м. Хмельницький (Хмельницька обл.): №15 (до 30 кг): Старокостянтинівське шосе, …" at bounding box center [337, 111] width 297 height 27
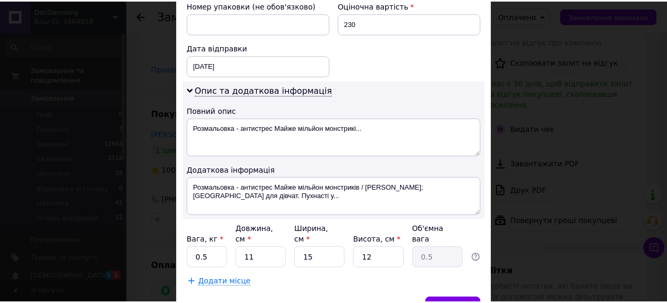
scroll to position [525, 0]
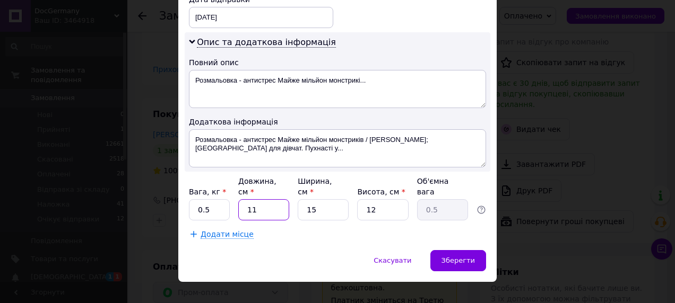
click at [256, 199] on input "11" at bounding box center [263, 209] width 51 height 21
type input "2"
type input "0.1"
type input "20"
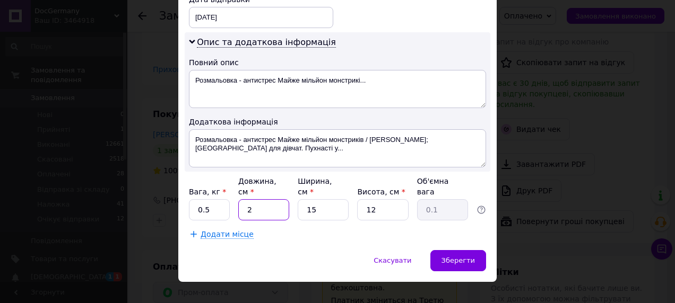
type input "0.9"
type input "20"
type input "2"
type input "0.12"
type input "20"
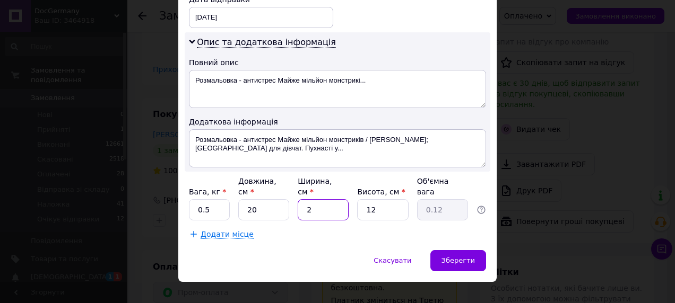
type input "1.2"
type input "20"
type input "5"
type input "0.5"
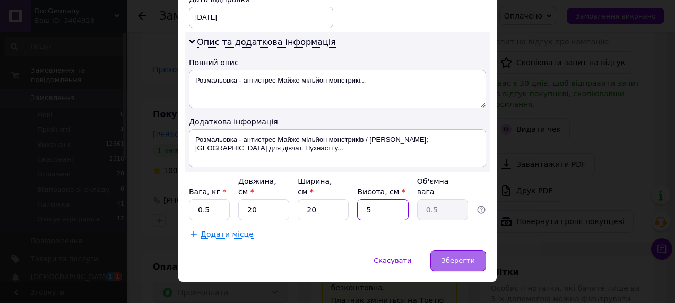
type input "5"
click at [475, 250] on div "Зберегти" at bounding box center [458, 260] width 56 height 21
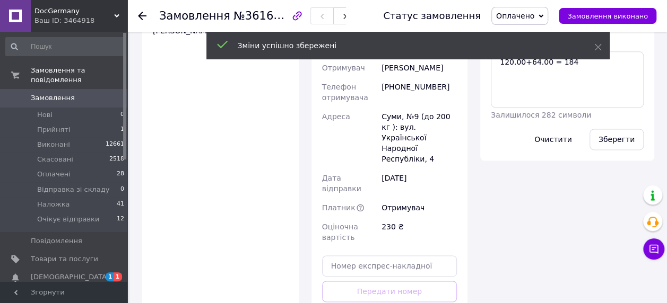
scroll to position [690, 0]
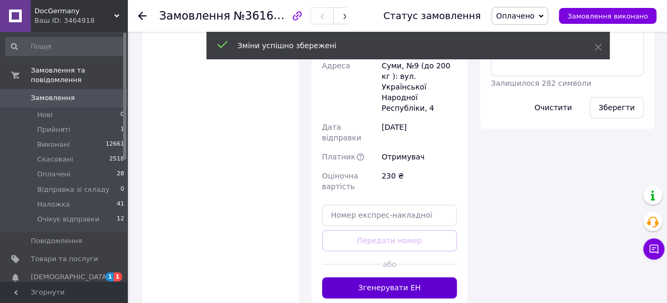
click at [337, 277] on button "Згенерувати ЕН" at bounding box center [389, 287] width 135 height 21
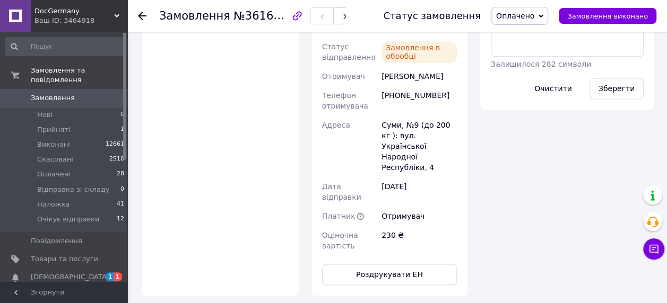
click at [525, 15] on span "Оплачено" at bounding box center [515, 16] width 38 height 8
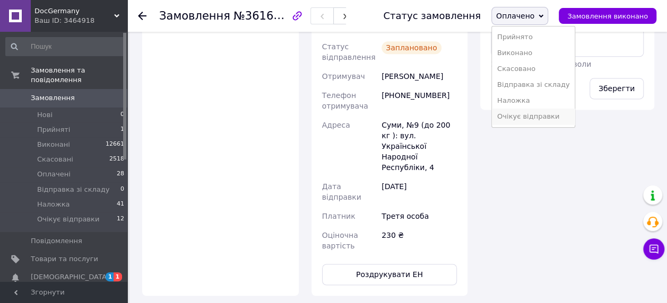
click at [532, 118] on li "Очікує відправки" at bounding box center [533, 117] width 83 height 16
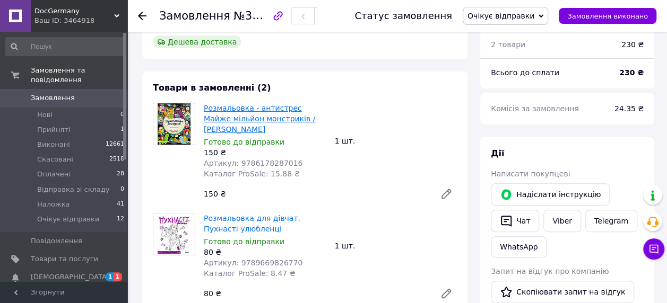
scroll to position [53, 0]
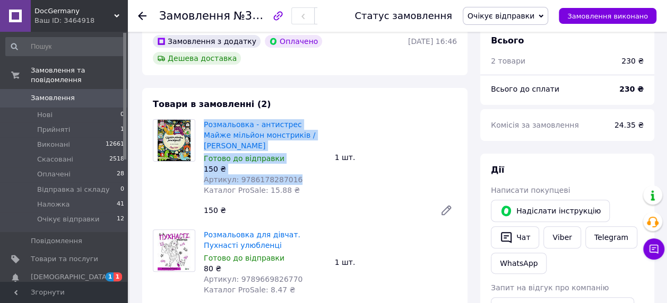
drag, startPoint x: 207, startPoint y: 116, endPoint x: 289, endPoint y: 153, distance: 90.0
click at [289, 153] on div "Розмальовка - антистрес Майже мільйон монстриків / Лулу Майо Готово до відправк…" at bounding box center [264, 157] width 131 height 81
copy div "Розмальовка - антистрес Майже мільйон монстриків / Лулу Майо Готово до відправк…"
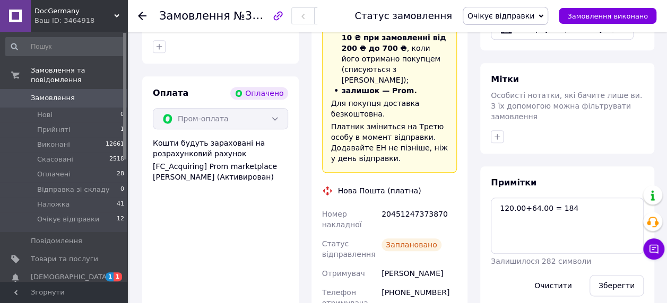
scroll to position [530, 0]
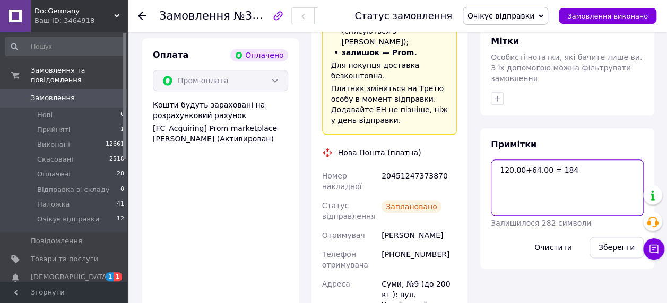
click at [557, 160] on textarea "120.00+64.00 = 184" at bounding box center [567, 188] width 153 height 56
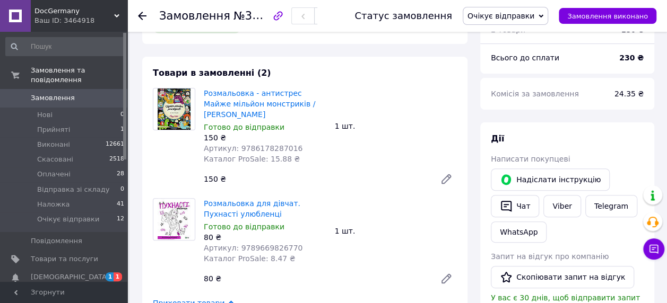
scroll to position [53, 0]
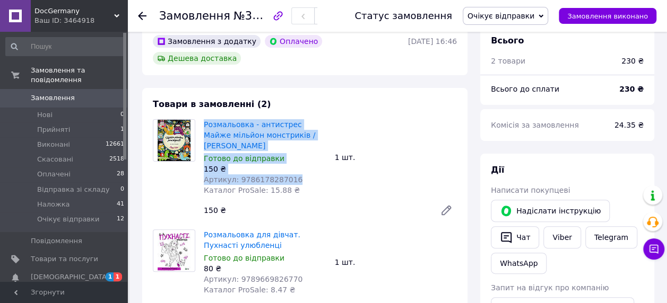
drag, startPoint x: 203, startPoint y: 106, endPoint x: 295, endPoint y: 156, distance: 104.9
click at [295, 156] on div "Розмальовка - антистрес Майже мільйон монстриків / Лулу Майо Готово до відправк…" at bounding box center [264, 157] width 131 height 81
copy div "Розмальовка - антистрес Майже мільйон монстриків / Лулу Майо Готово до відправк…"
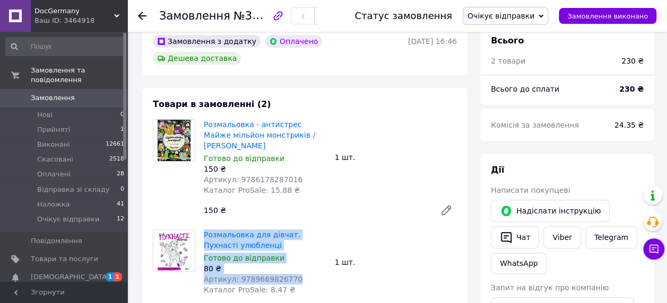
drag, startPoint x: 203, startPoint y: 208, endPoint x: 288, endPoint y: 249, distance: 94.9
click at [288, 249] on div "Розмальовка для дівчат. Пухнасті улюбленці Готово до відправки 80 ₴ Артикул: 97…" at bounding box center [264, 263] width 131 height 70
copy div "Розмальовка для дівчат. Пухнасті улюбленці Готово до відправки 80 ₴ Артикул: 97…"
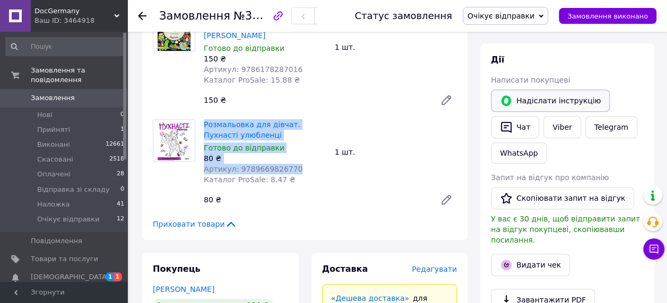
scroll to position [159, 0]
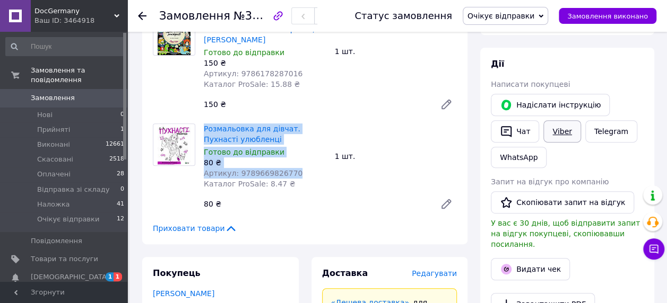
click at [560, 126] on link "Viber" at bounding box center [561, 131] width 37 height 22
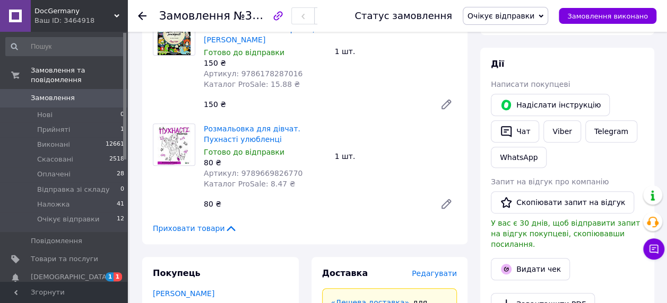
click at [329, 191] on div "Товари в замовленні (2) Розмальовка - антистрес Майже мільйон монстриків / Лулу…" at bounding box center [304, 113] width 325 height 263
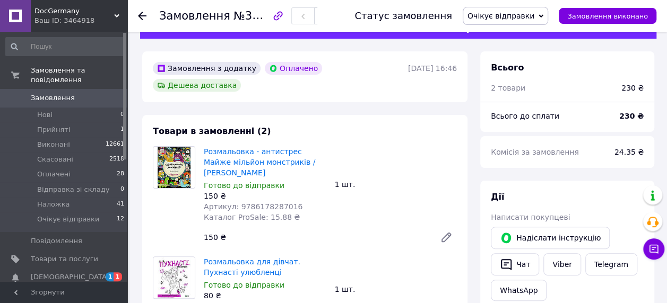
scroll to position [0, 0]
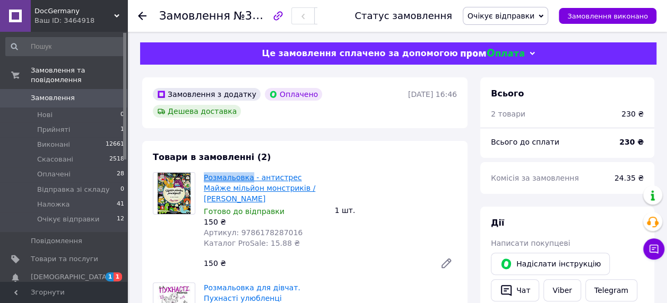
drag, startPoint x: 203, startPoint y: 160, endPoint x: 246, endPoint y: 162, distance: 43.5
click at [246, 170] on div "Розмальовка - антистрес Майже мільйон монстриків / Лулу Майо Готово до відправк…" at bounding box center [264, 210] width 131 height 81
drag, startPoint x: 218, startPoint y: 161, endPoint x: 245, endPoint y: 158, distance: 26.7
click at [245, 170] on div "Розмальовка - антистрес Майже мільйон монстриків / Лулу Майо Готово до відправк…" at bounding box center [264, 210] width 131 height 81
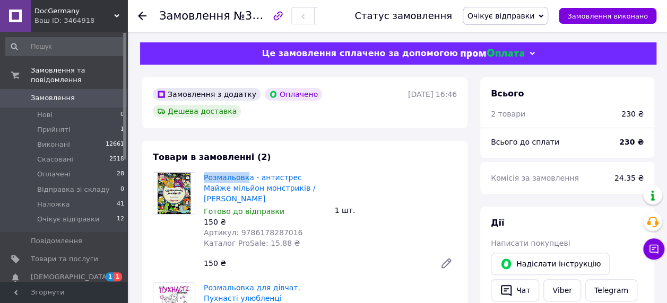
copy link "Розмальовк"
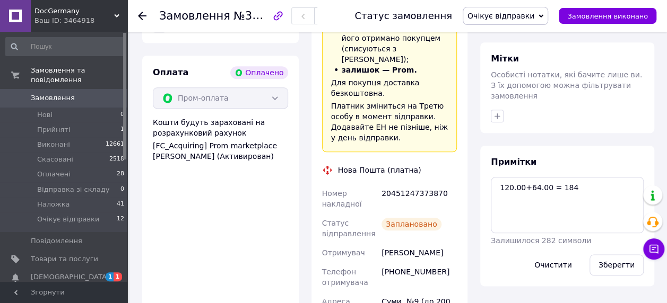
scroll to position [530, 0]
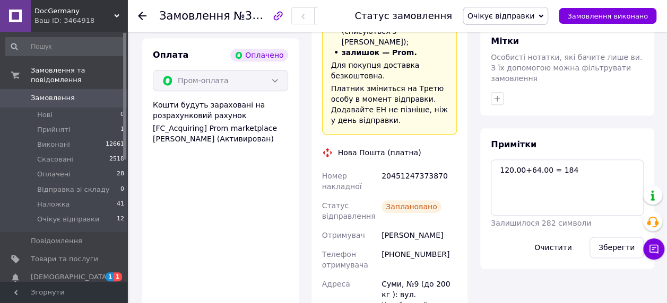
click at [397, 167] on div "20451247373870" at bounding box center [419, 182] width 80 height 30
copy div "20451247373870"
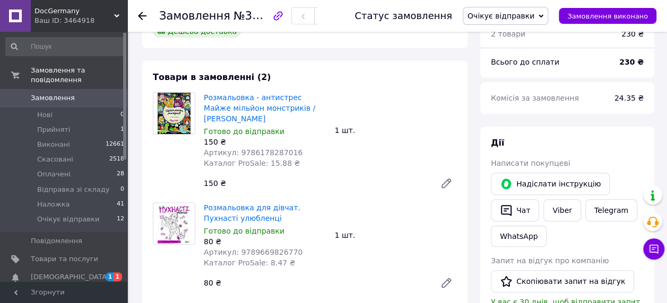
scroll to position [0, 0]
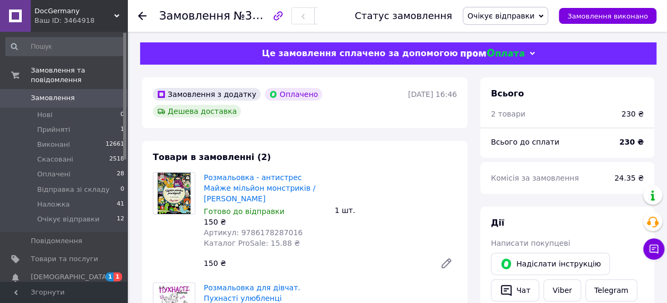
click at [248, 229] on span "Артикул: 9786178287016" at bounding box center [253, 233] width 99 height 8
copy span "9786178287016"
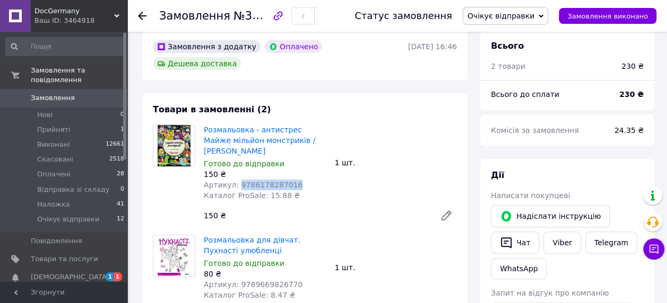
scroll to position [106, 0]
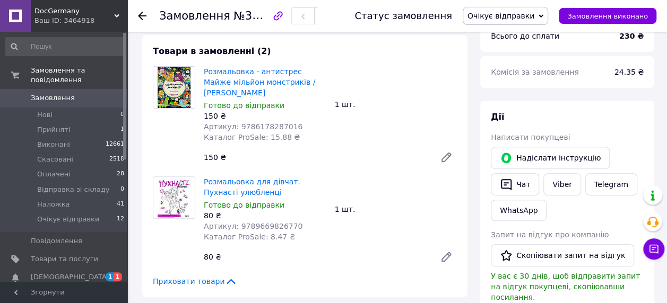
click at [260, 222] on span "Артикул: 9789669826770" at bounding box center [253, 226] width 99 height 8
copy span "9789669826770"
drag, startPoint x: 202, startPoint y: 154, endPoint x: 247, endPoint y: 168, distance: 47.2
click at [247, 175] on div "Розмальовка для дівчат. Пухнасті улюбленці Готово до відправки 80 ₴ Артикул: 97…" at bounding box center [264, 210] width 131 height 70
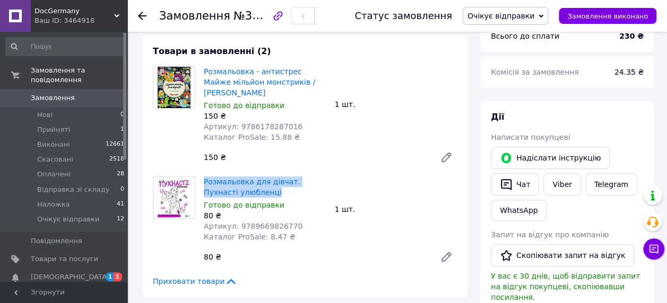
copy link "Розмальовка для дівчат. Пухнасті улюбленці"
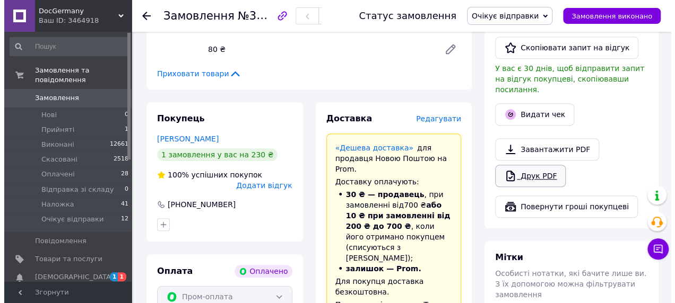
scroll to position [318, 0]
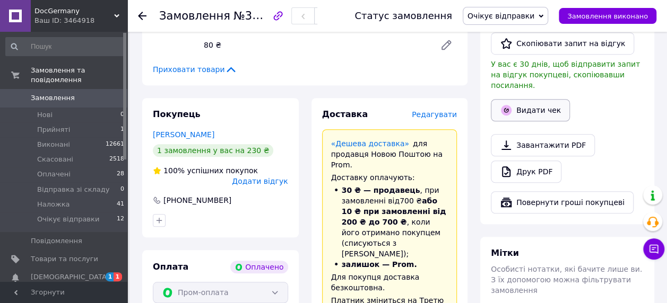
click at [526, 101] on button "Видати чек" at bounding box center [530, 110] width 79 height 22
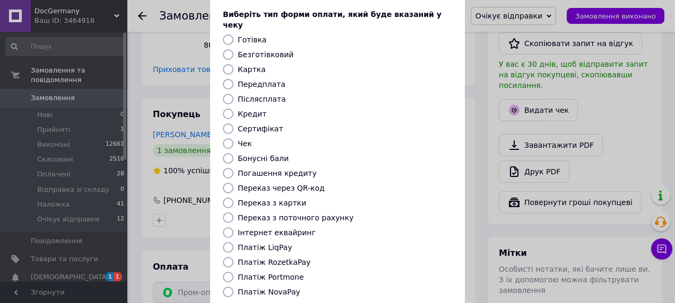
scroll to position [152, 0]
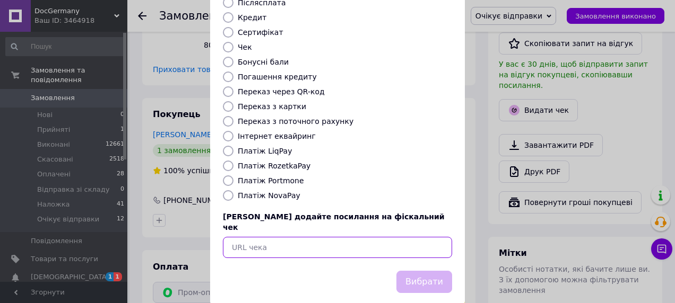
click at [277, 237] on input "text" at bounding box center [337, 247] width 229 height 21
paste input "https://check.checkbox.ua/5218b82f-8941-452c-9274-b9e53f8bb325"
type input "https://check.checkbox.ua/5218b82f-8941-452c-9274-b9e53f8bb325"
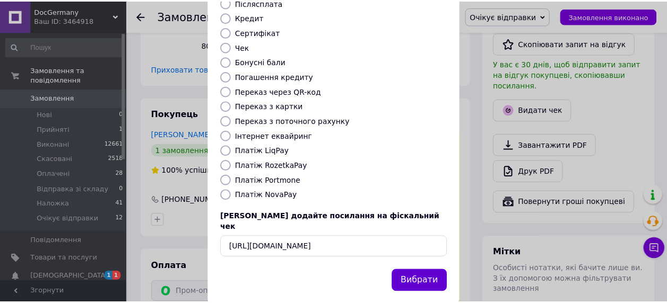
scroll to position [0, 0]
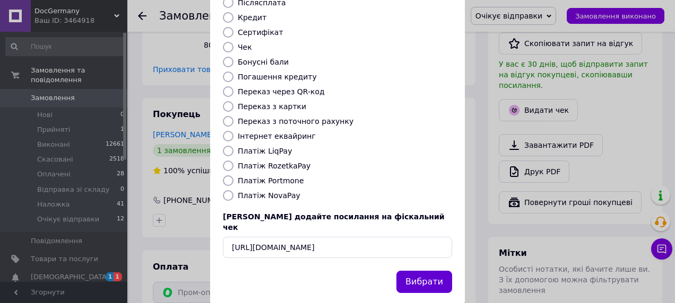
click at [415, 271] on button "Вибрати" at bounding box center [424, 282] width 56 height 23
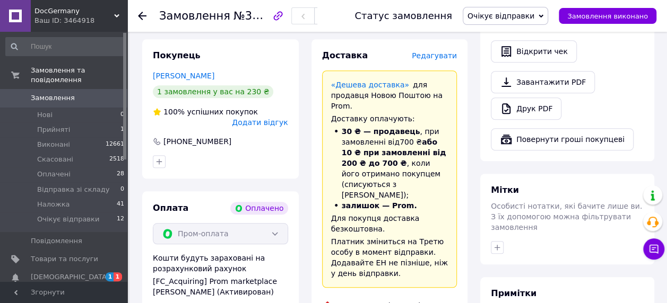
scroll to position [424, 0]
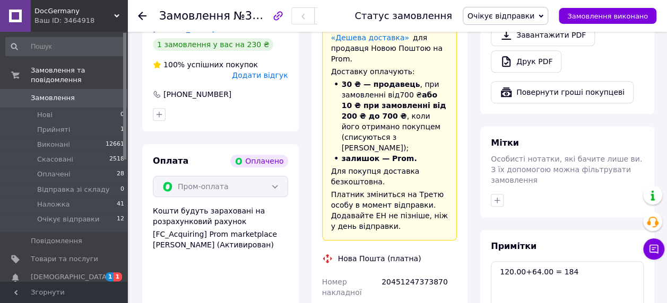
click at [68, 93] on span "Замовлення" at bounding box center [53, 98] width 44 height 10
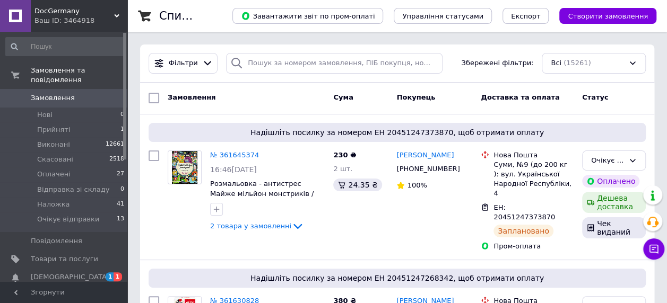
click at [115, 89] on link "Замовлення 0" at bounding box center [65, 98] width 130 height 18
click at [84, 93] on span "Замовлення" at bounding box center [64, 98] width 67 height 10
click at [76, 215] on span "Очікує відправки" at bounding box center [68, 220] width 62 height 10
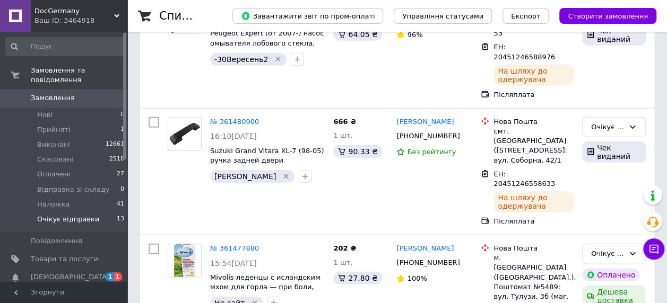
scroll to position [1304, 0]
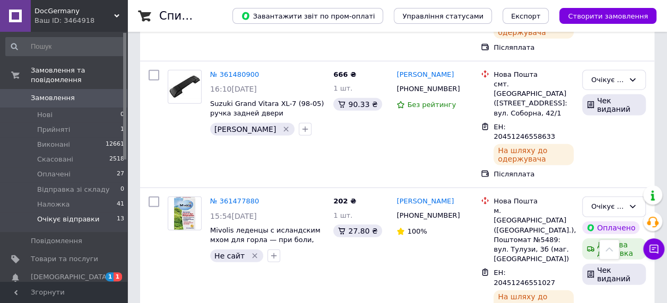
copy span "20451246147837"
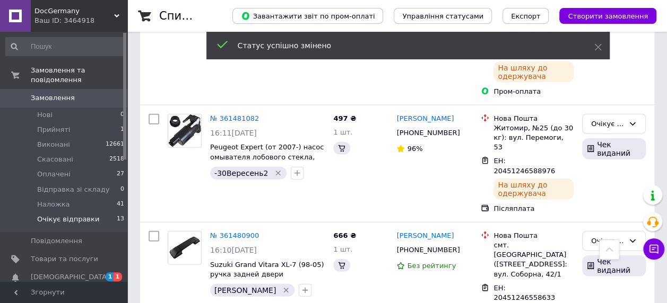
scroll to position [1198, 0]
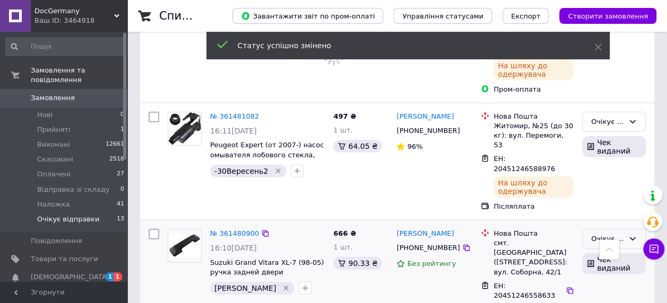
click at [642, 229] on div "Очікує відправки" at bounding box center [614, 239] width 64 height 21
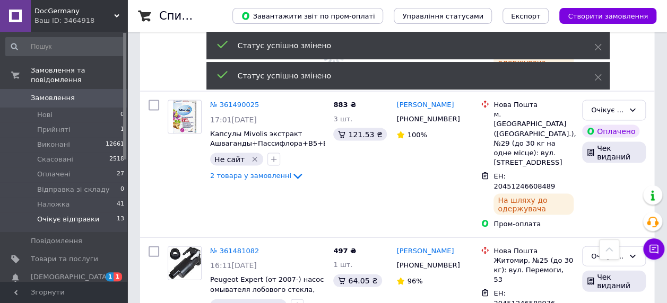
scroll to position [993, 0]
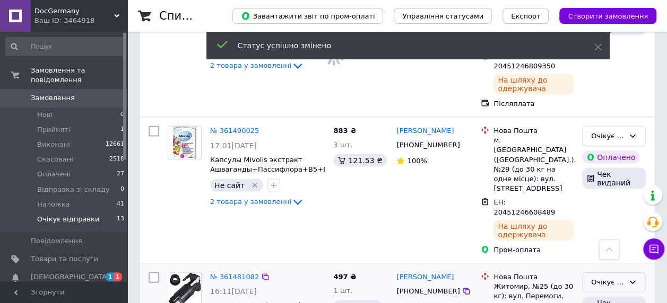
click at [609, 277] on div "Очікує відправки" at bounding box center [607, 282] width 33 height 11
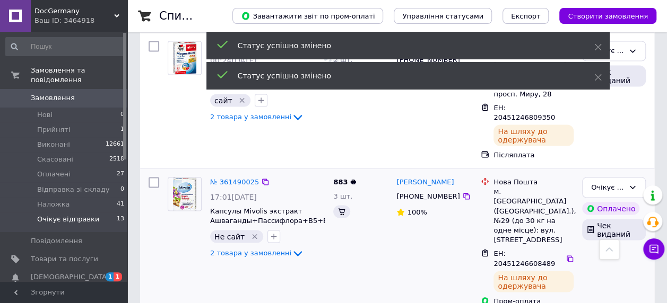
scroll to position [940, 0]
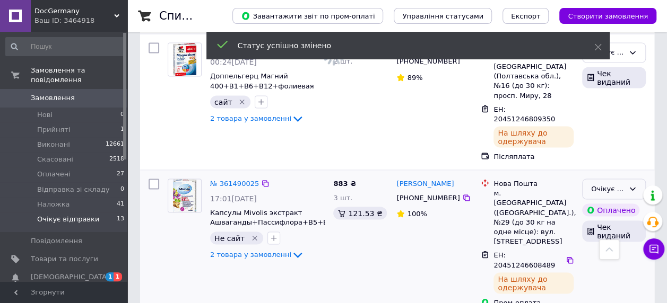
click at [637, 179] on div "Очікує відправки" at bounding box center [614, 189] width 64 height 21
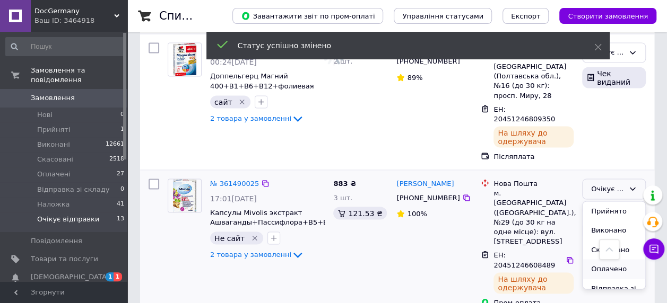
click at [614, 259] on li "Оплачено" at bounding box center [613, 269] width 63 height 20
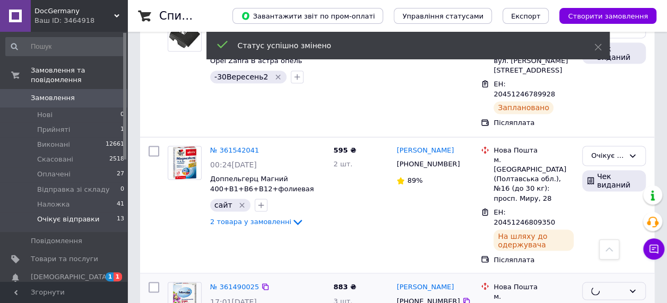
scroll to position [781, 0]
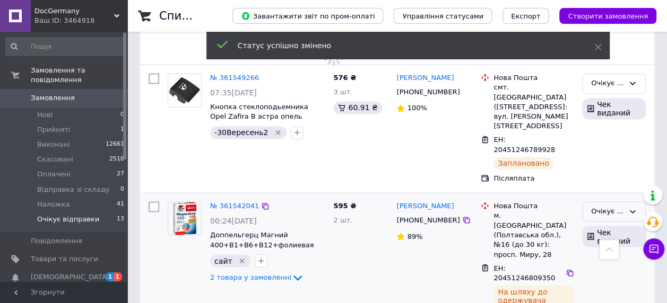
click at [622, 206] on div "Очікує відправки" at bounding box center [607, 211] width 33 height 11
click at [613, 293] on li "Наложка" at bounding box center [613, 303] width 63 height 20
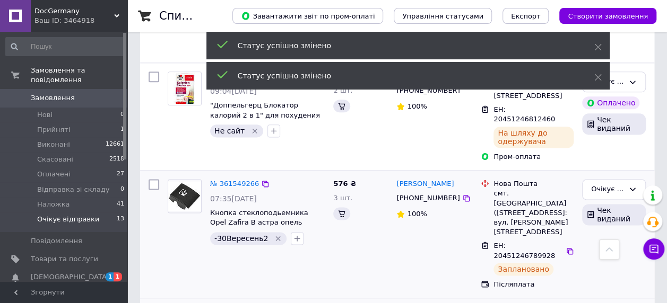
scroll to position [675, 0]
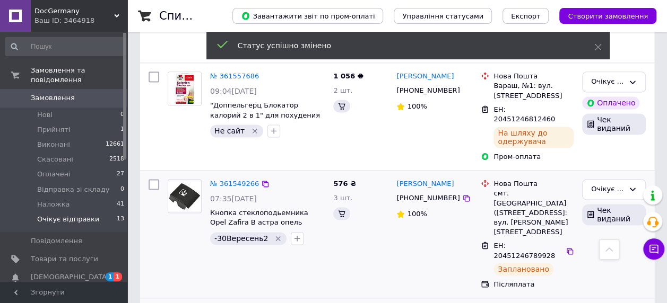
click at [533, 242] on span "ЕН: 20451246789928" at bounding box center [524, 251] width 62 height 18
copy span "20451246789928"
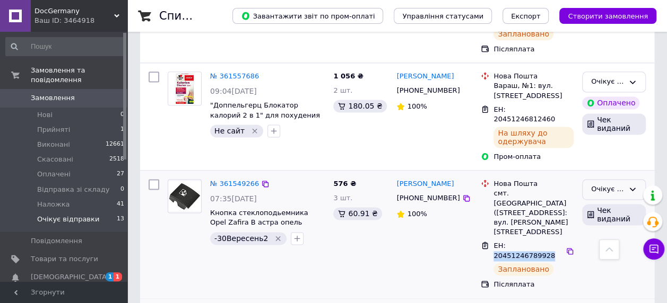
click at [623, 184] on div "Очікує відправки" at bounding box center [607, 189] width 33 height 11
click at [609, 271] on li "Наложка" at bounding box center [613, 281] width 63 height 20
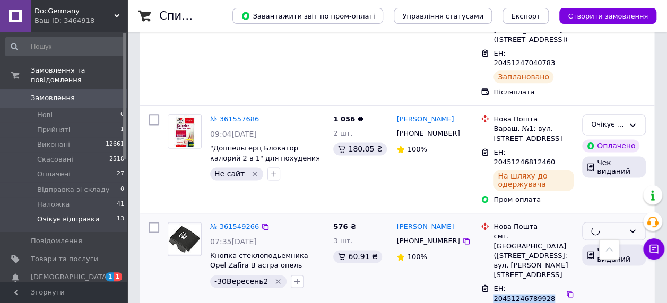
scroll to position [622, 0]
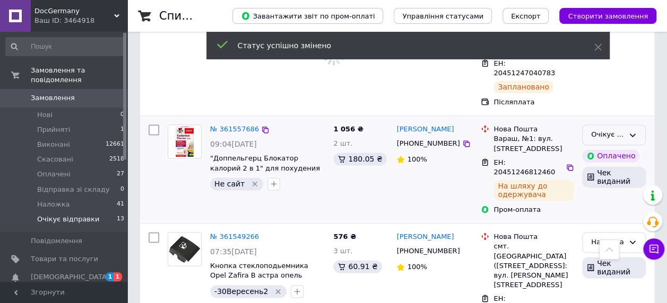
click at [640, 125] on div "Очікує відправки" at bounding box center [614, 135] width 64 height 21
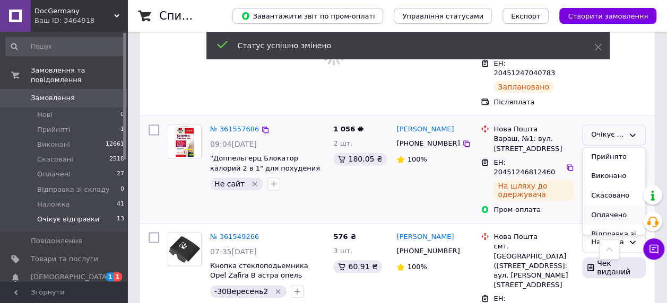
click at [607, 206] on li "Оплачено" at bounding box center [613, 216] width 63 height 20
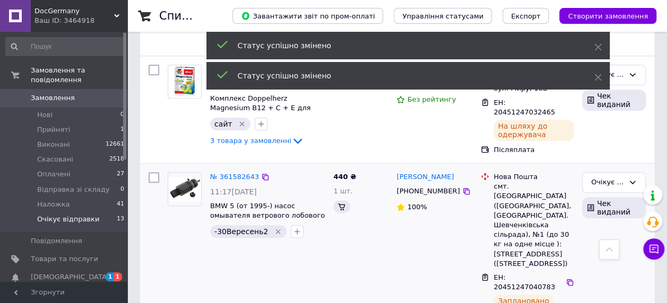
scroll to position [463, 0]
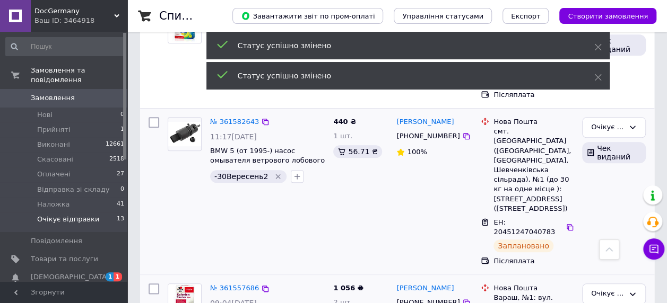
click at [510, 219] on span "ЕН: 20451247040783" at bounding box center [524, 228] width 62 height 18
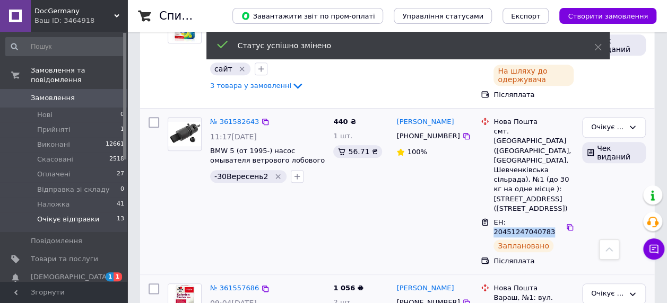
click at [510, 219] on span "ЕН: 20451247040783" at bounding box center [524, 228] width 62 height 18
copy span "20451247040783"
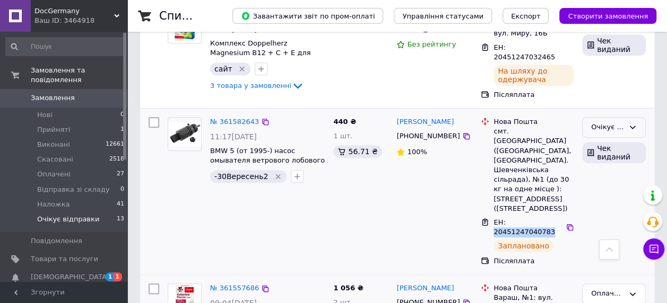
click at [622, 122] on div "Очікує відправки" at bounding box center [607, 127] width 33 height 11
click at [612, 208] on li "Наложка" at bounding box center [613, 218] width 63 height 20
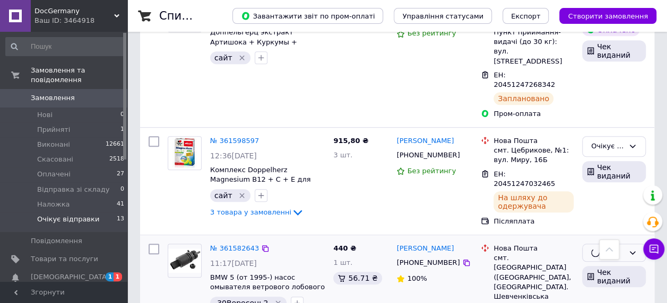
scroll to position [303, 0]
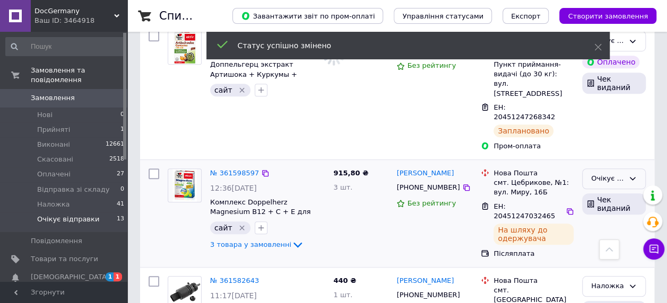
click at [621, 173] on div "Очікує відправки" at bounding box center [607, 178] width 33 height 11
click at [602, 260] on li "Наложка" at bounding box center [613, 270] width 63 height 20
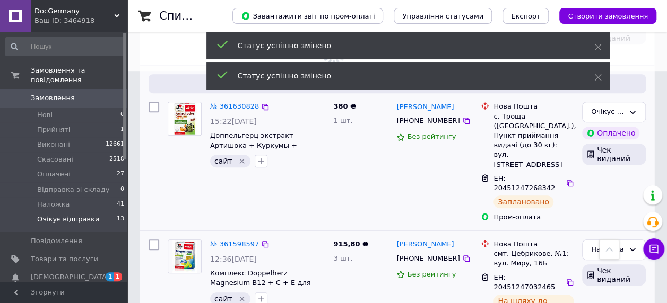
scroll to position [223, 0]
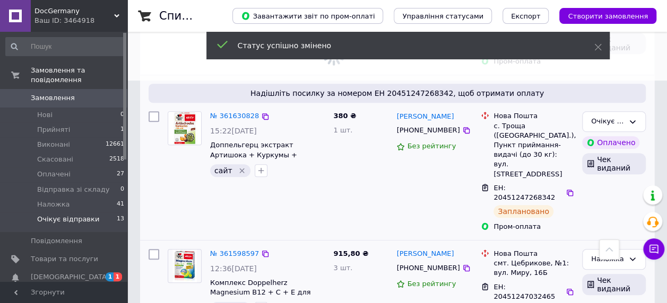
click at [535, 184] on span "ЕН: 20451247268342" at bounding box center [524, 193] width 62 height 18
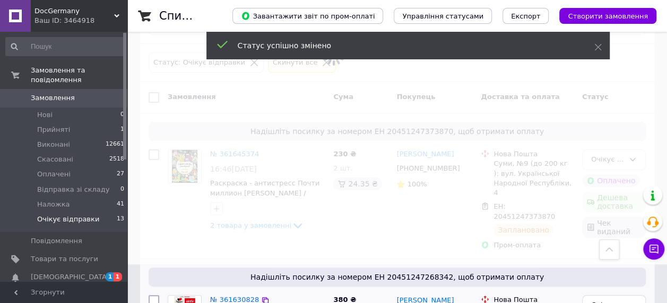
scroll to position [11, 0]
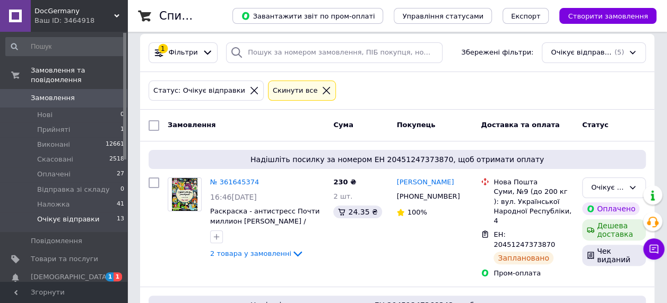
click at [67, 93] on span "Замовлення" at bounding box center [53, 98] width 44 height 10
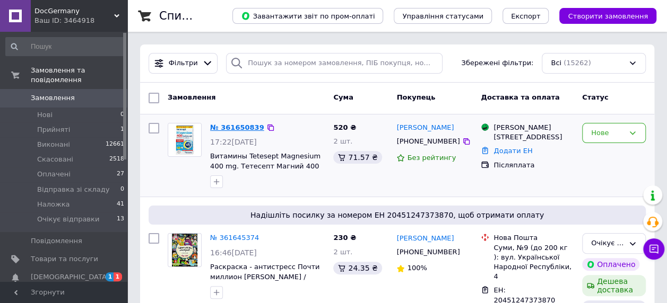
click at [234, 129] on link "№ 361650839" at bounding box center [237, 128] width 54 height 8
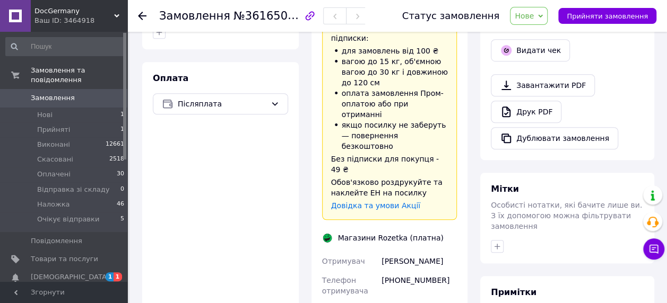
scroll to position [231, 0]
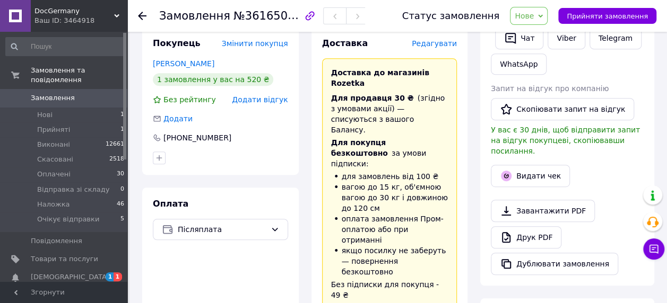
click at [534, 15] on span "Нове" at bounding box center [524, 16] width 19 height 8
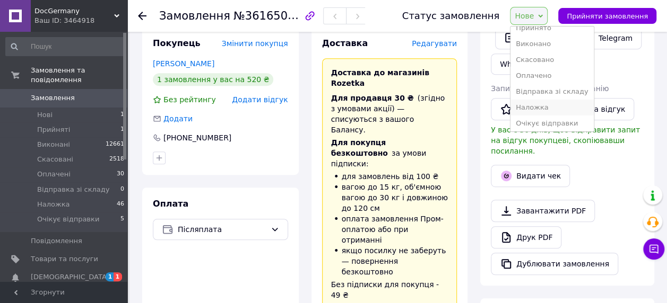
scroll to position [11, 0]
click at [553, 120] on li "Очікує відправки" at bounding box center [551, 122] width 83 height 16
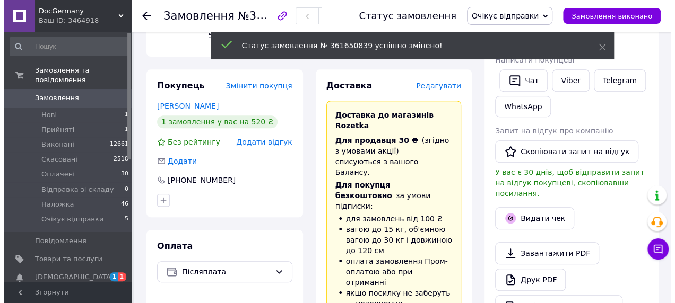
scroll to position [106, 0]
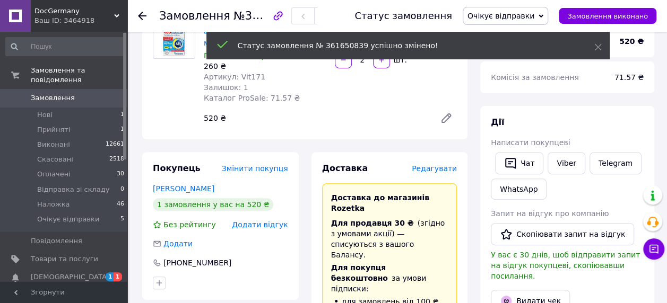
click at [447, 169] on span "Редагувати" at bounding box center [434, 168] width 45 height 8
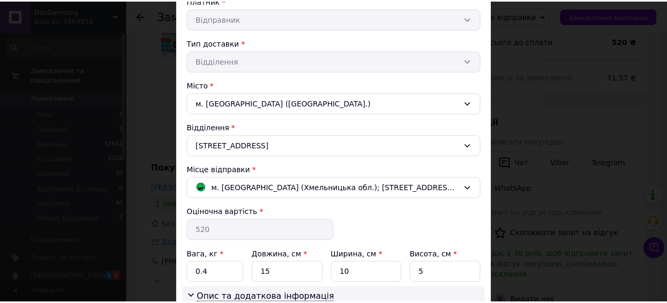
scroll to position [318, 0]
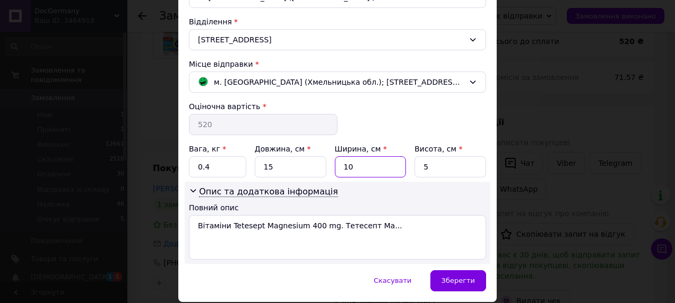
drag, startPoint x: 346, startPoint y: 163, endPoint x: 335, endPoint y: 166, distance: 10.8
click at [337, 166] on input "10" at bounding box center [371, 166] width 72 height 21
type input "20"
click at [455, 277] on span "Зберегти" at bounding box center [457, 281] width 33 height 8
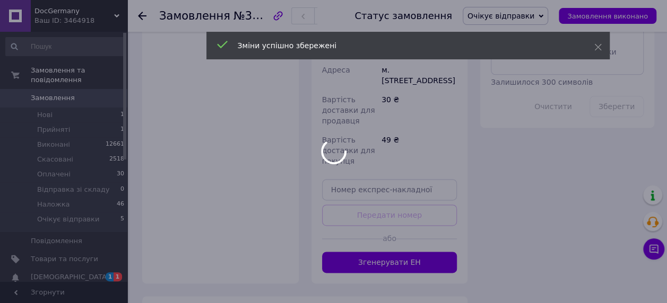
scroll to position [637, 0]
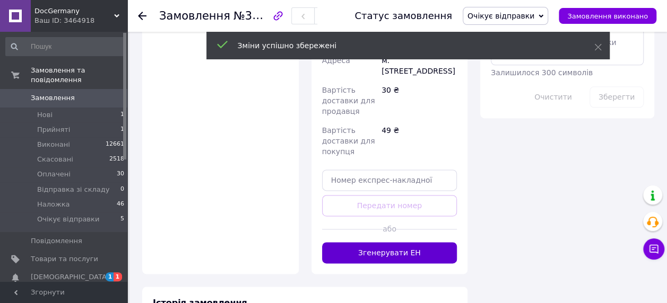
click at [369, 242] on button "Згенерувати ЕН" at bounding box center [389, 252] width 135 height 21
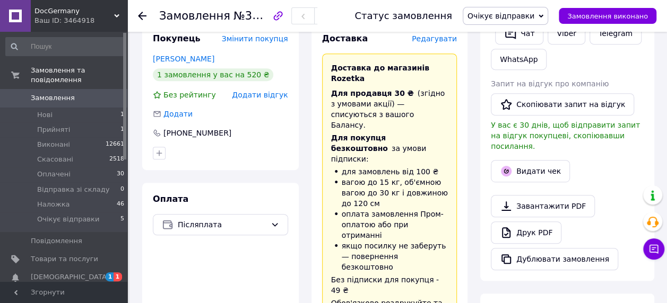
scroll to position [212, 0]
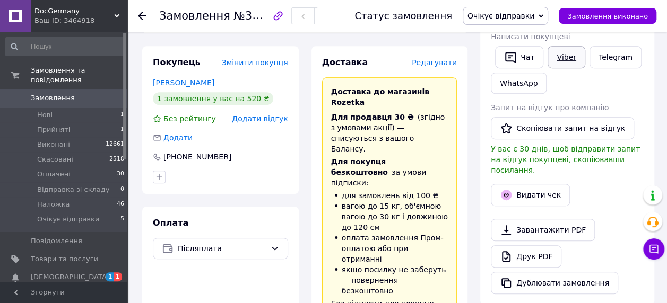
click at [558, 56] on link "Viber" at bounding box center [565, 57] width 37 height 22
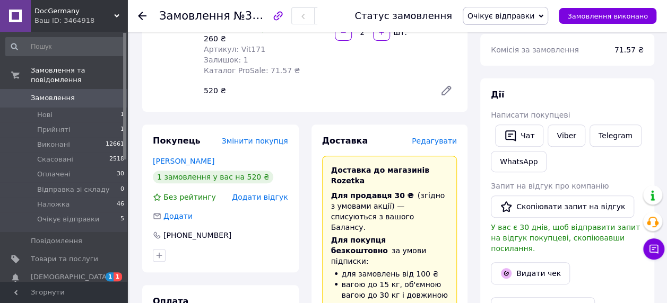
scroll to position [53, 0]
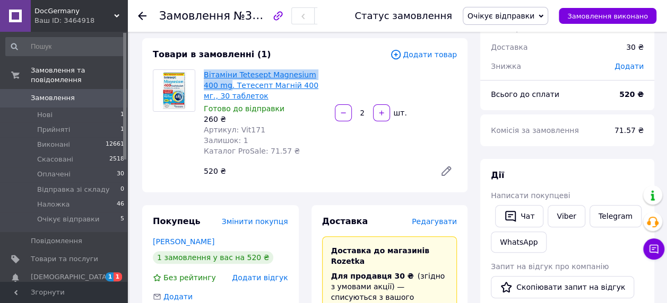
drag, startPoint x: 202, startPoint y: 73, endPoint x: 213, endPoint y: 84, distance: 16.1
click at [213, 84] on div "Вітаміни Tetesept Magnesium 400 mg. Тетесепт Магній 400 мг., 30 таблеток Готово…" at bounding box center [264, 112] width 131 height 91
copy link "Вітаміни Tetesept Magnesium 400 mg"
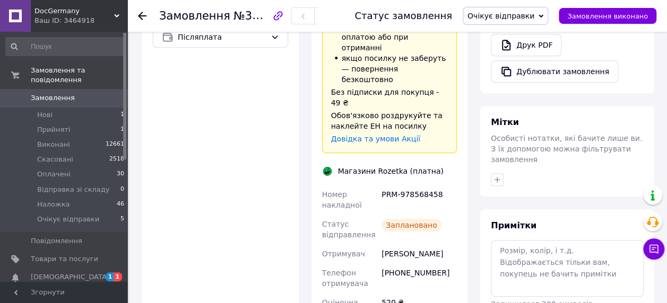
scroll to position [424, 0]
drag, startPoint x: 381, startPoint y: 129, endPoint x: 456, endPoint y: 127, distance: 74.3
click at [456, 185] on div "PRM-978568458" at bounding box center [419, 200] width 80 height 30
copy div "PRM-978568458"
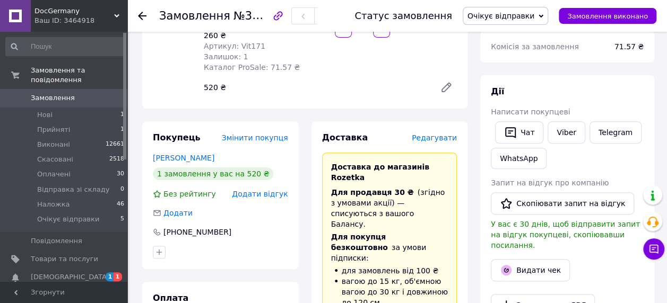
scroll to position [106, 0]
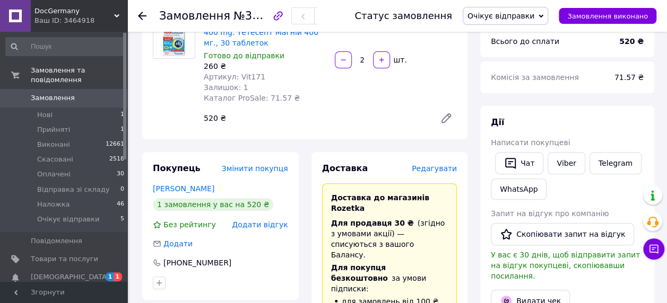
click at [251, 75] on span "Артикул: Vit171" at bounding box center [235, 77] width 62 height 8
copy span "Vit171"
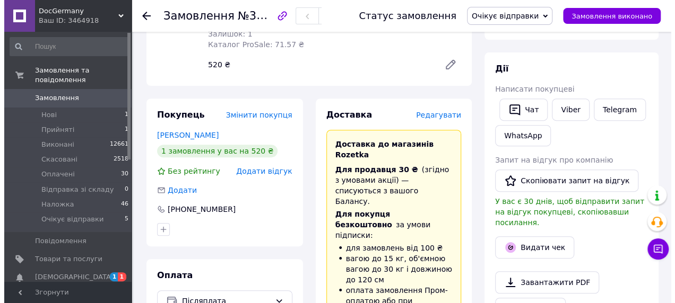
scroll to position [212, 0]
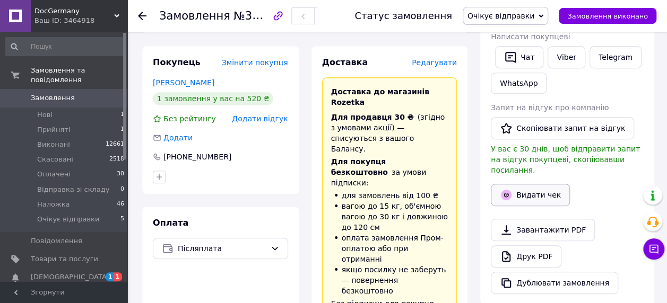
click at [525, 184] on button "Видати чек" at bounding box center [530, 195] width 79 height 22
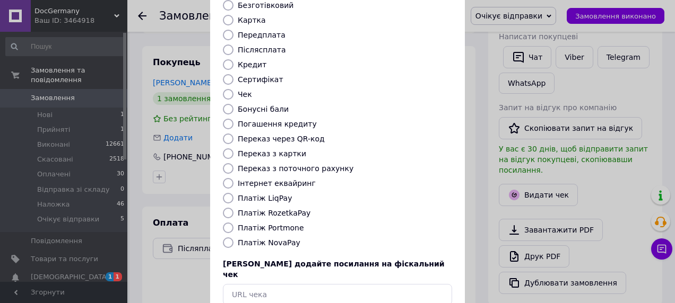
scroll to position [152, 0]
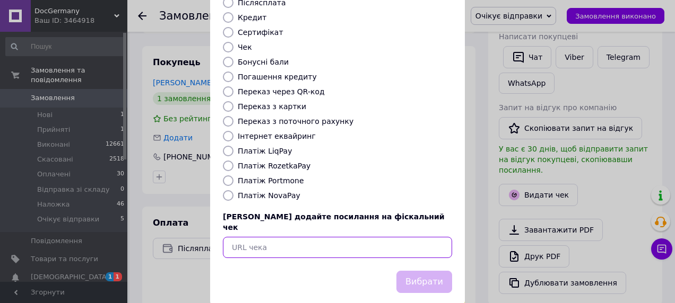
click at [250, 237] on input "text" at bounding box center [337, 247] width 229 height 21
paste input "https://check.checkbox.ua/e6666678-3373-43ba-ac4c-bcd84b60d7a4"
type input "https://check.checkbox.ua/e6666678-3373-43ba-ac4c-bcd84b60d7a4"
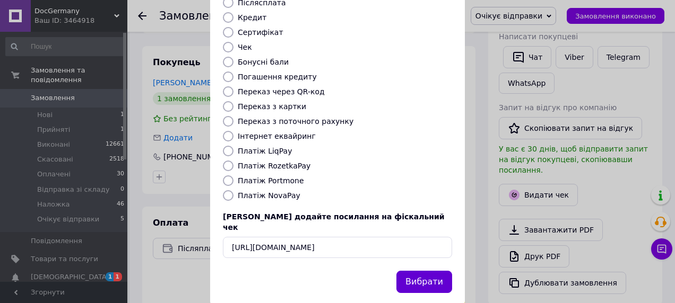
click at [423, 271] on button "Вибрати" at bounding box center [424, 282] width 56 height 23
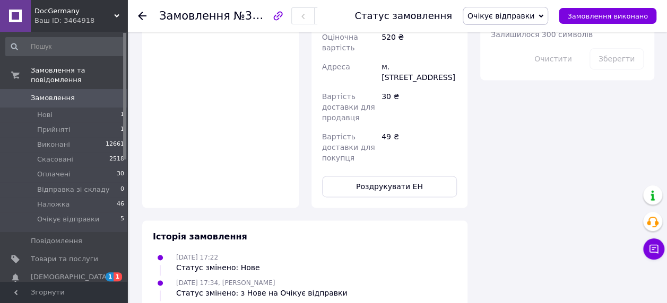
scroll to position [749, 0]
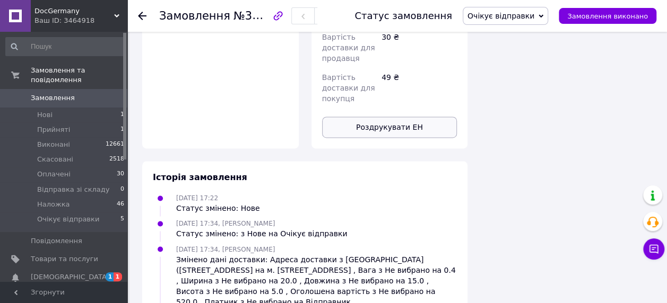
click at [338, 117] on button "Роздрукувати ЕН" at bounding box center [389, 127] width 135 height 21
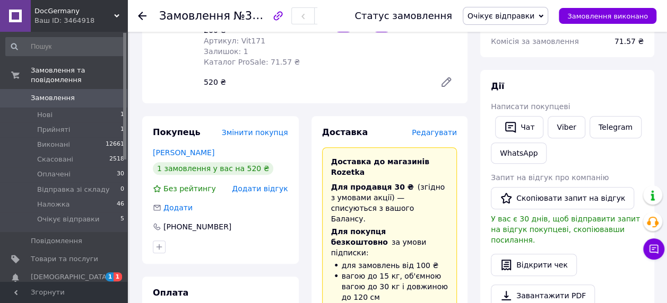
scroll to position [212, 0]
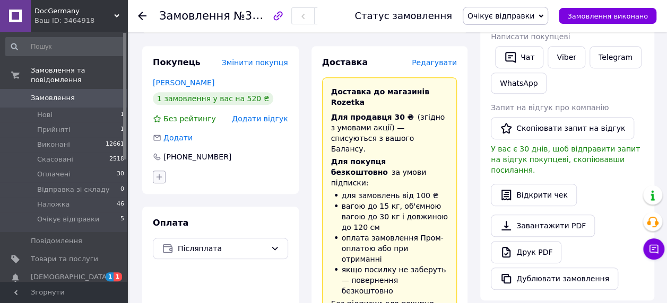
click at [156, 174] on icon "button" at bounding box center [159, 177] width 8 height 8
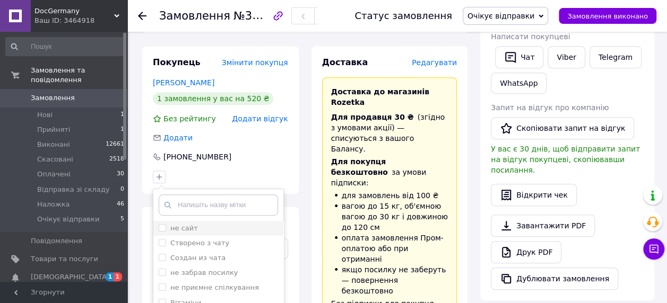
drag, startPoint x: 191, startPoint y: 225, endPoint x: 219, endPoint y: 225, distance: 27.6
click at [194, 225] on div "не сайт" at bounding box center [218, 229] width 119 height 10
checkbox input "true"
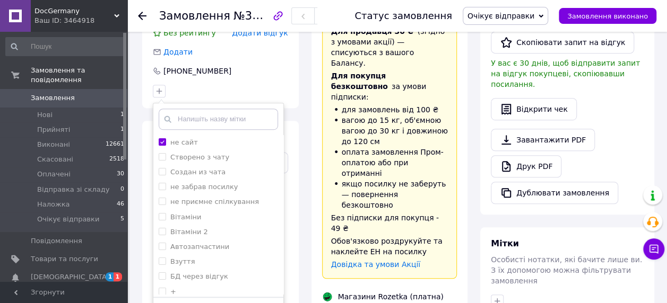
scroll to position [371, 0]
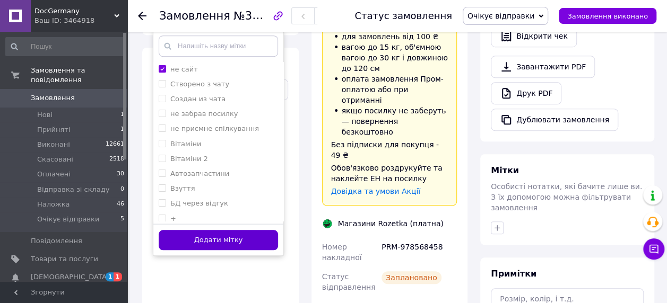
click at [248, 245] on button "Додати мітку" at bounding box center [218, 240] width 119 height 21
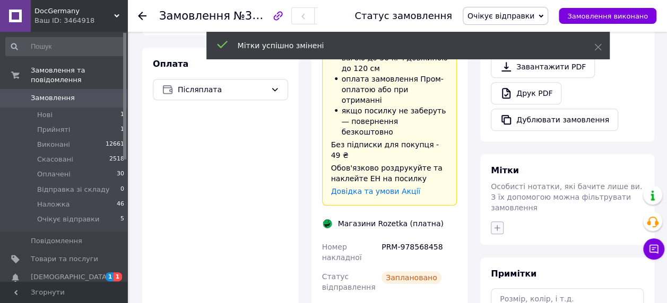
click at [495, 224] on icon "button" at bounding box center [497, 228] width 8 height 8
type input "не"
click at [527, 290] on label "Не сайт" at bounding box center [522, 294] width 28 height 8
checkbox input "true"
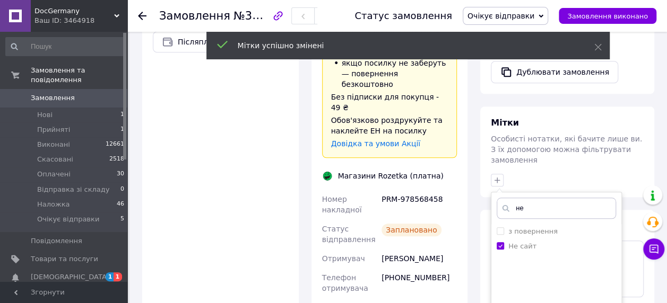
scroll to position [584, 0]
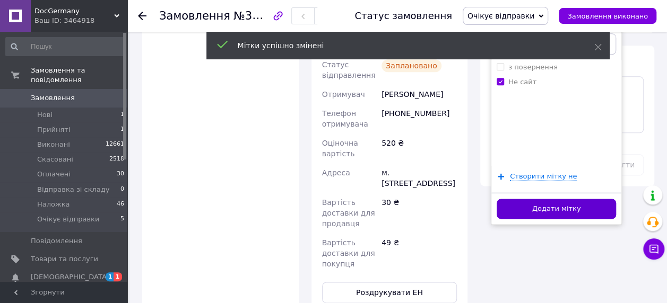
click at [512, 199] on button "Додати мітку" at bounding box center [556, 209] width 119 height 21
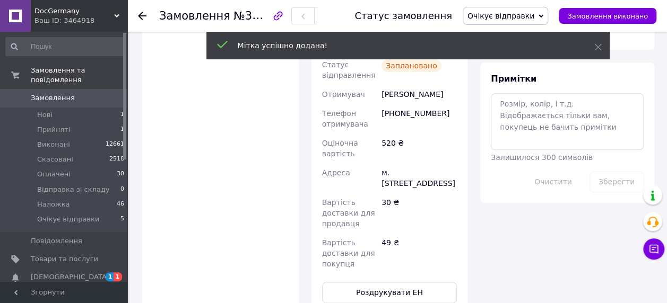
click at [90, 93] on span "Замовлення" at bounding box center [64, 98] width 67 height 10
